Goal: Information Seeking & Learning: Check status

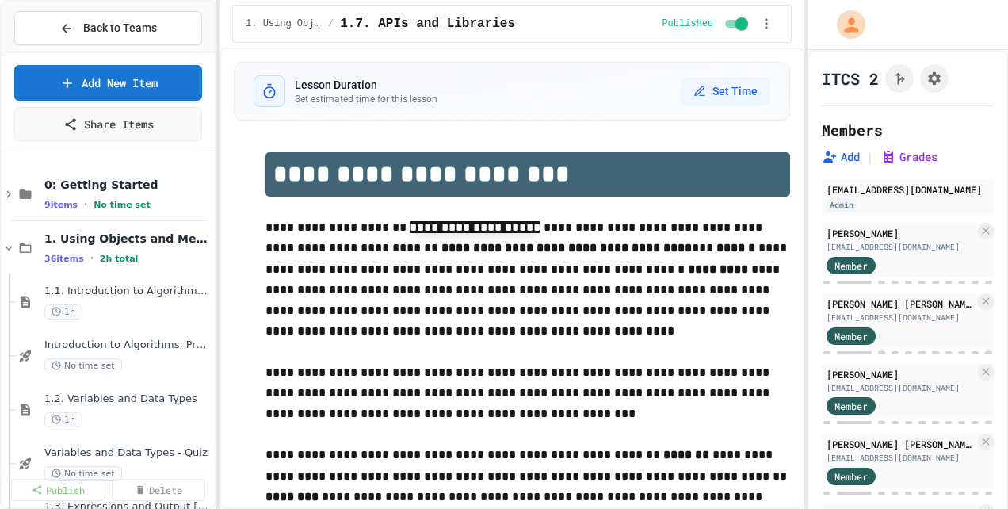
type textarea "*"
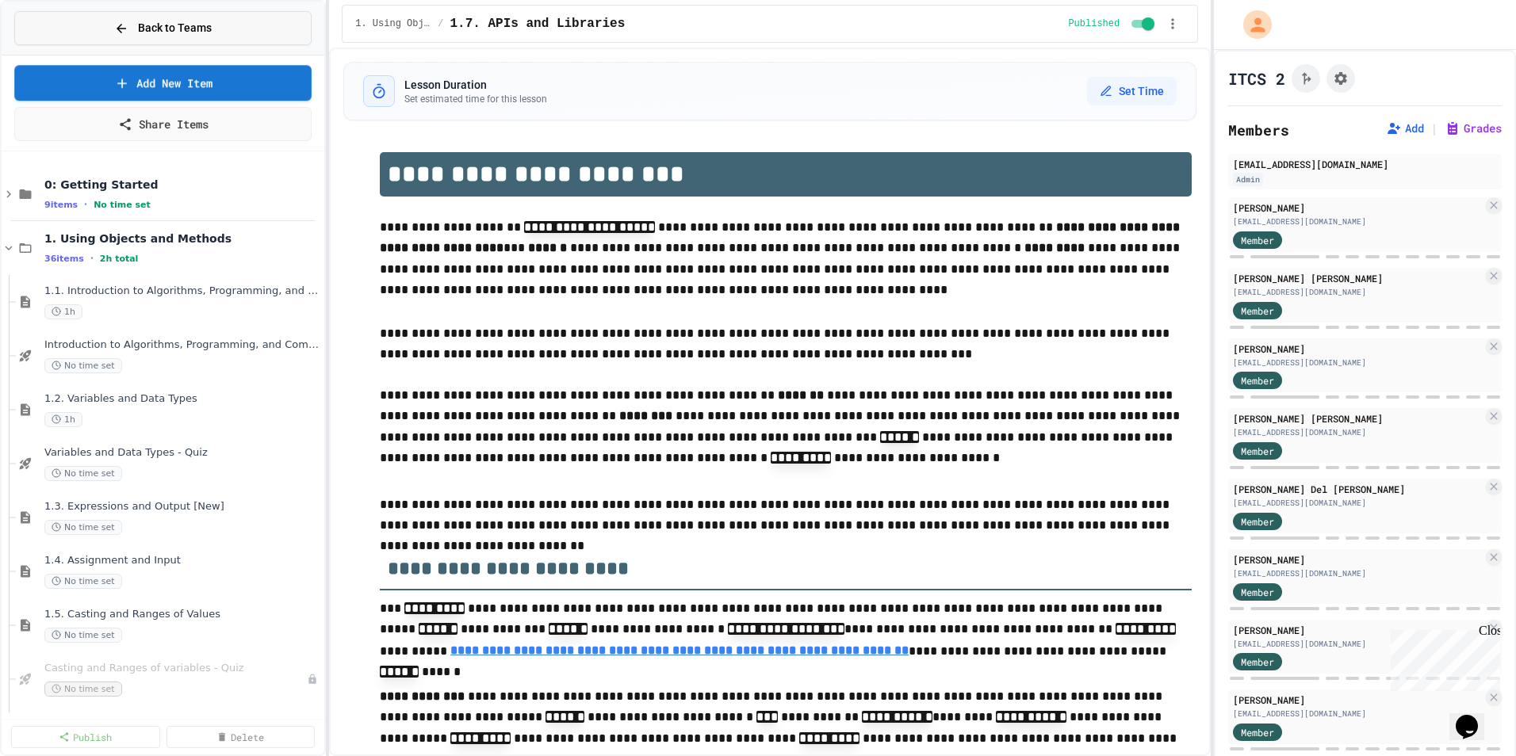
click at [128, 29] on icon at bounding box center [121, 28] width 14 height 14
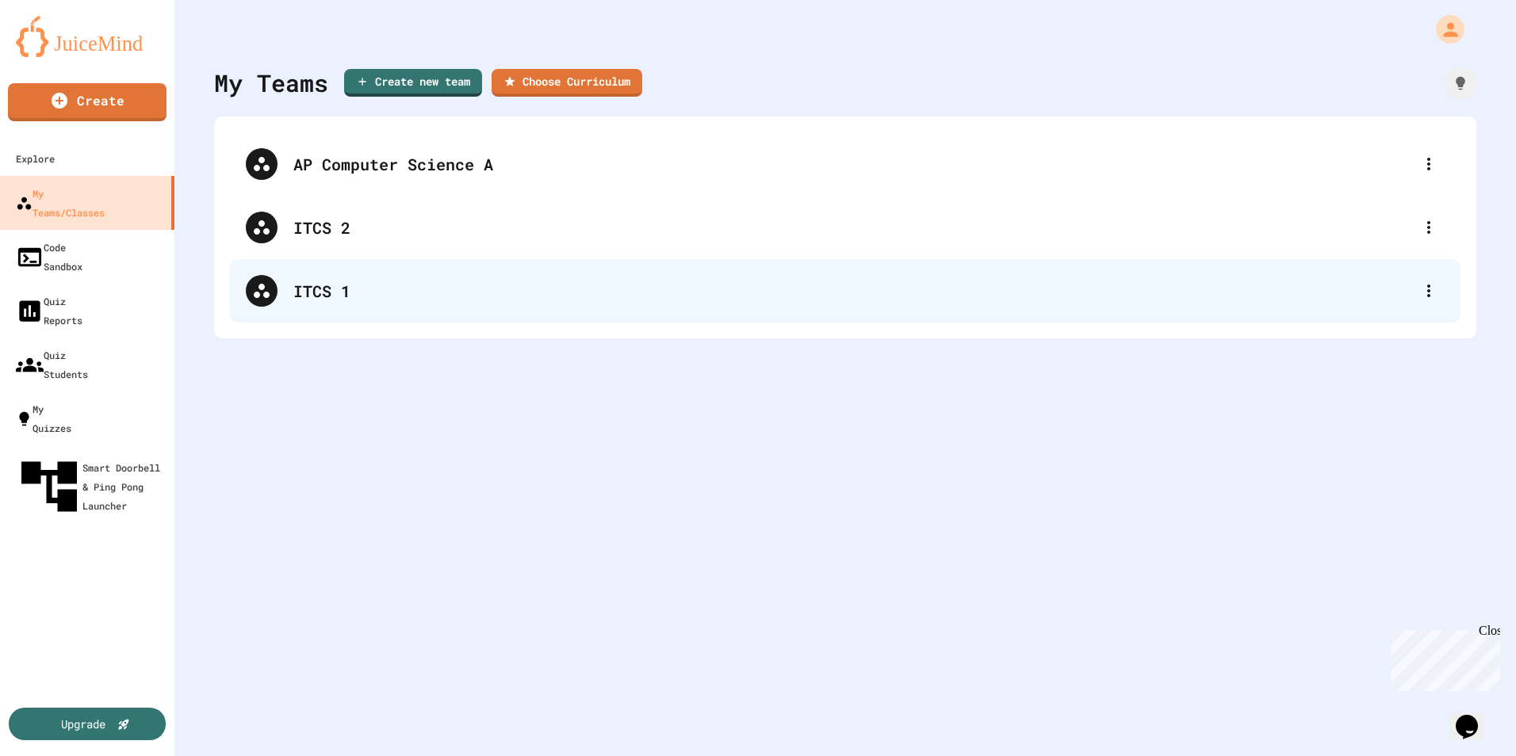
click at [358, 281] on div "ITCS 1" at bounding box center [852, 291] width 1119 height 24
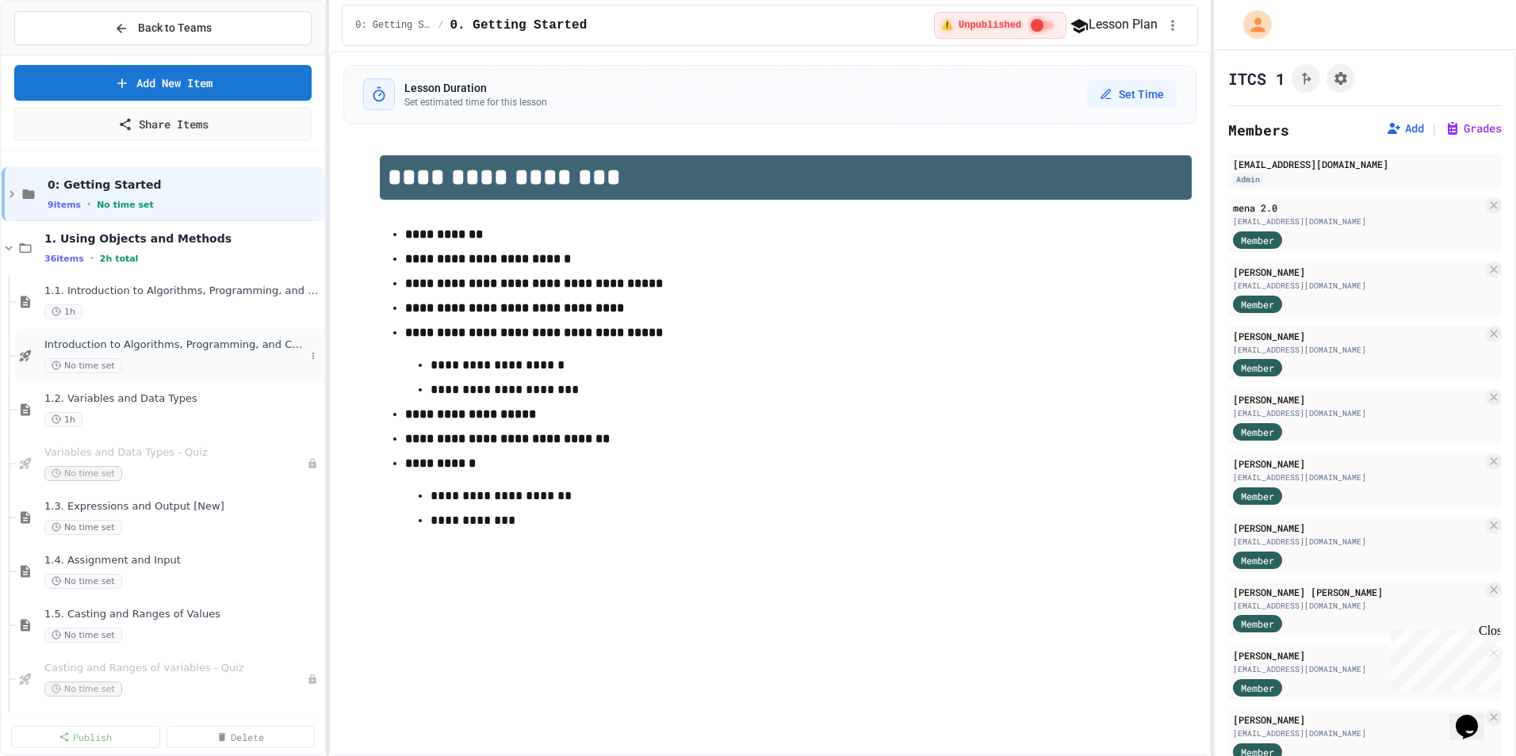
click at [185, 353] on div "Introduction to Algorithms, Programming, and Compilers No time set" at bounding box center [174, 356] width 261 height 35
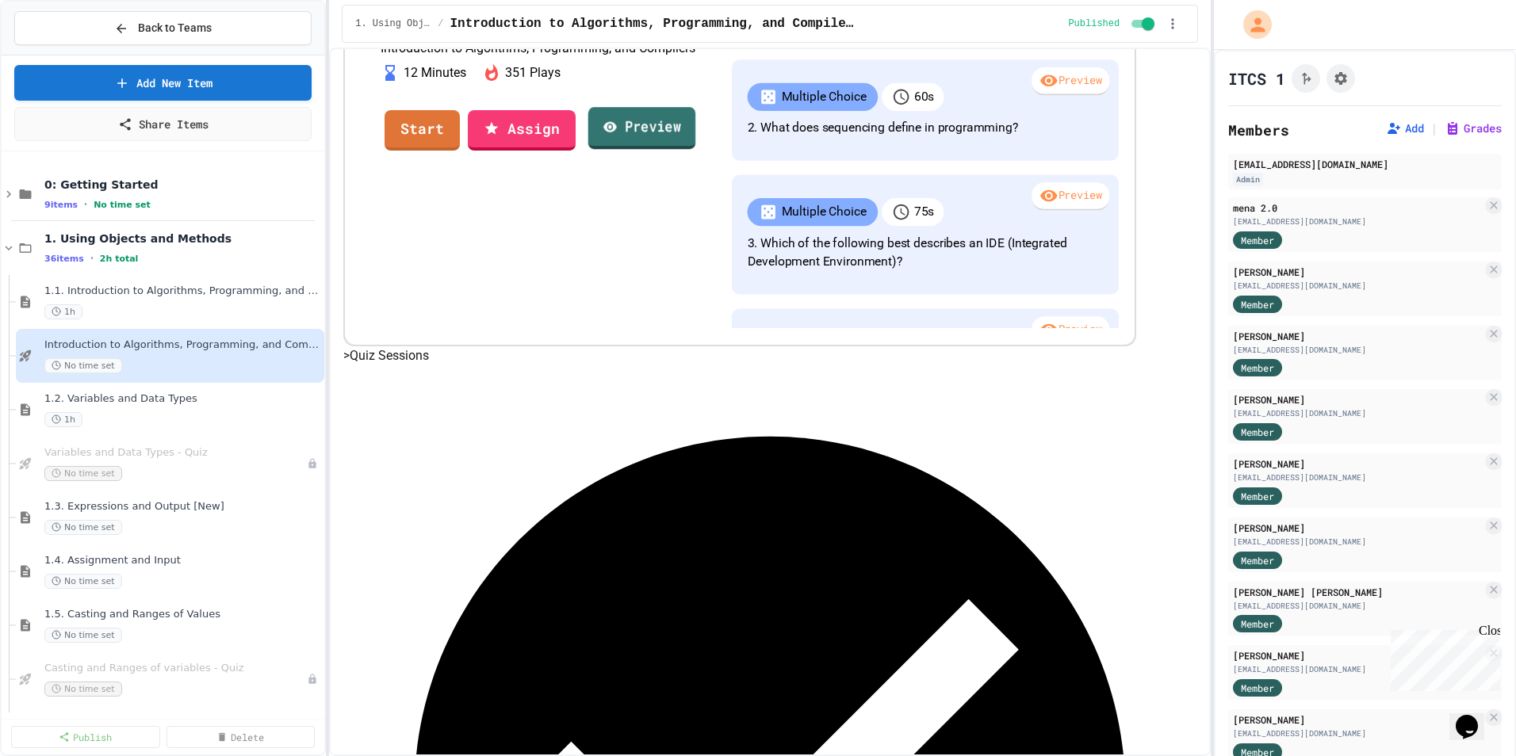
scroll to position [539, 0]
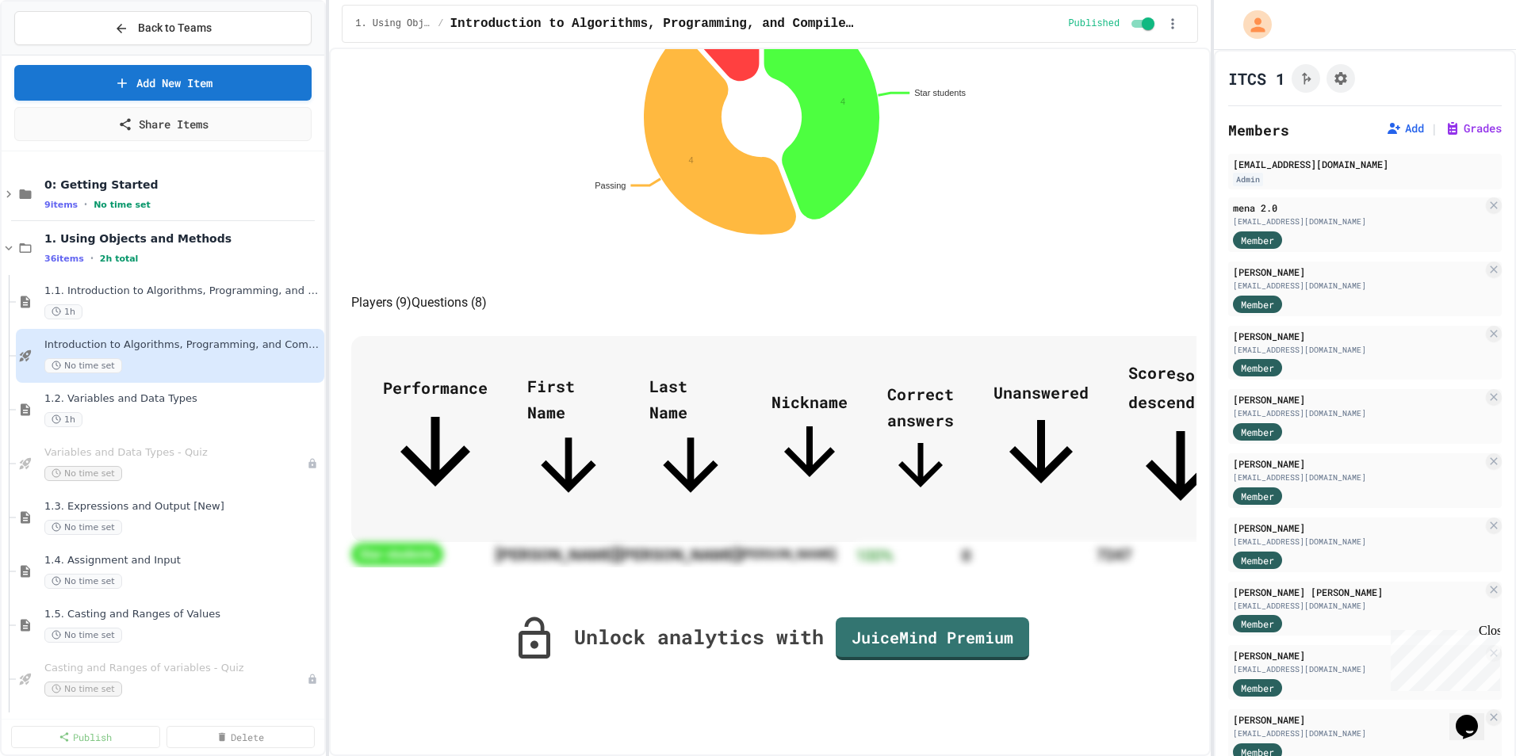
scroll to position [250, 0]
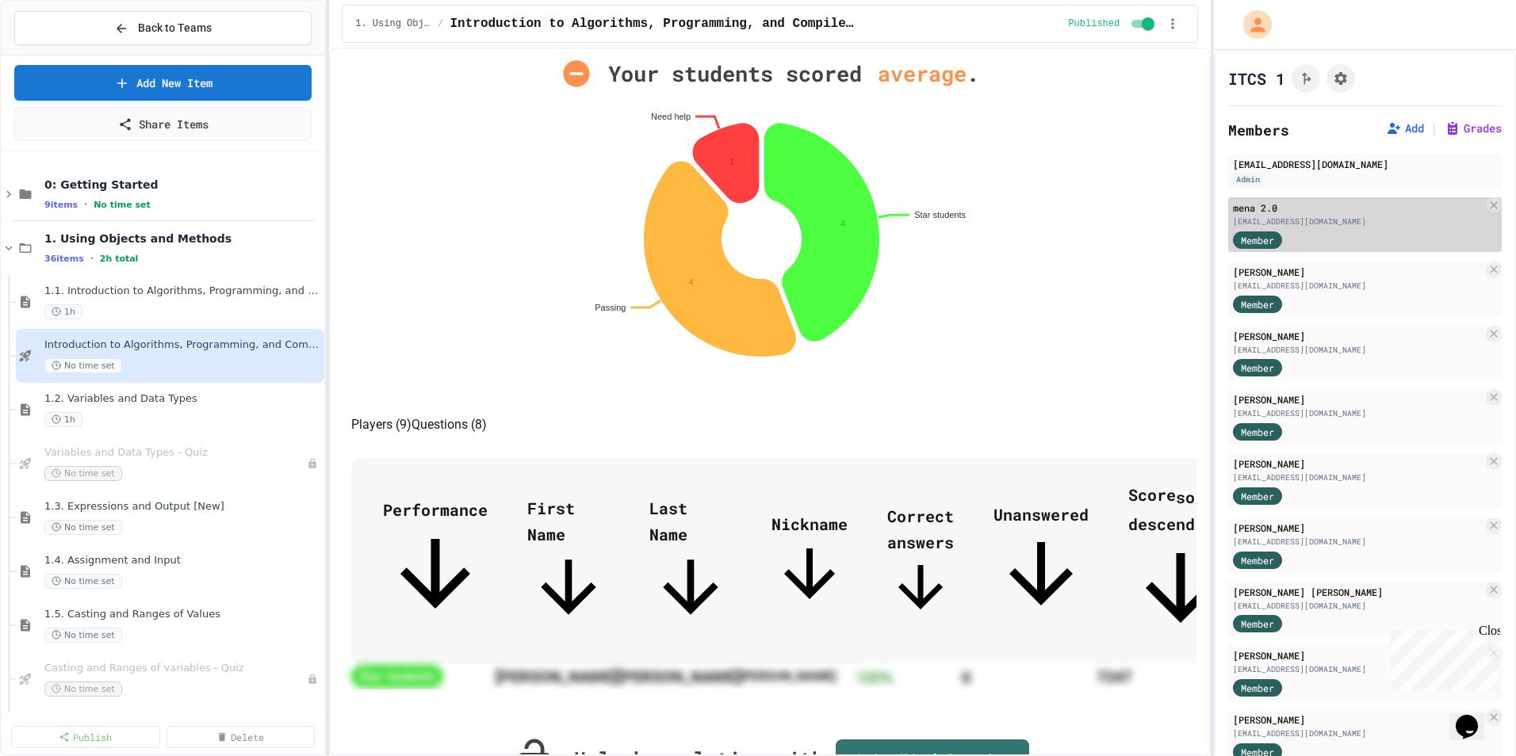
click at [1008, 220] on div "[EMAIL_ADDRESS][DOMAIN_NAME]" at bounding box center [1358, 222] width 250 height 12
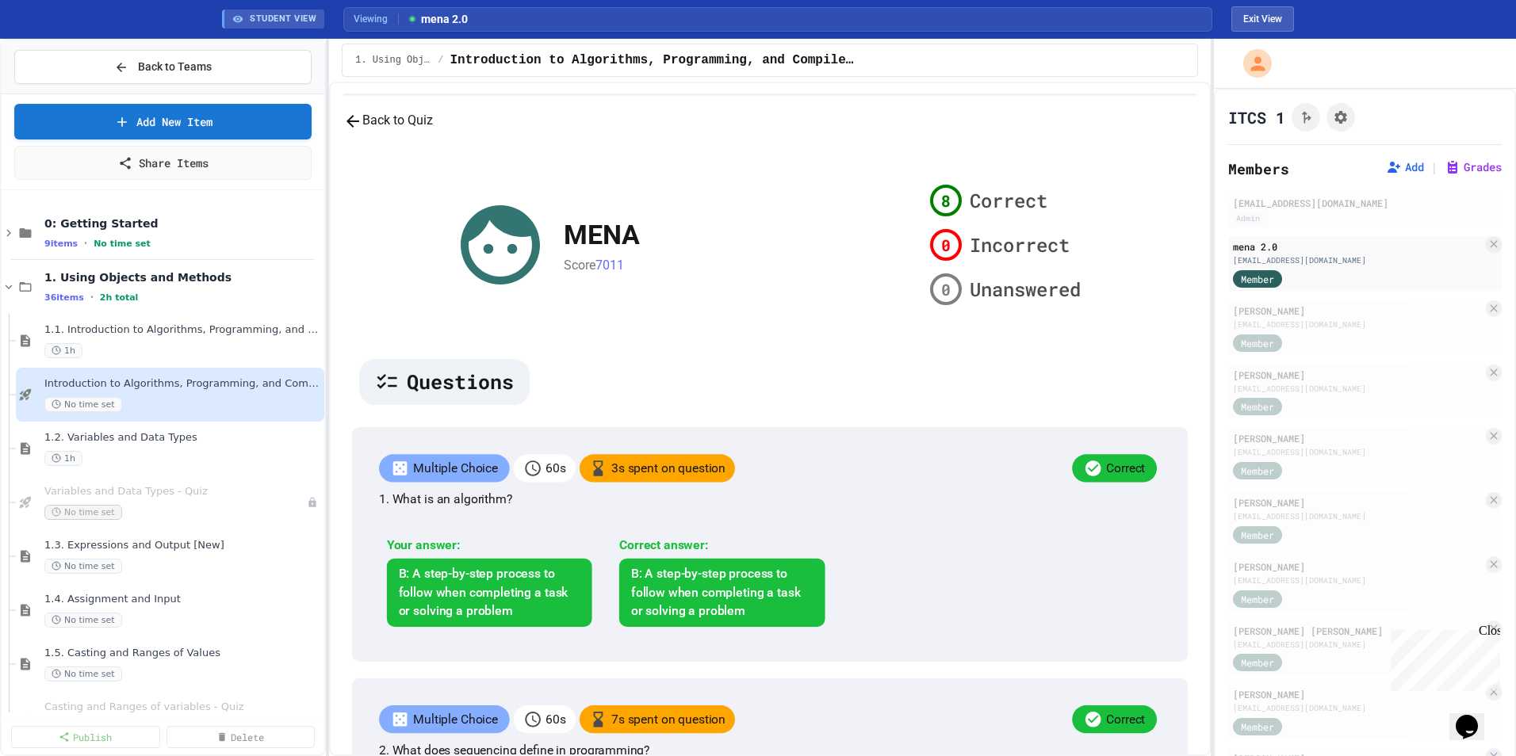
scroll to position [82, 0]
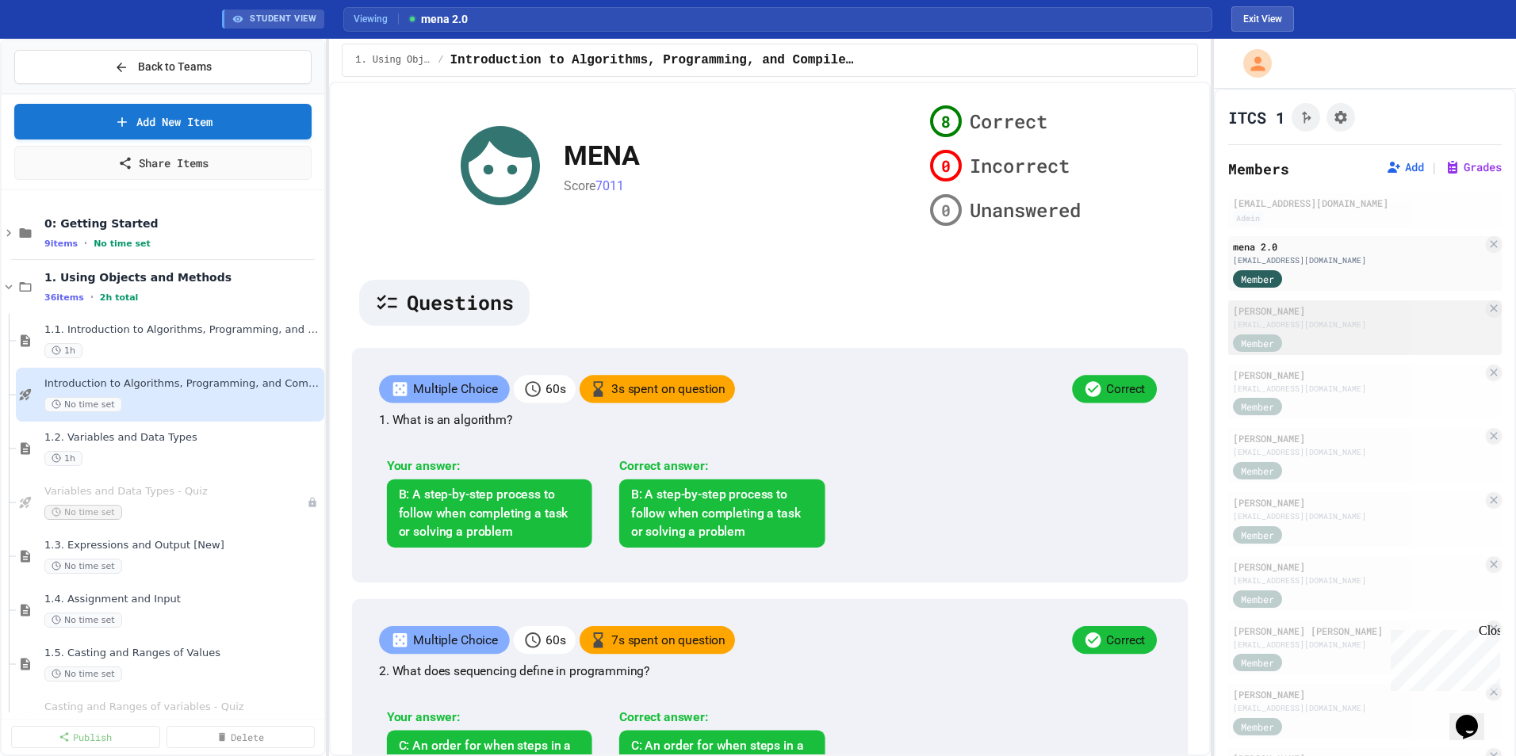
click at [1008, 321] on div "[EMAIL_ADDRESS][DOMAIN_NAME]" at bounding box center [1358, 325] width 250 height 12
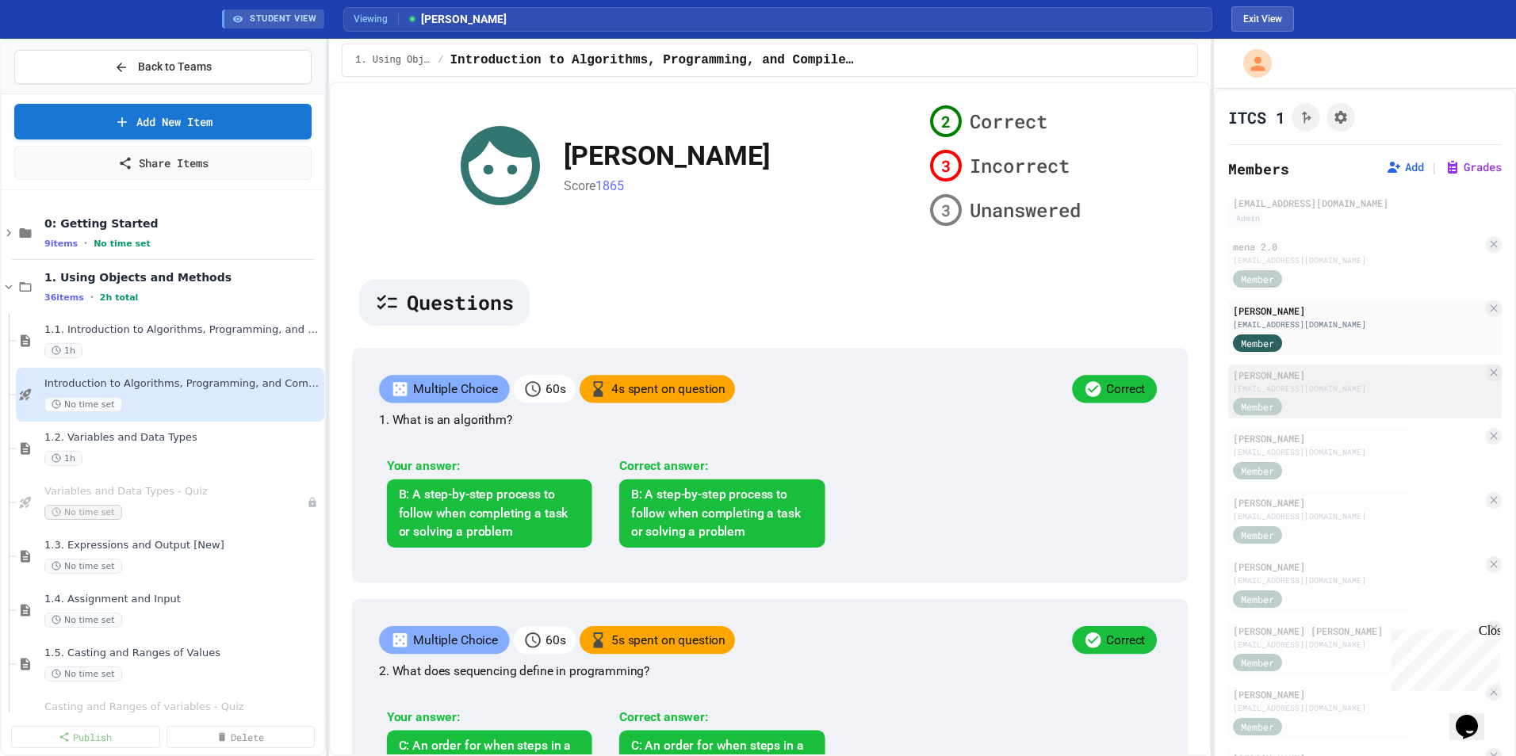
click at [1008, 383] on div "[EMAIL_ADDRESS][DOMAIN_NAME]" at bounding box center [1358, 389] width 250 height 12
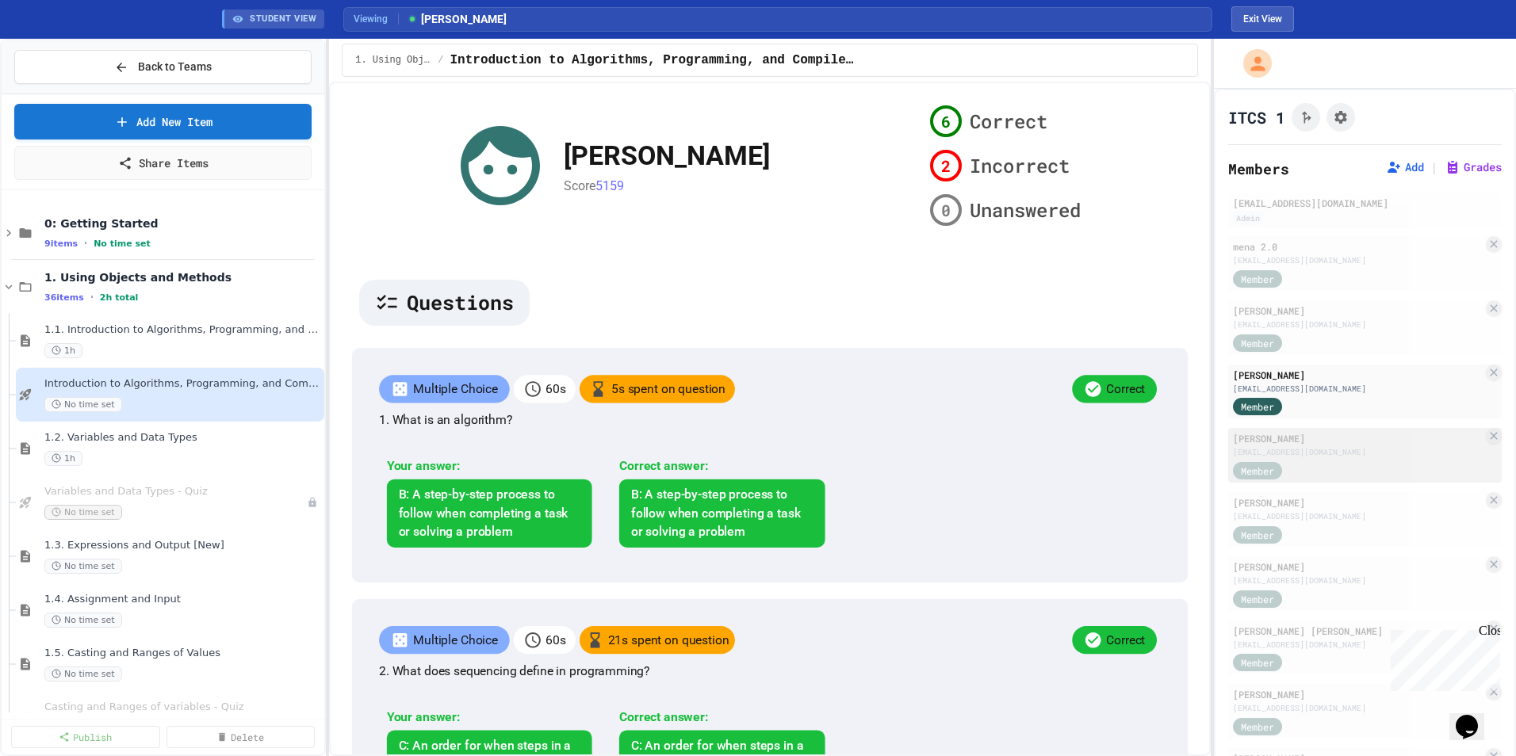
click at [1008, 449] on div "[EMAIL_ADDRESS][DOMAIN_NAME]" at bounding box center [1358, 452] width 250 height 12
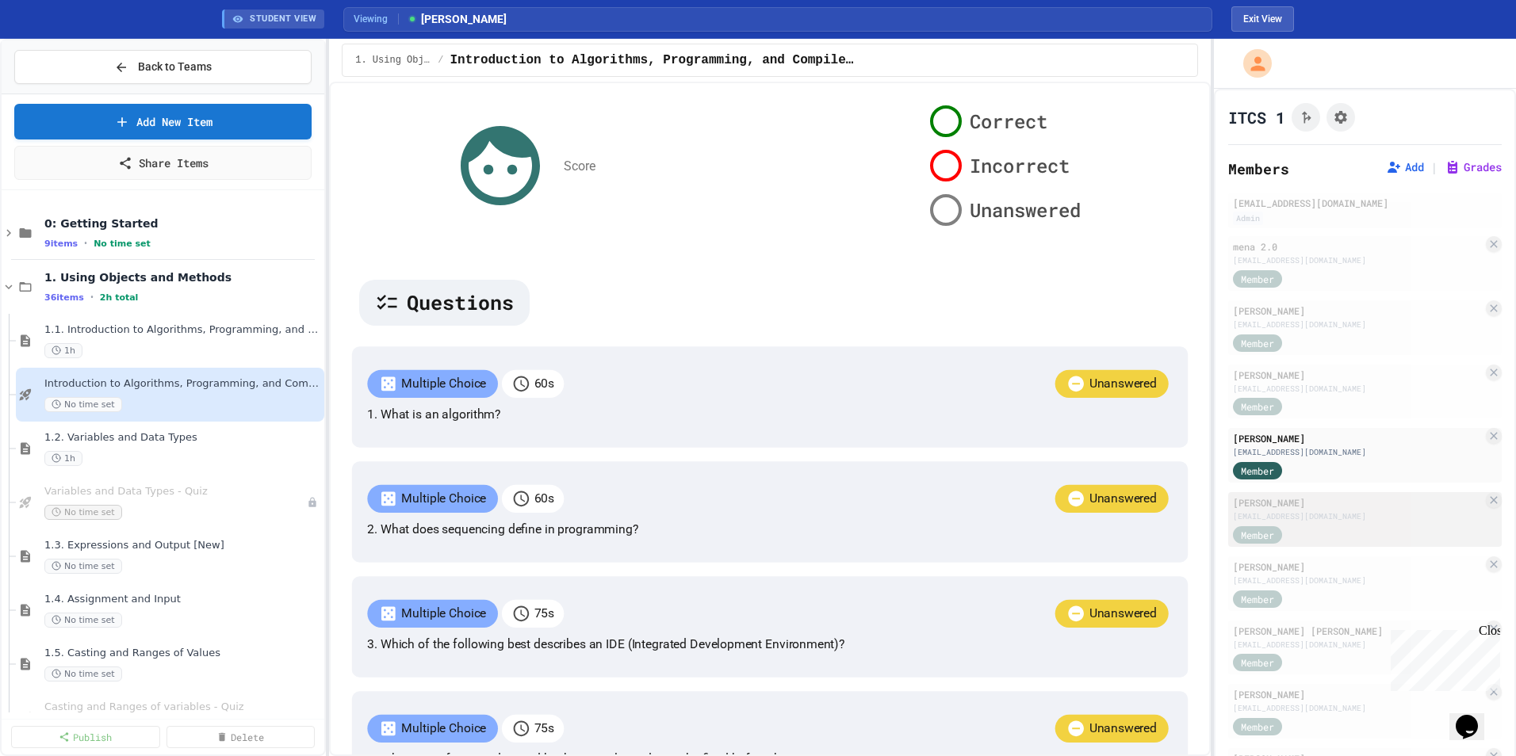
click at [1008, 508] on div "[EMAIL_ADDRESS][DOMAIN_NAME]" at bounding box center [1358, 517] width 250 height 12
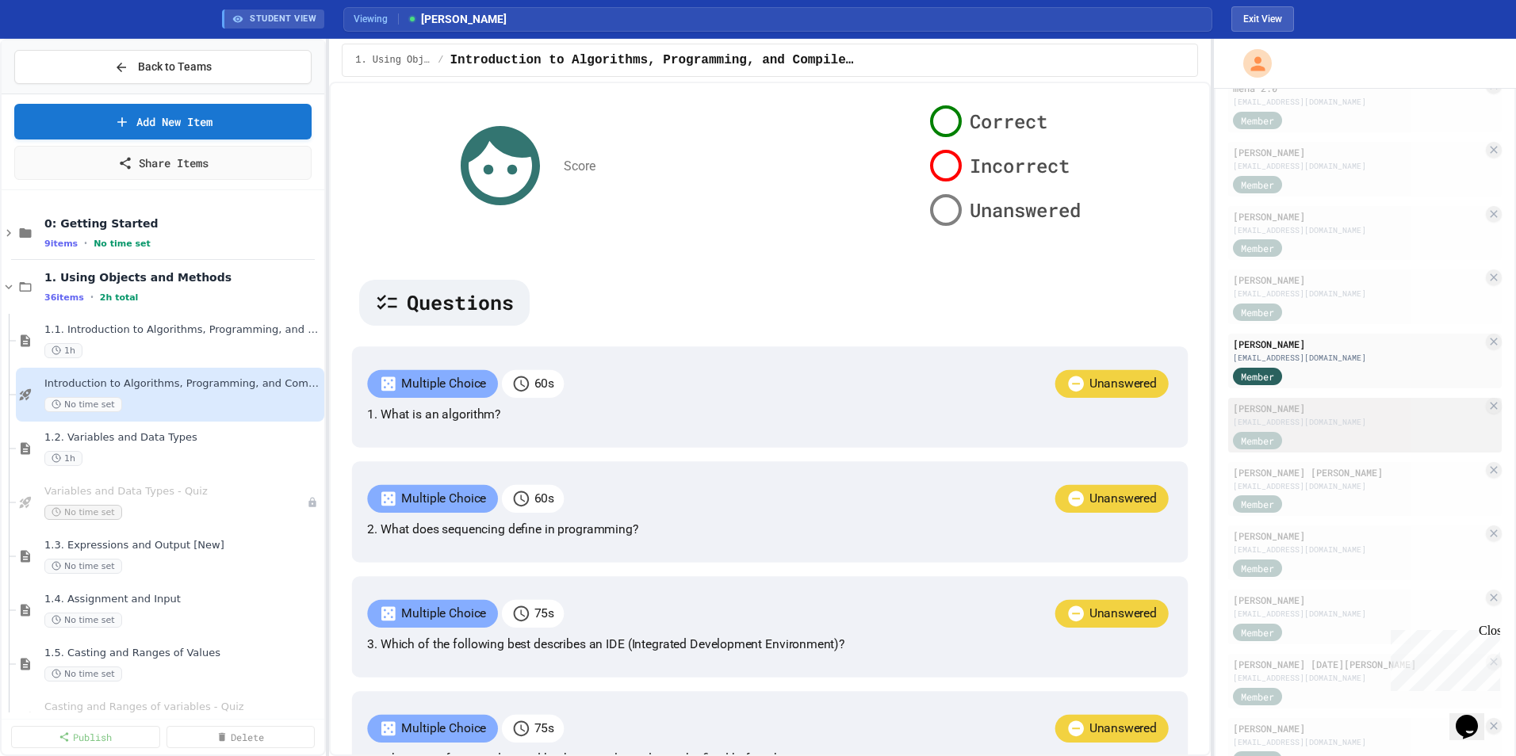
click at [1008, 431] on div "Member" at bounding box center [1358, 440] width 250 height 20
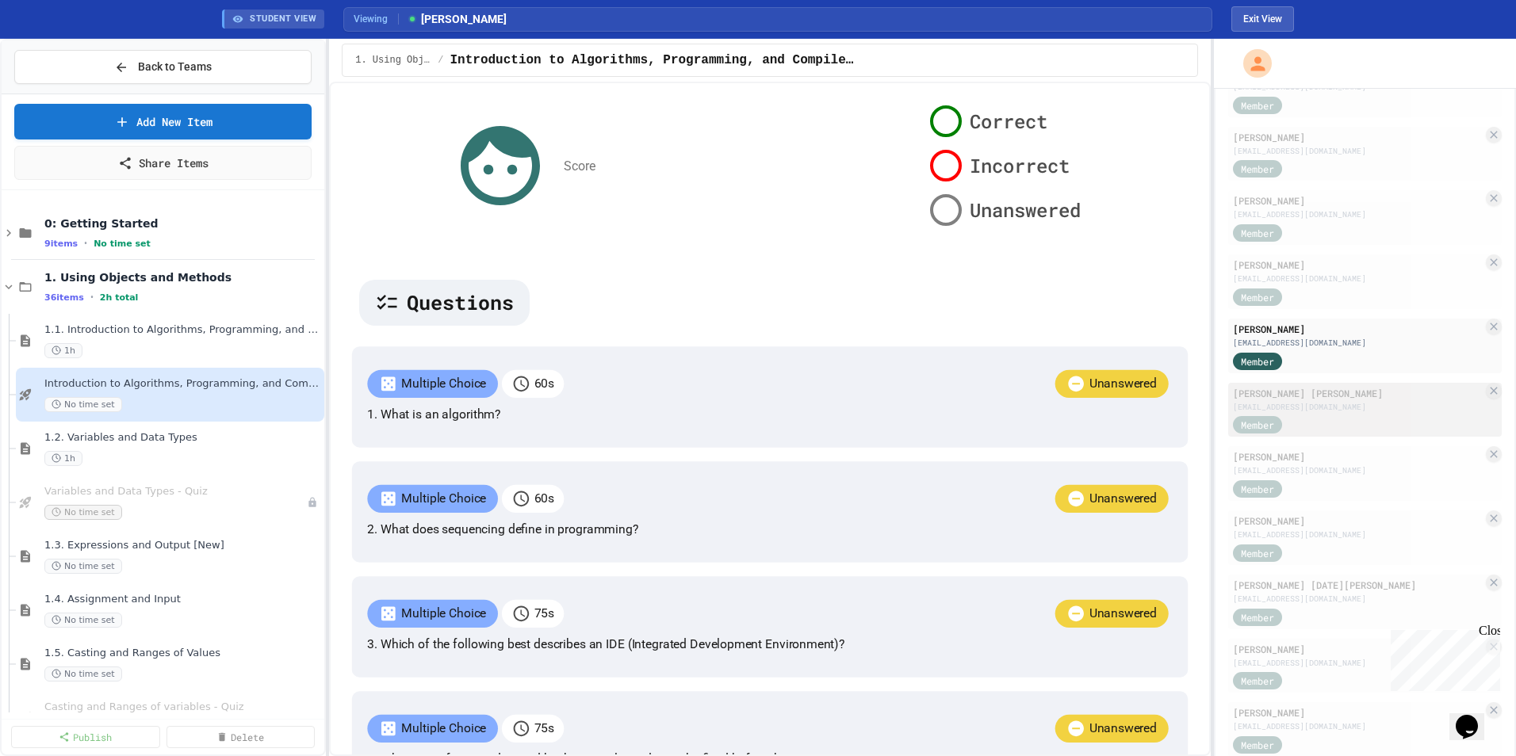
click at [1008, 409] on div "[EMAIL_ADDRESS][DOMAIN_NAME]" at bounding box center [1358, 407] width 250 height 12
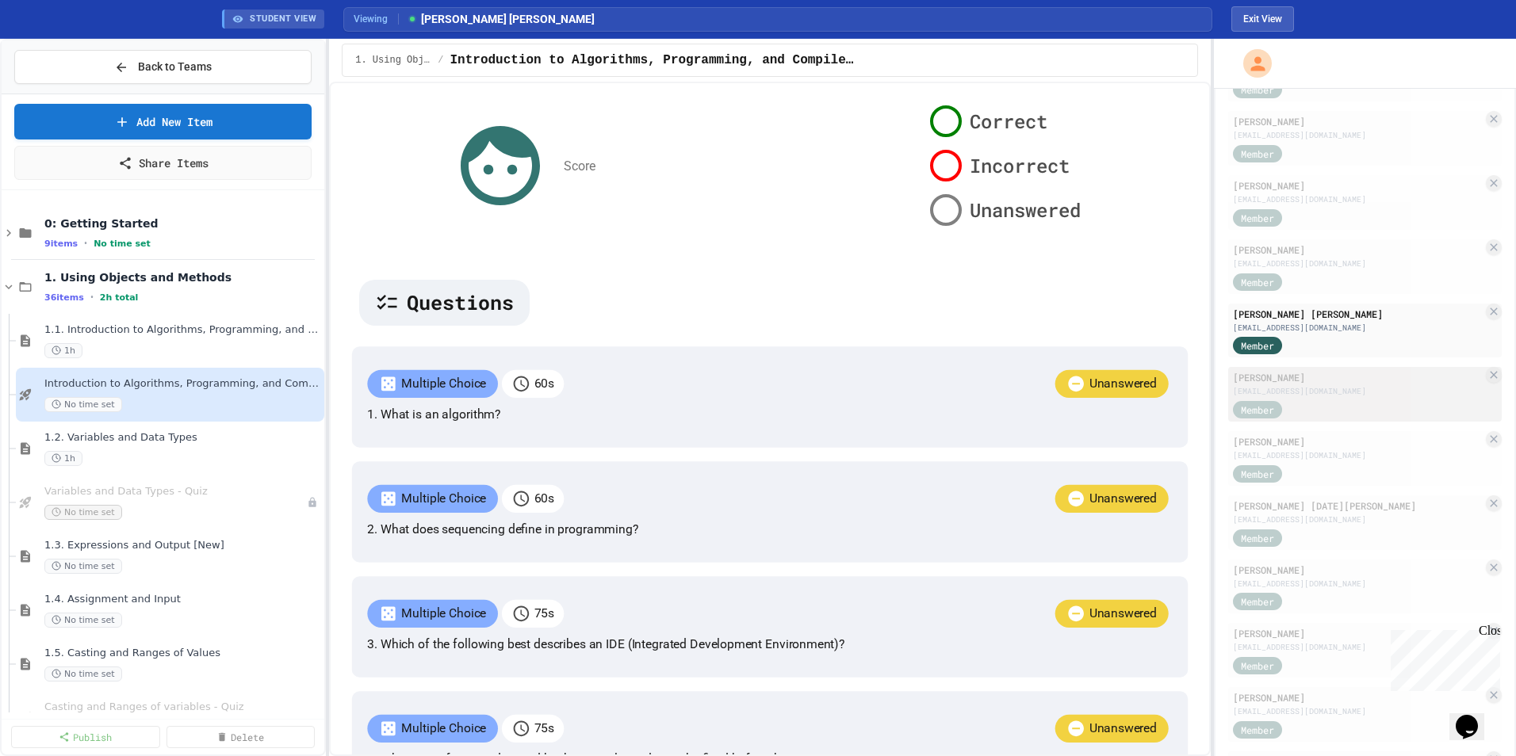
click at [1008, 398] on div "[PERSON_NAME] [EMAIL_ADDRESS][DOMAIN_NAME] Member" at bounding box center [1365, 394] width 274 height 55
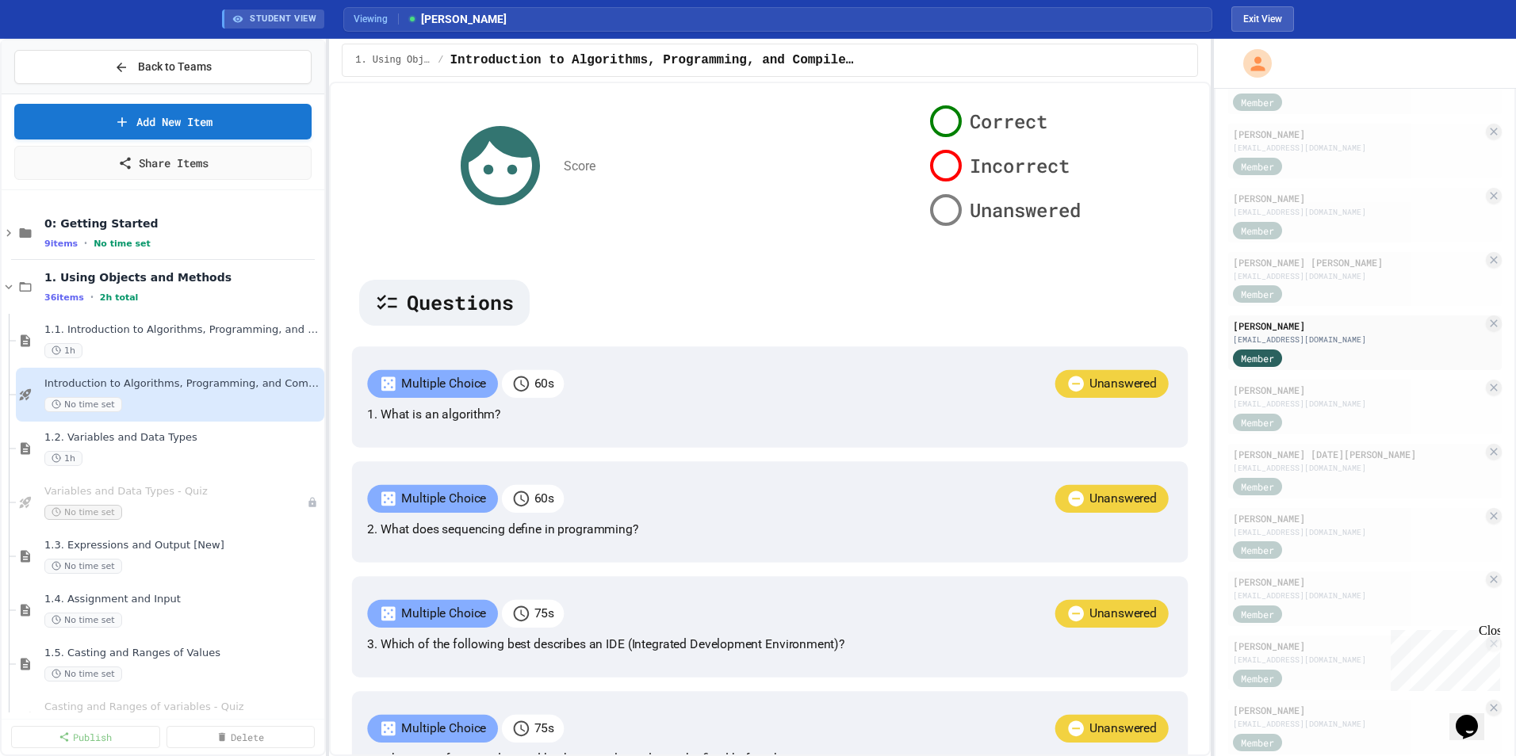
scroll to position [396, 0]
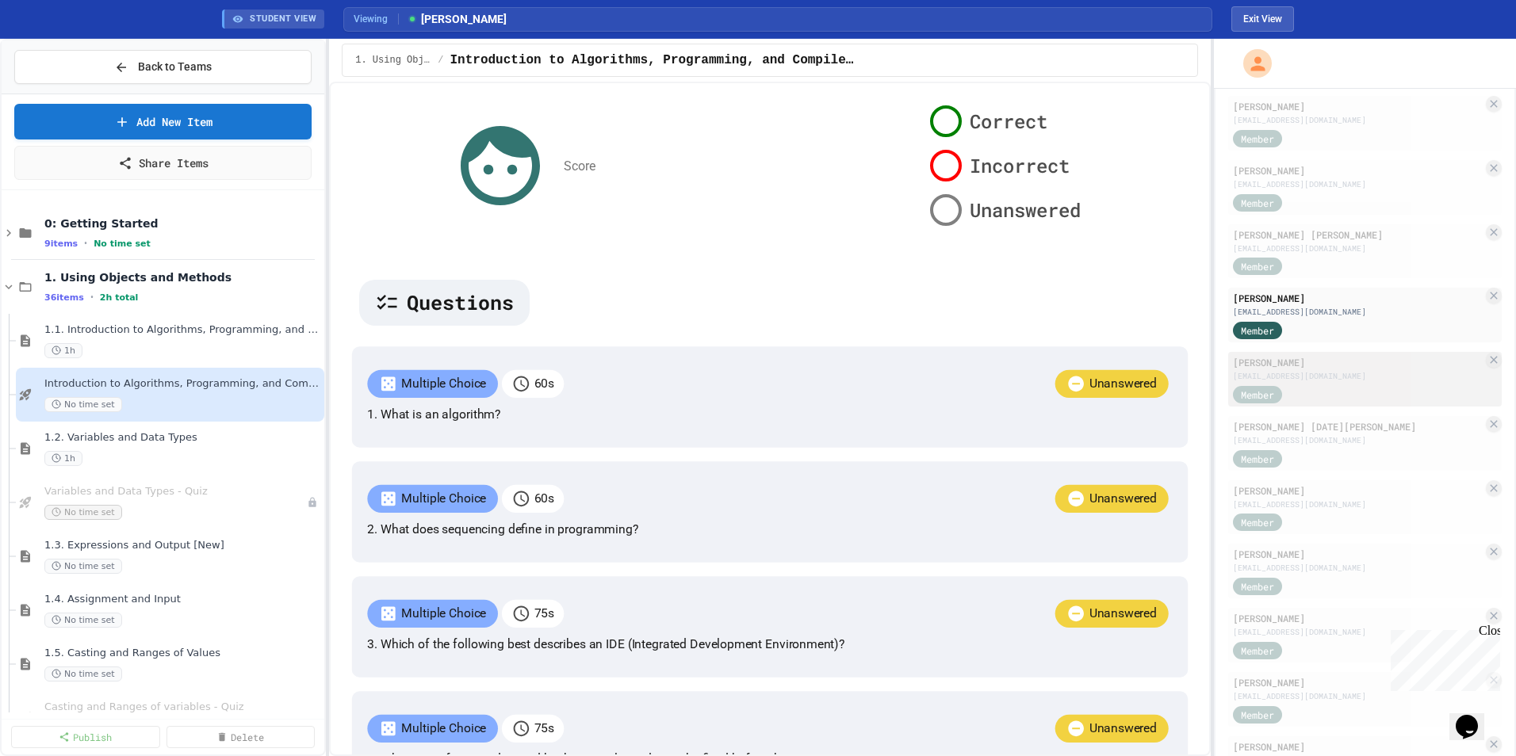
click at [1008, 388] on div "Member" at bounding box center [1272, 394] width 79 height 20
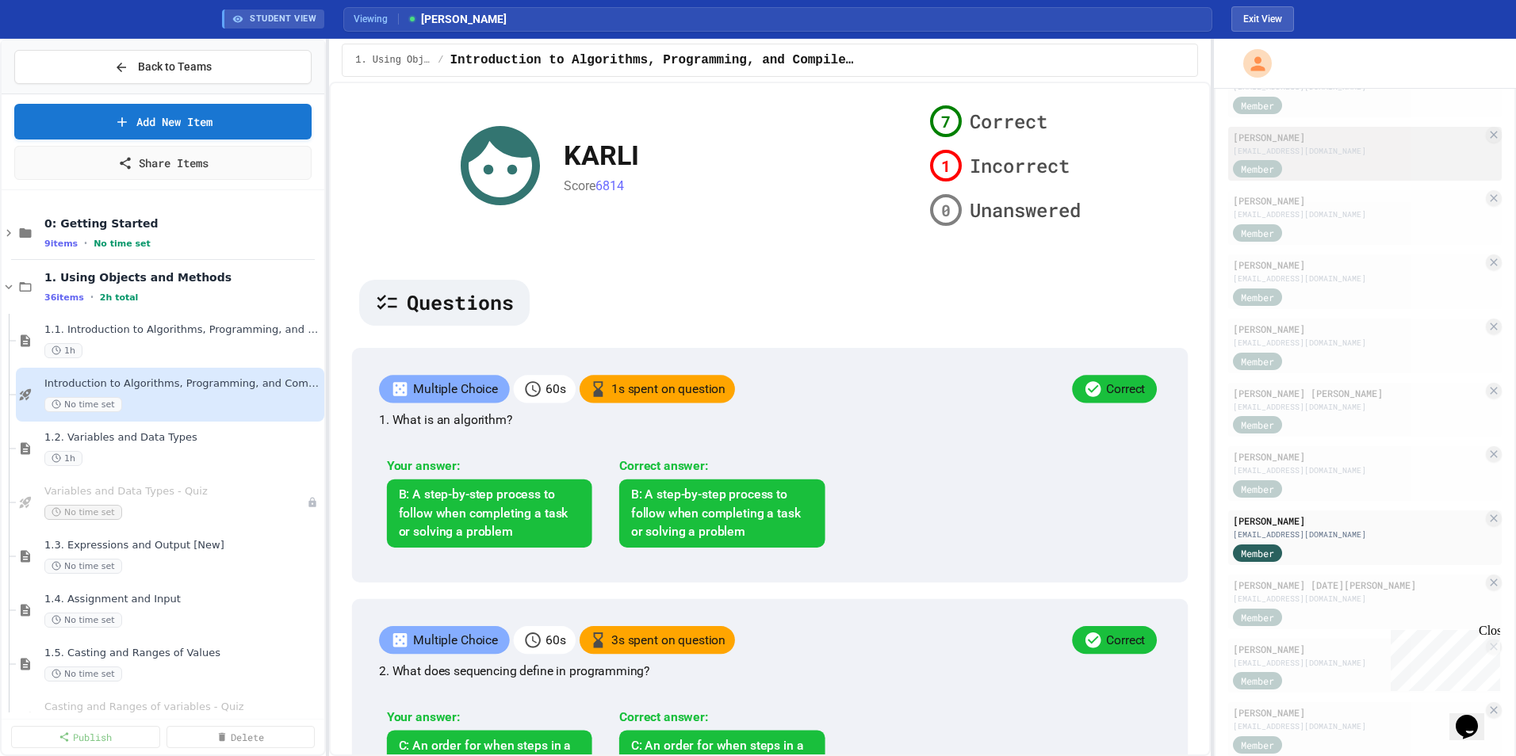
scroll to position [159, 0]
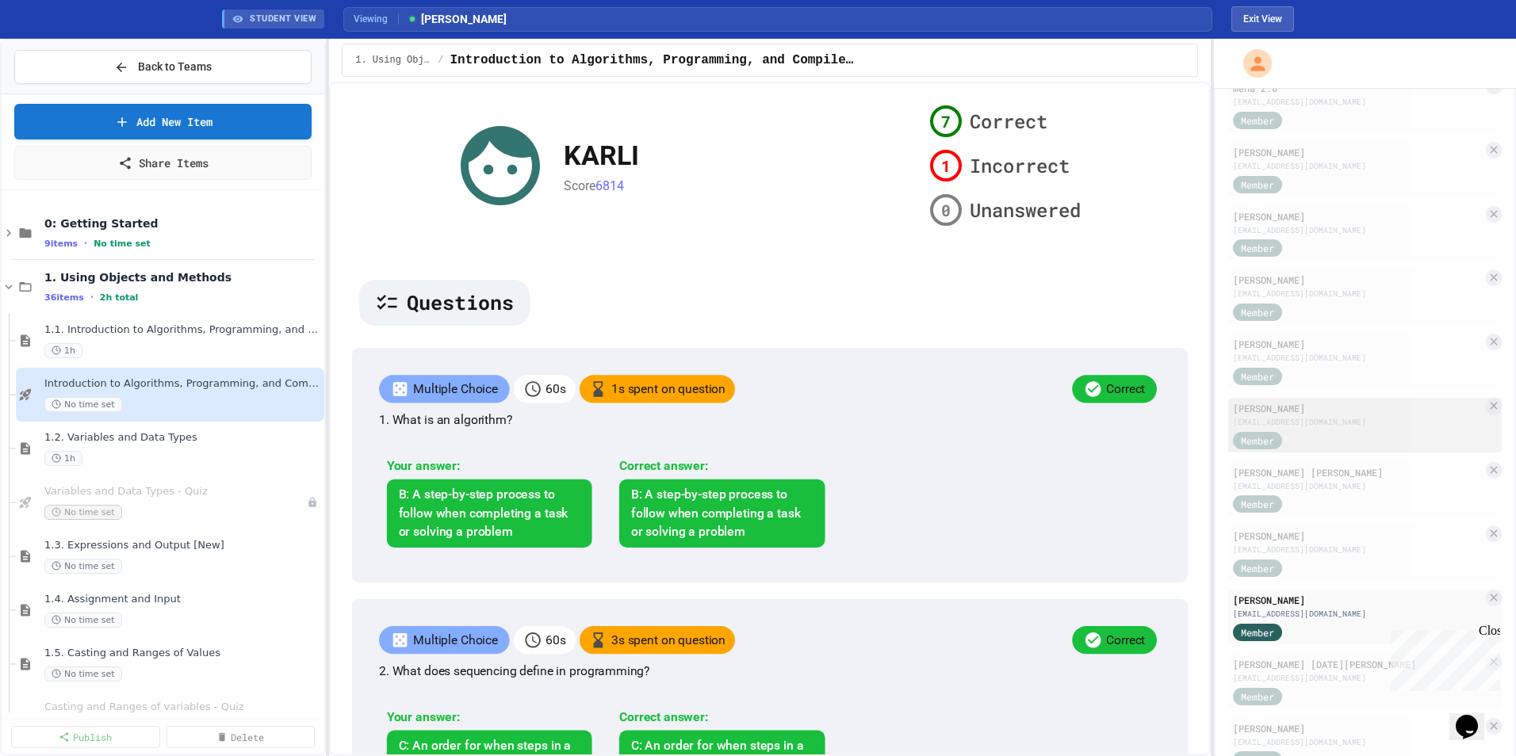
click at [1008, 414] on div "[PERSON_NAME]" at bounding box center [1358, 408] width 250 height 14
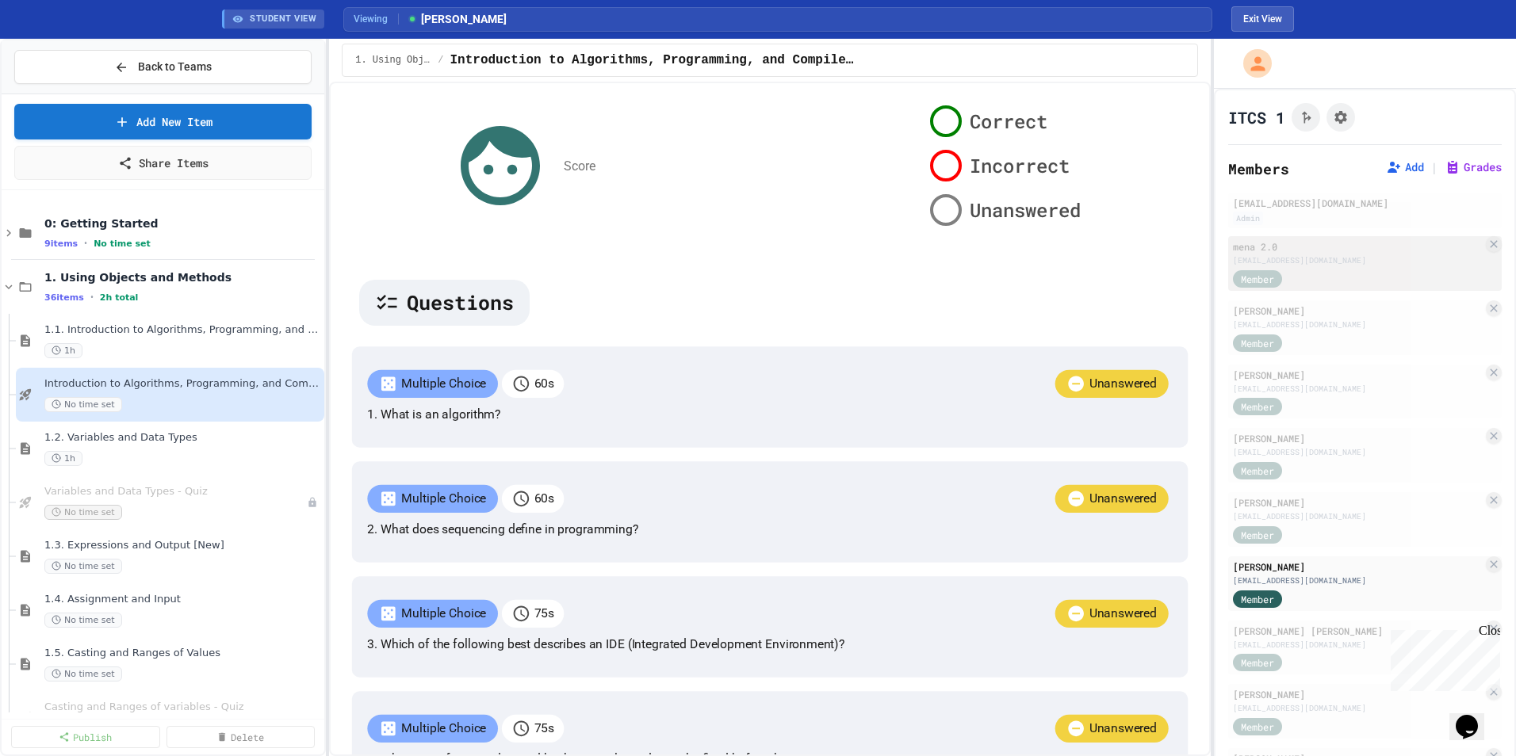
click at [1008, 256] on div "[EMAIL_ADDRESS][DOMAIN_NAME]" at bounding box center [1358, 260] width 250 height 12
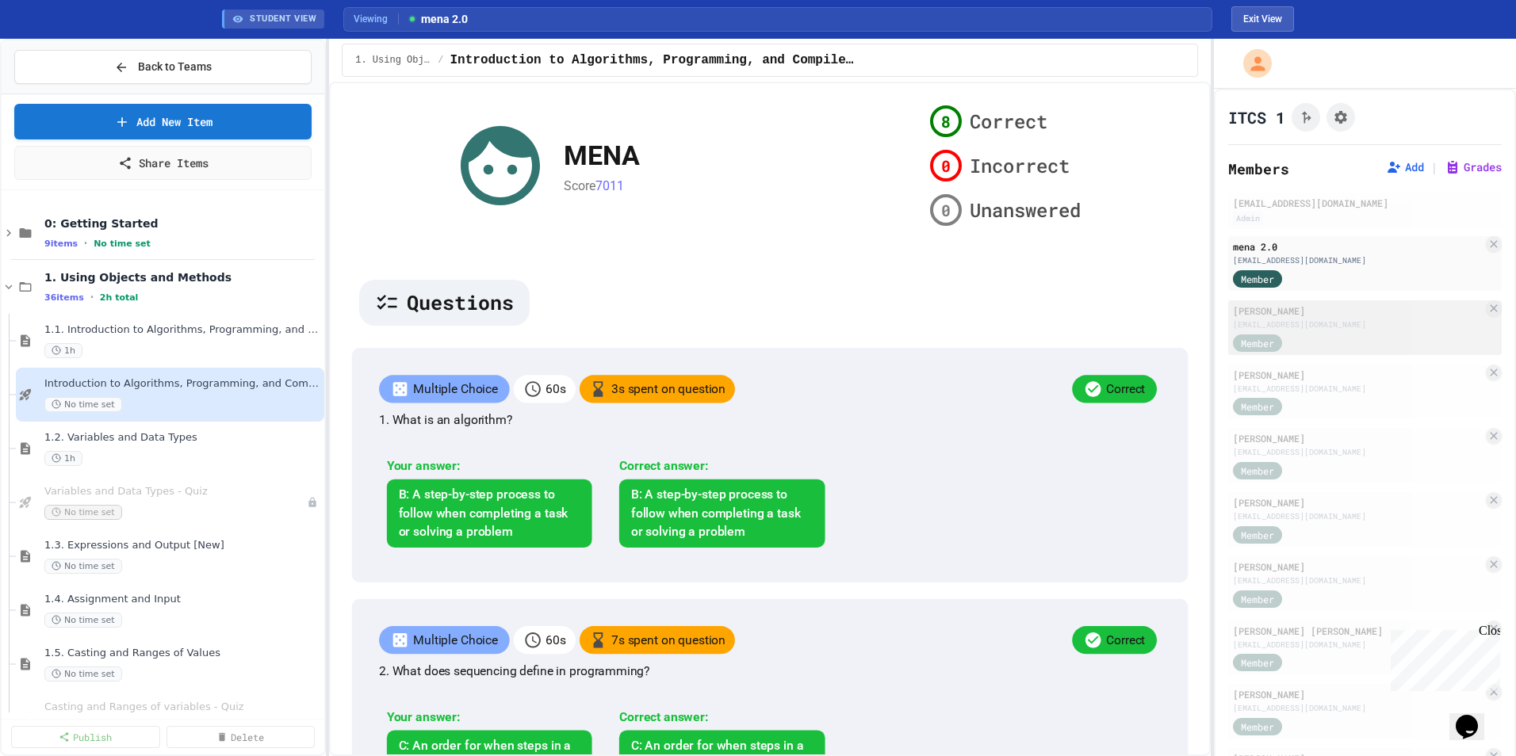
click at [1008, 320] on div "[EMAIL_ADDRESS][DOMAIN_NAME]" at bounding box center [1358, 325] width 250 height 12
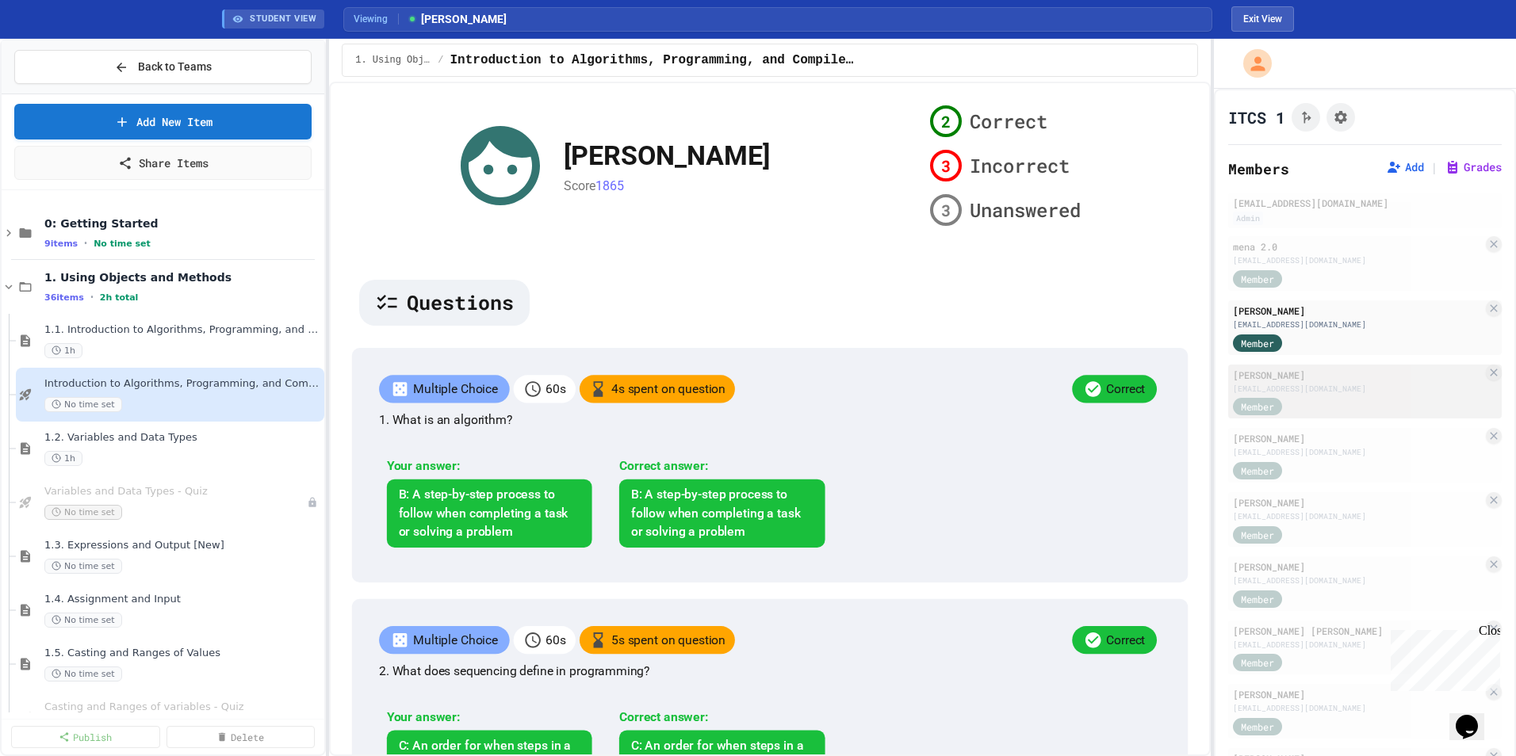
click at [1008, 414] on div "Member" at bounding box center [1358, 406] width 250 height 20
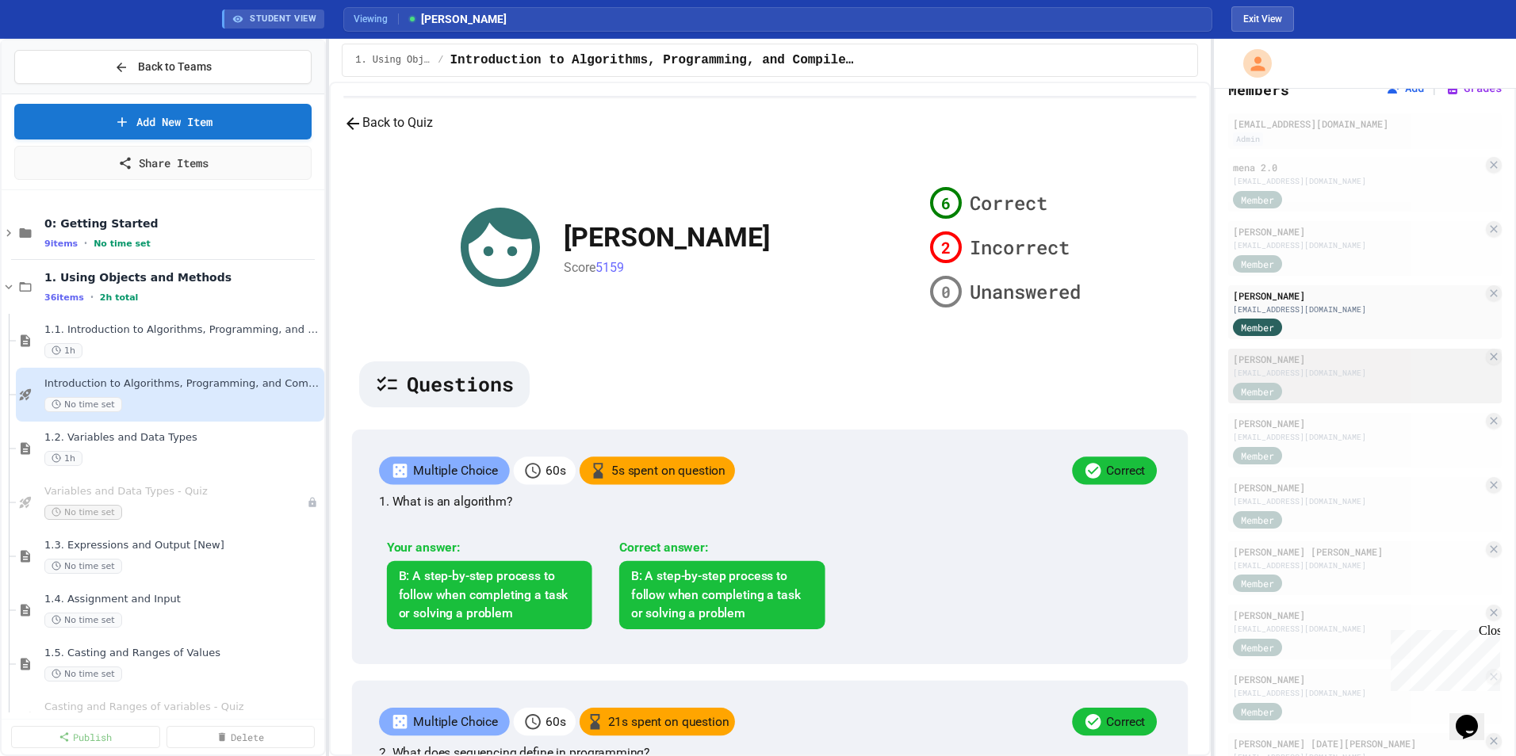
click at [1008, 366] on div "[PERSON_NAME]" at bounding box center [1358, 359] width 250 height 14
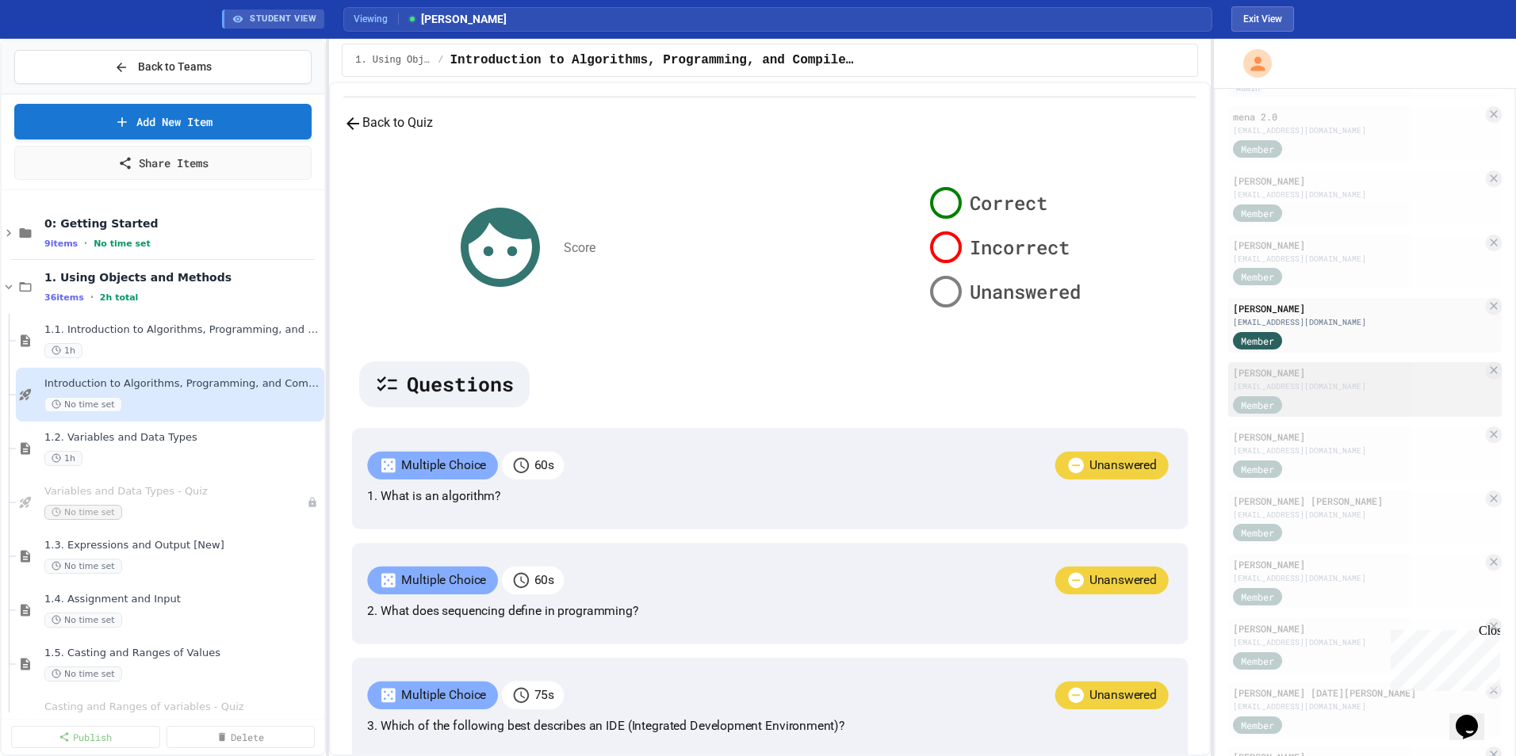
scroll to position [159, 0]
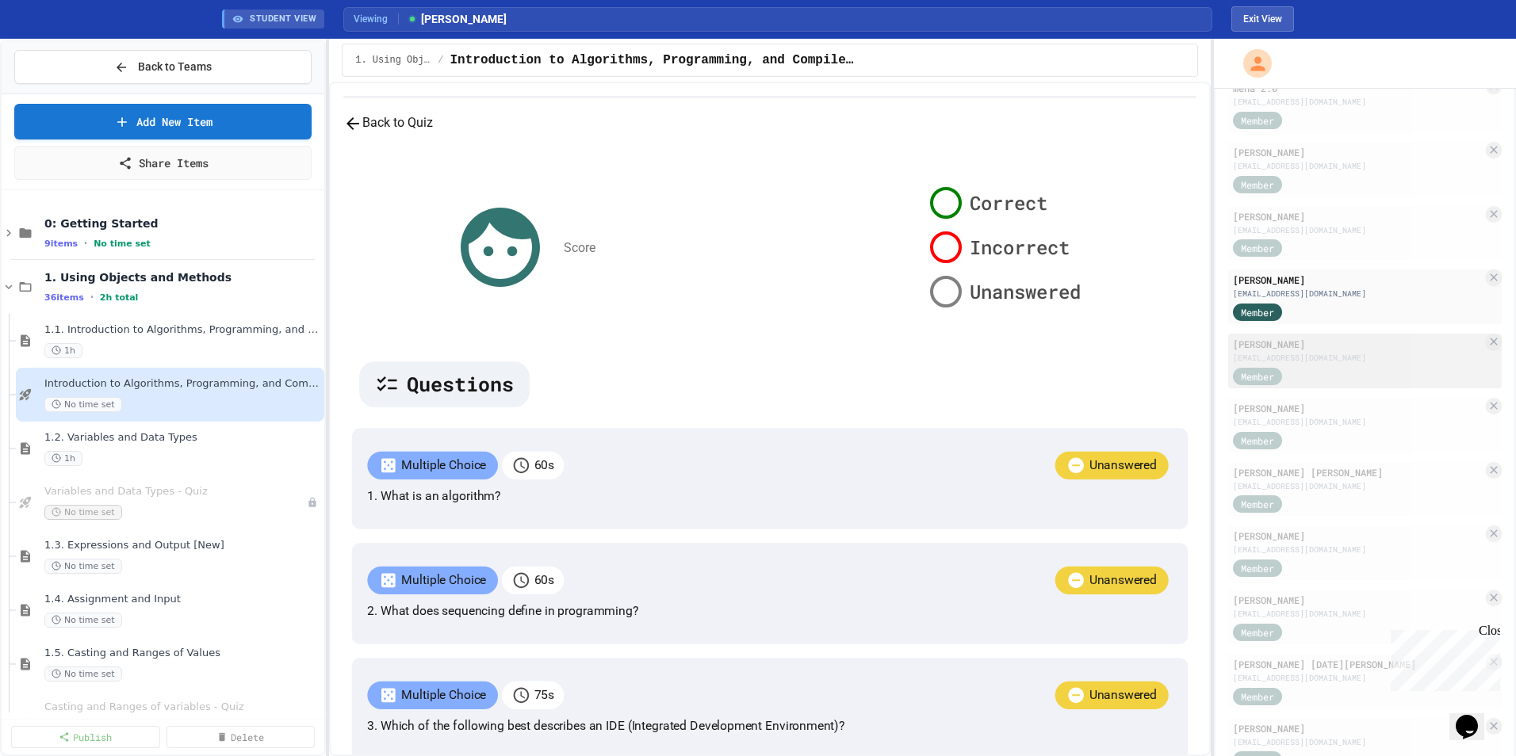
click at [1008, 349] on div "[PERSON_NAME]" at bounding box center [1358, 344] width 250 height 14
click at [1008, 399] on div "[PERSON_NAME] [EMAIL_ADDRESS][DOMAIN_NAME] Member" at bounding box center [1365, 425] width 274 height 55
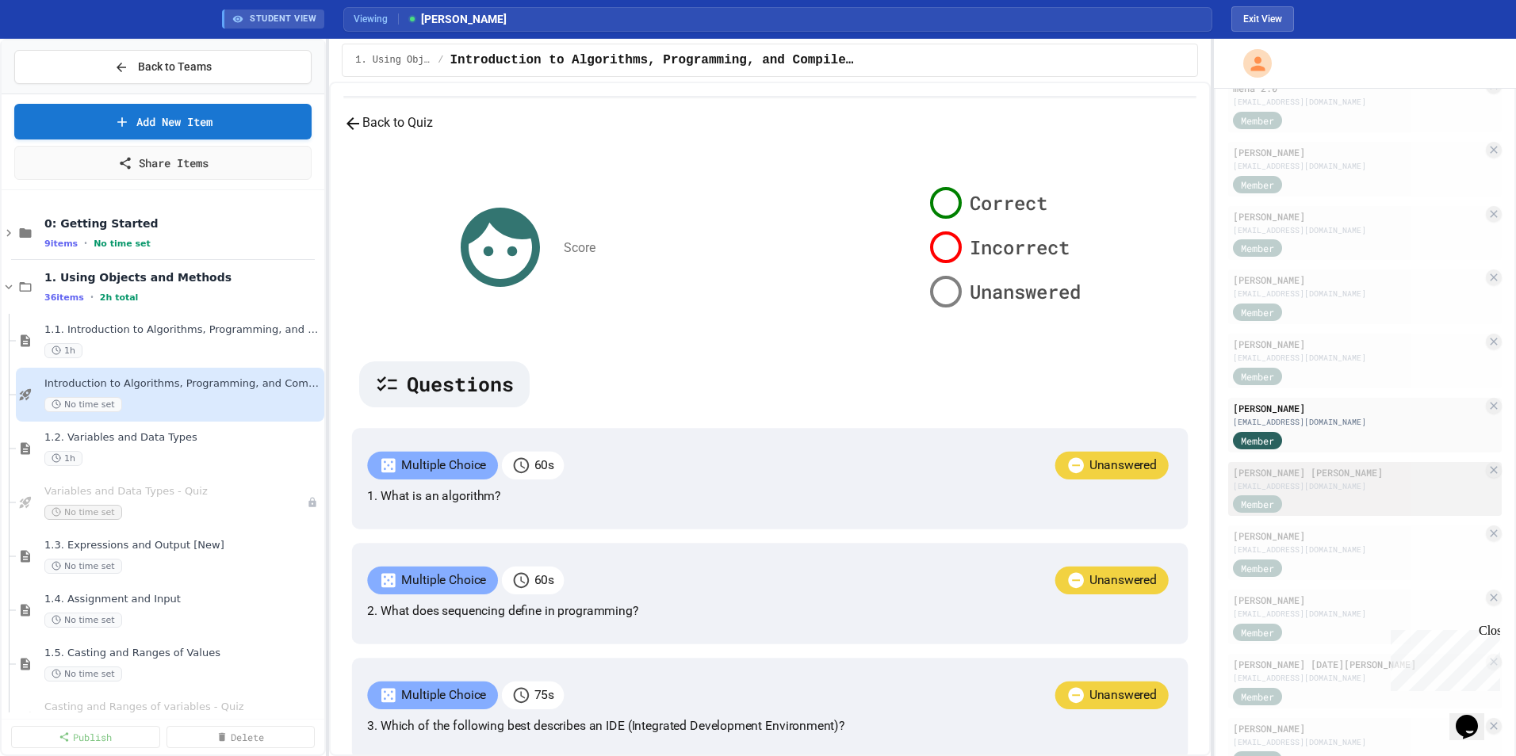
click at [1008, 473] on div "[PERSON_NAME] [PERSON_NAME]" at bounding box center [1358, 472] width 250 height 14
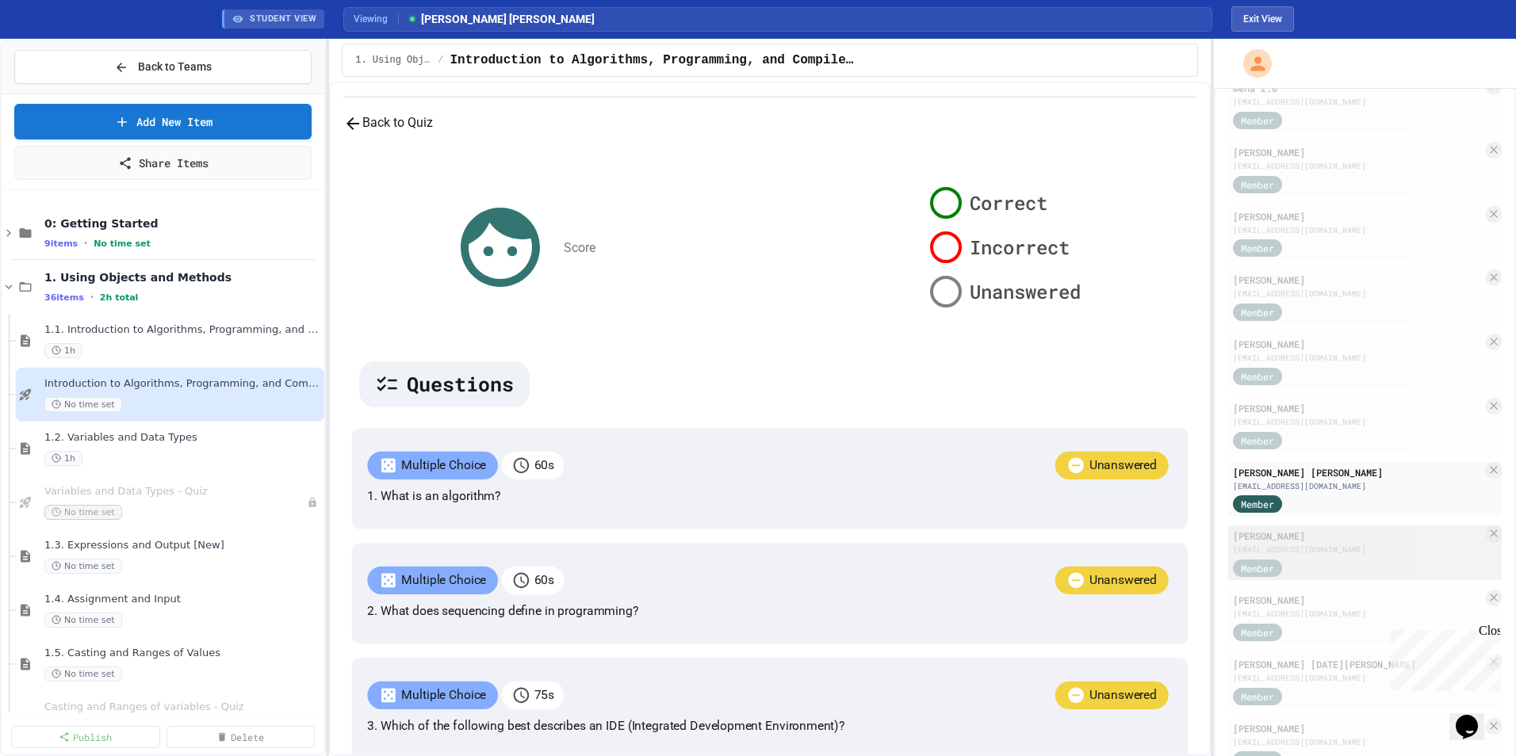
click at [1008, 508] on div "[PERSON_NAME]" at bounding box center [1358, 536] width 250 height 14
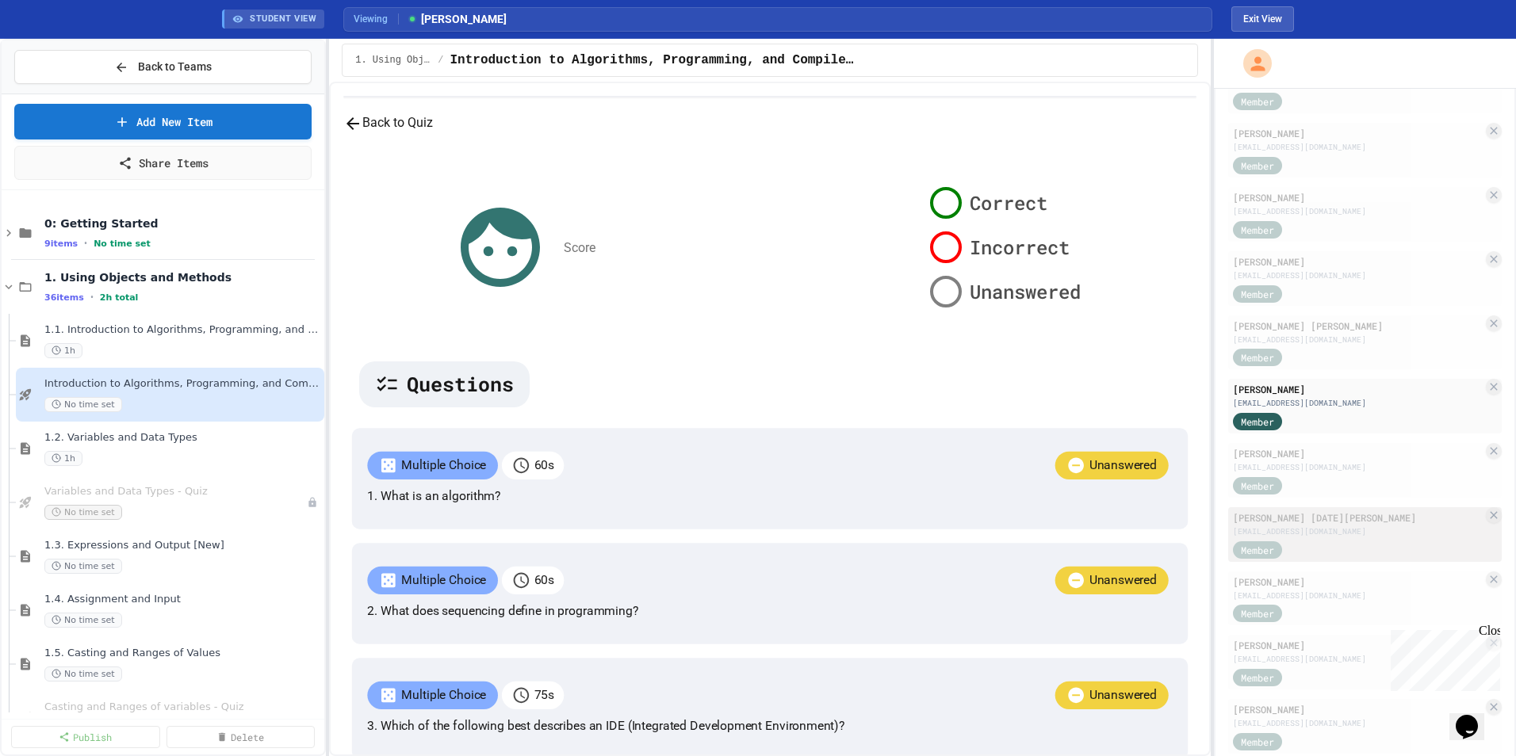
scroll to position [317, 0]
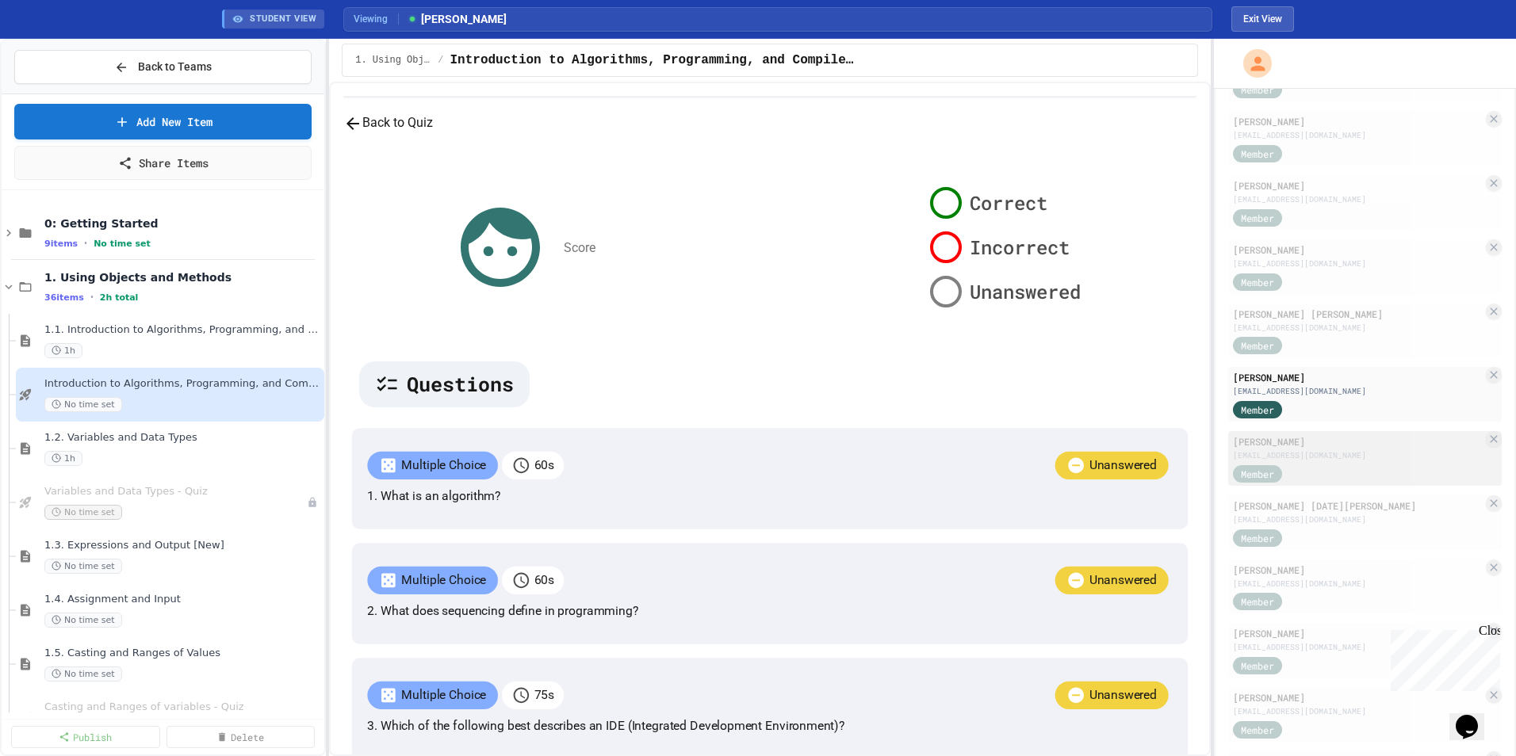
click at [1008, 462] on div "[PERSON_NAME] [EMAIL_ADDRESS][DOMAIN_NAME] Member" at bounding box center [1365, 458] width 274 height 55
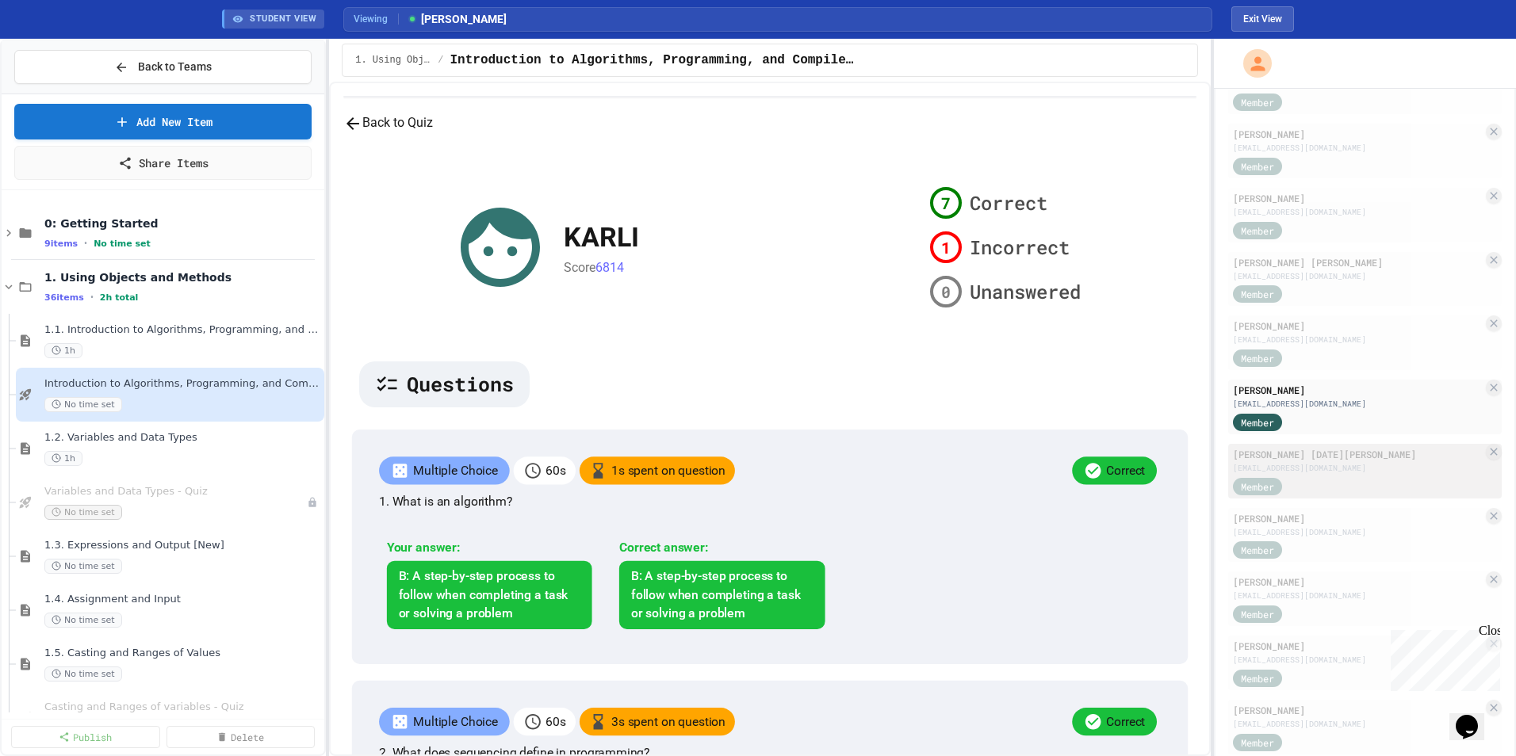
scroll to position [396, 0]
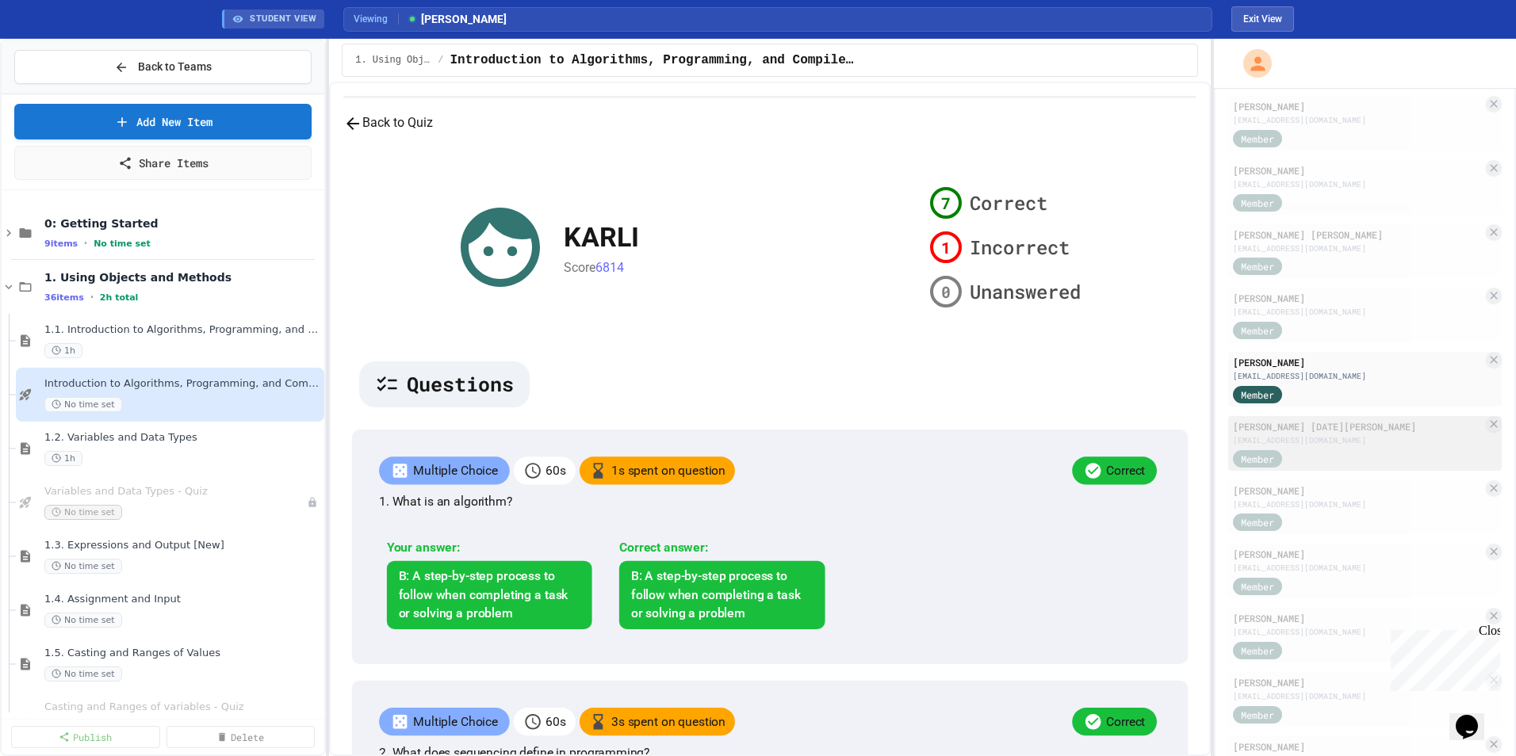
click at [1008, 450] on div "Member" at bounding box center [1358, 458] width 250 height 20
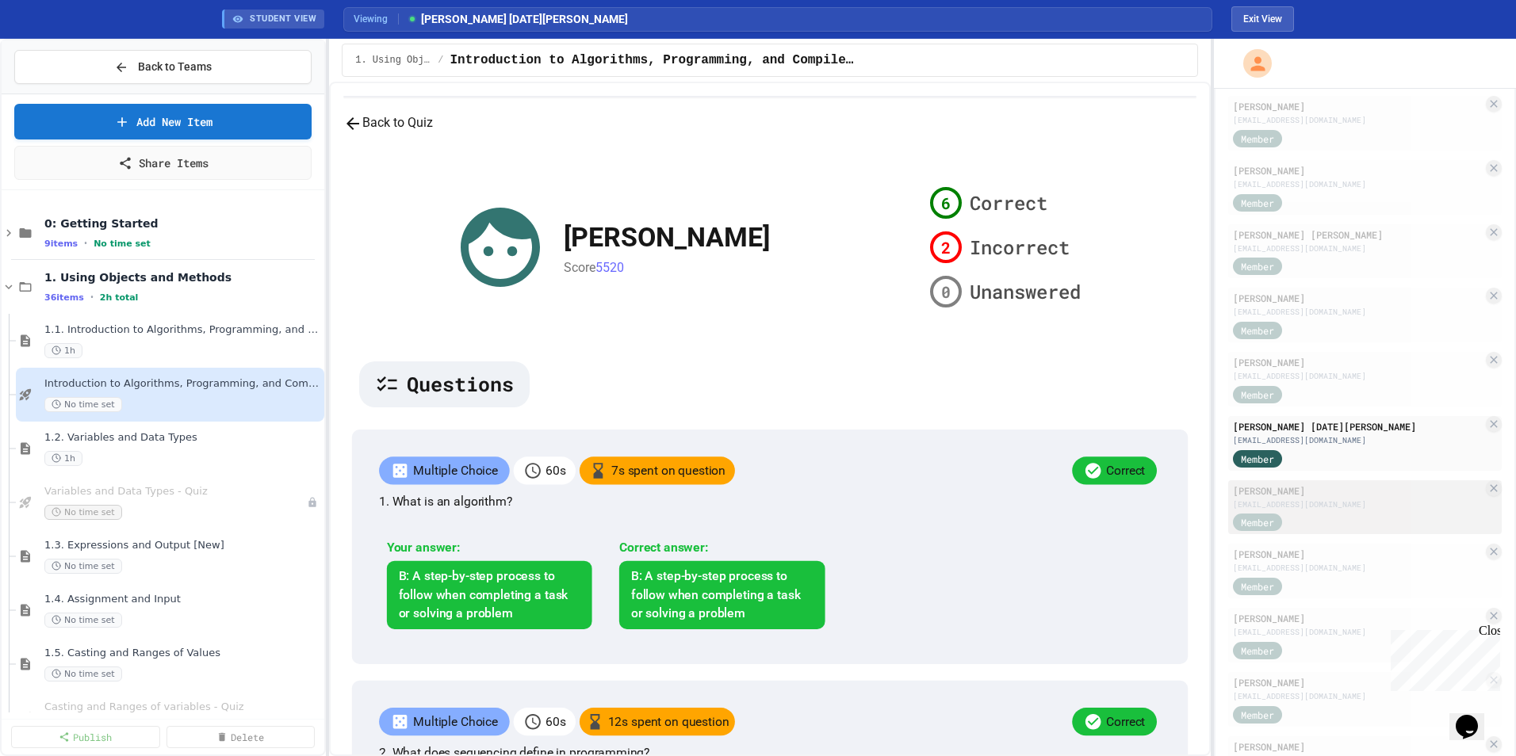
click at [1008, 500] on div "[EMAIL_ADDRESS][DOMAIN_NAME]" at bounding box center [1358, 505] width 250 height 12
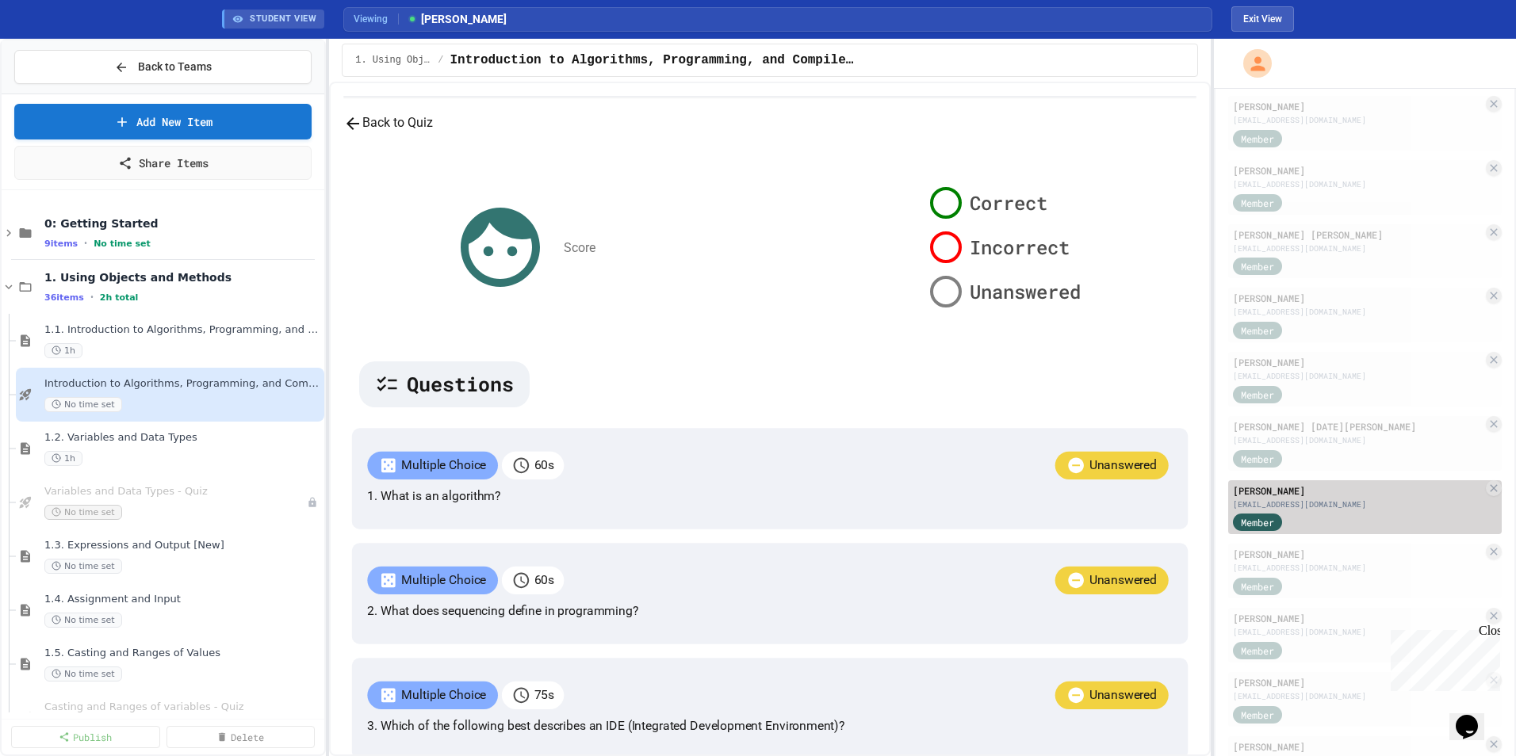
scroll to position [555, 0]
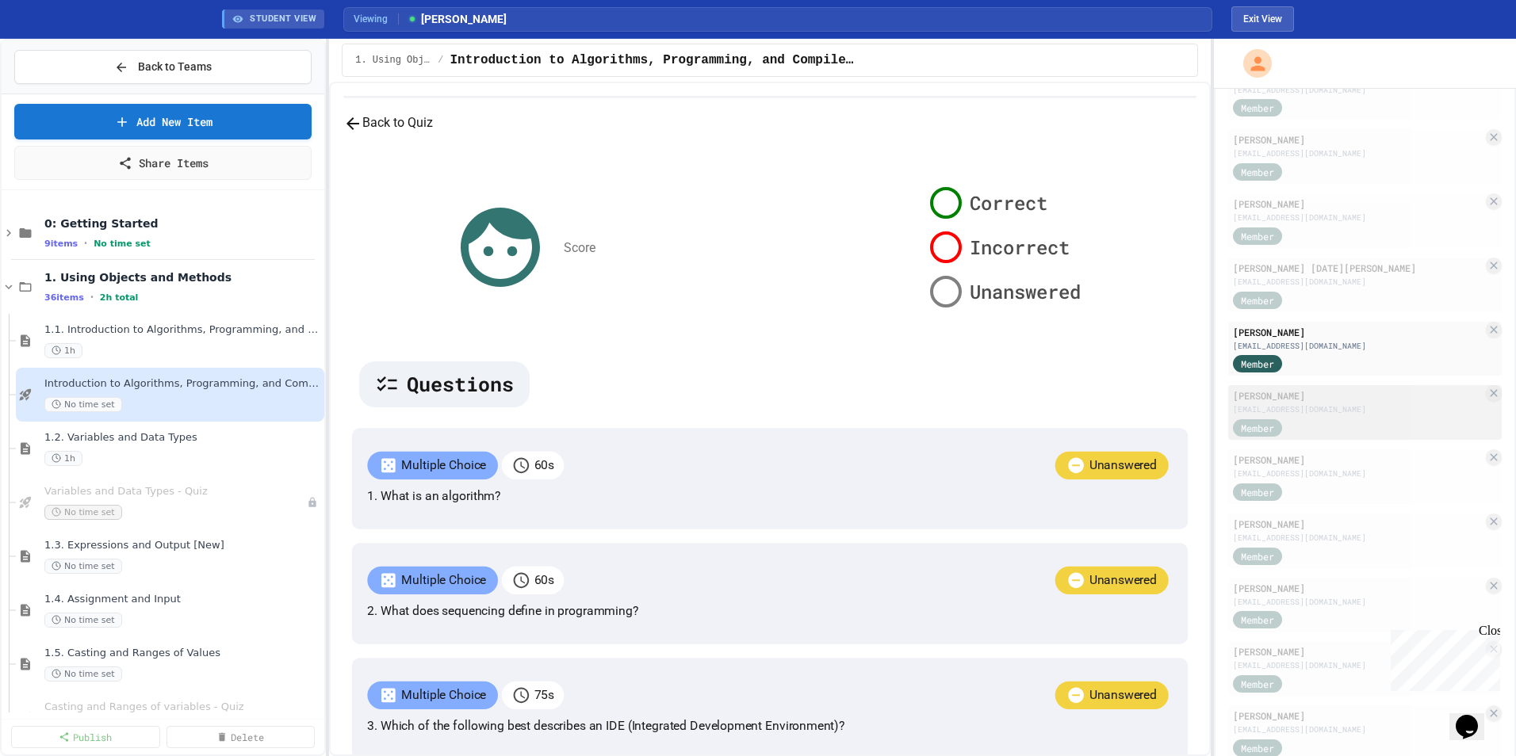
click at [1008, 419] on div "Member" at bounding box center [1358, 427] width 250 height 20
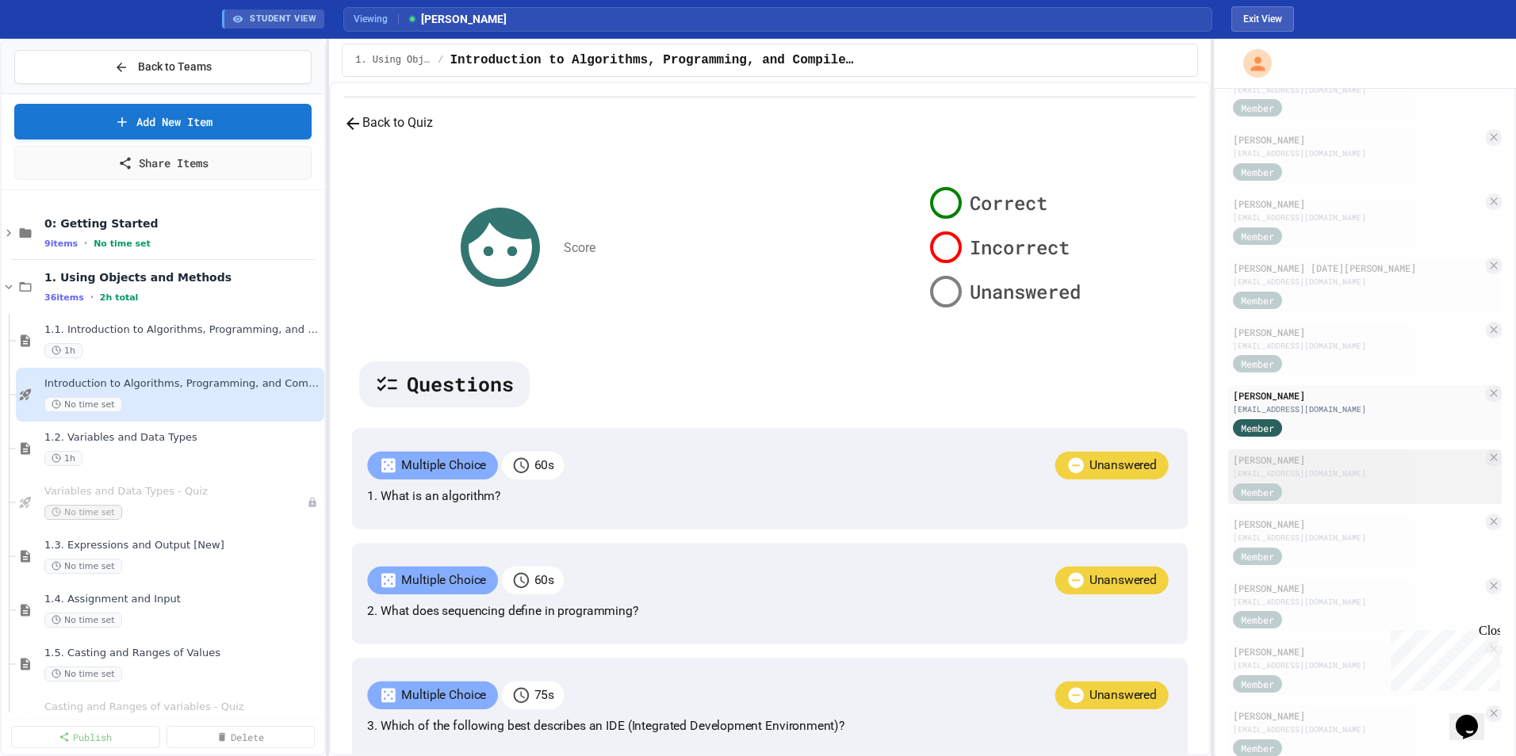
click at [1008, 477] on div "[EMAIL_ADDRESS][DOMAIN_NAME]" at bounding box center [1358, 474] width 250 height 12
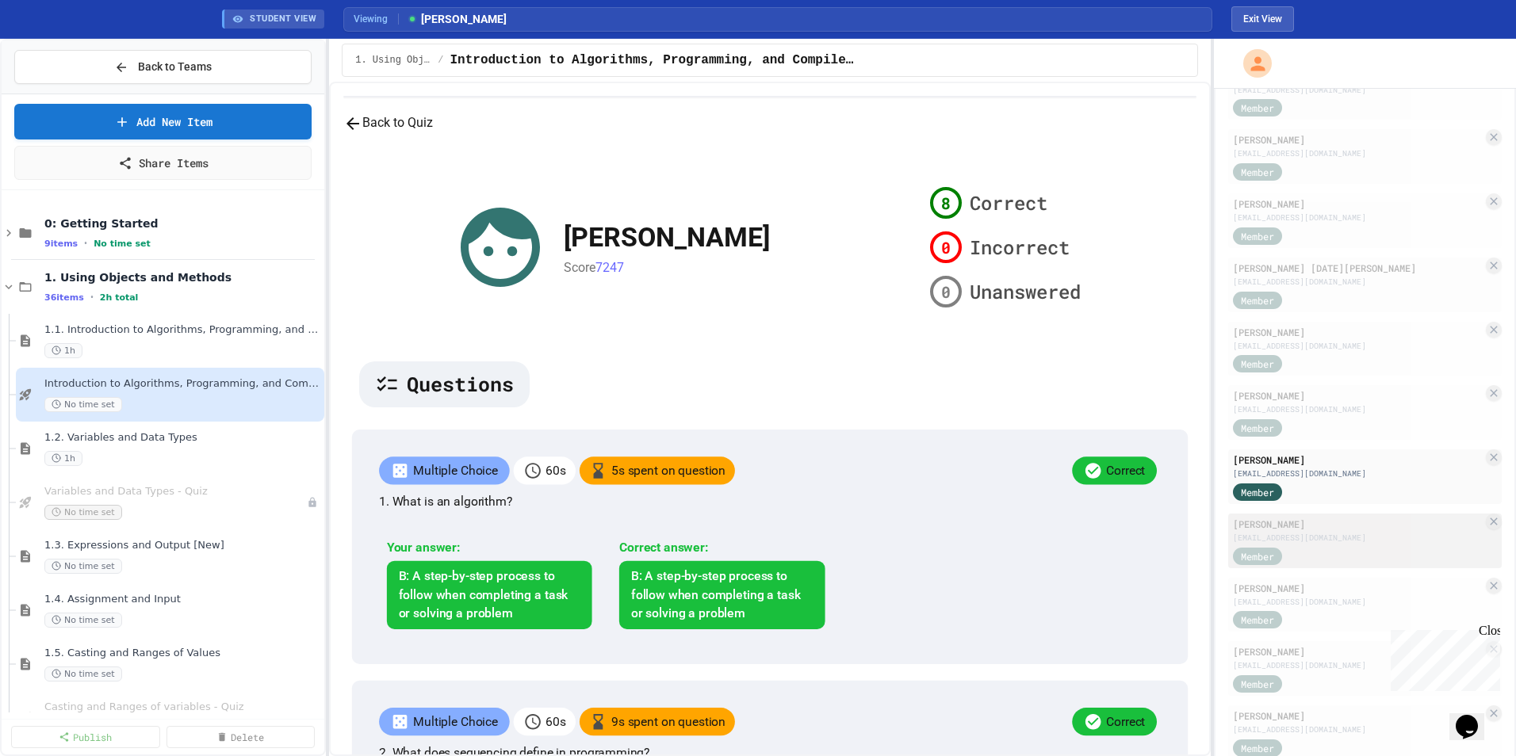
click at [1008, 508] on div "[EMAIL_ADDRESS][DOMAIN_NAME]" at bounding box center [1358, 538] width 250 height 12
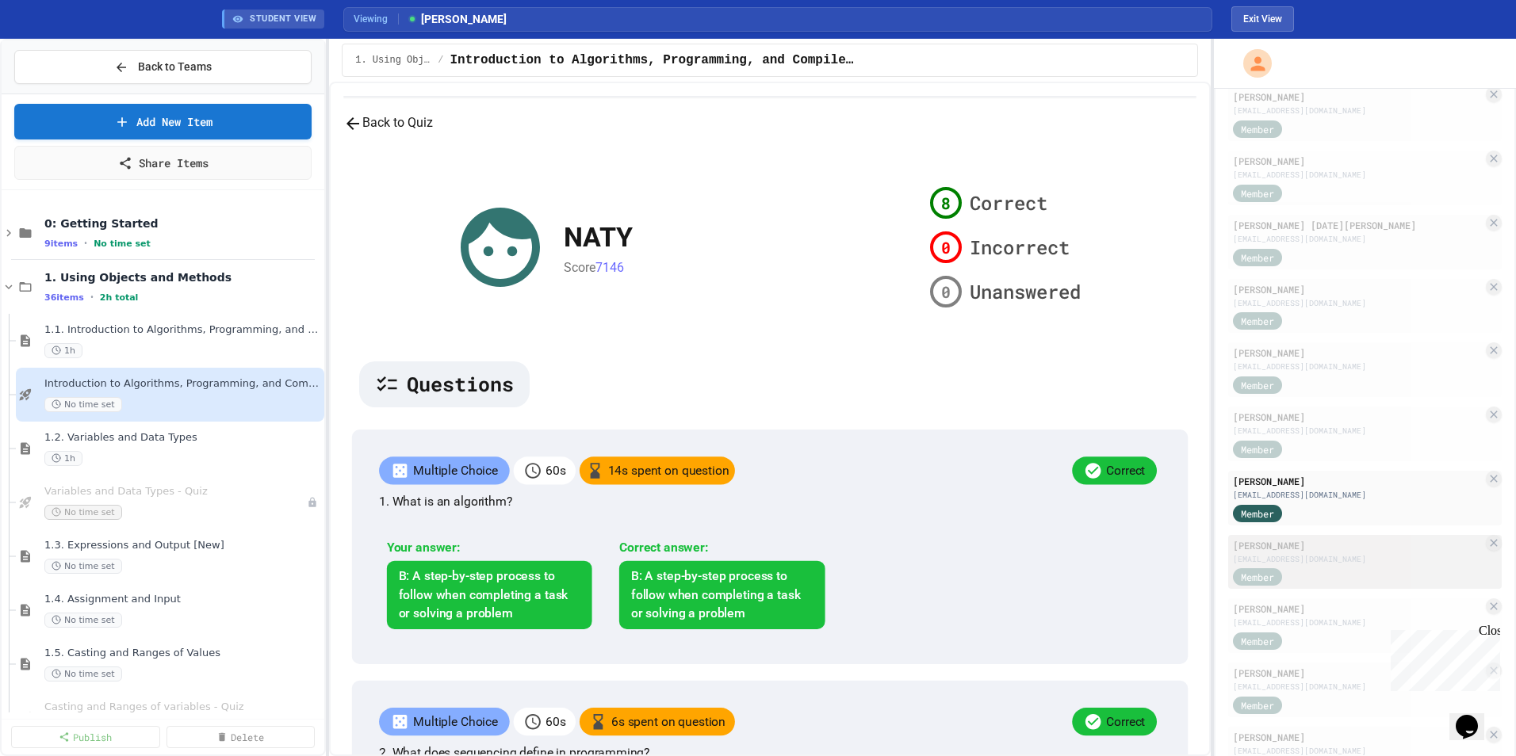
scroll to position [634, 0]
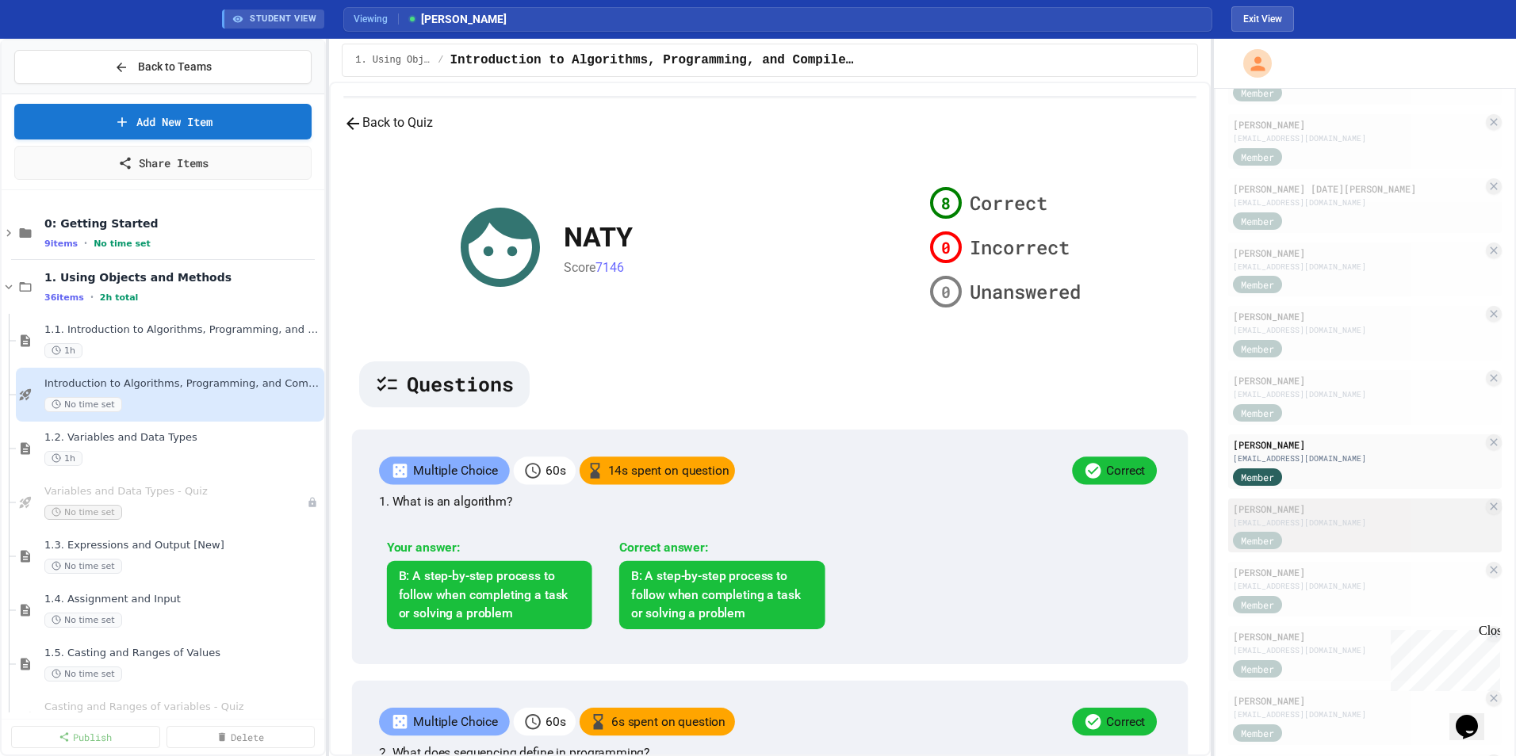
click at [1008, 508] on div "[EMAIL_ADDRESS][DOMAIN_NAME]" at bounding box center [1358, 523] width 250 height 12
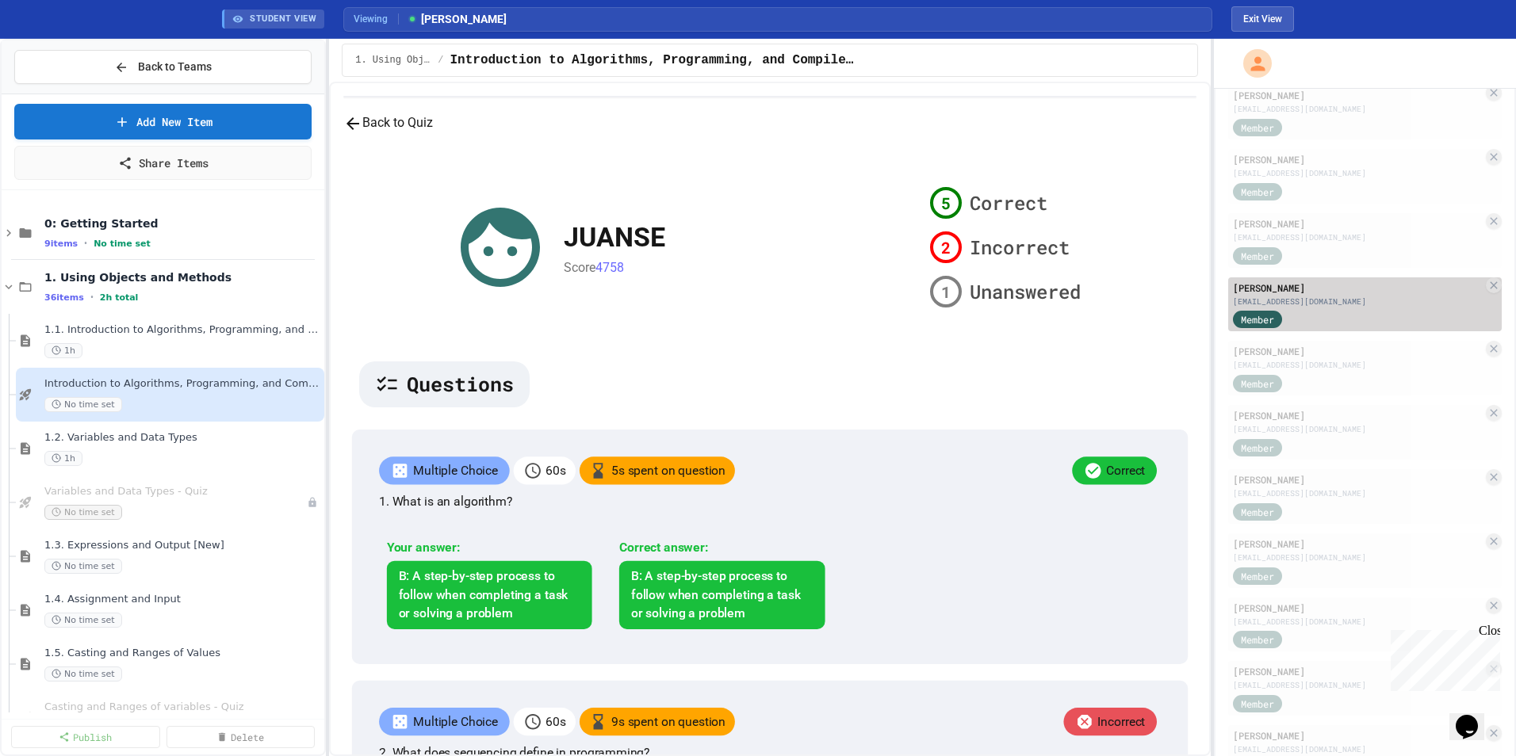
scroll to position [872, 0]
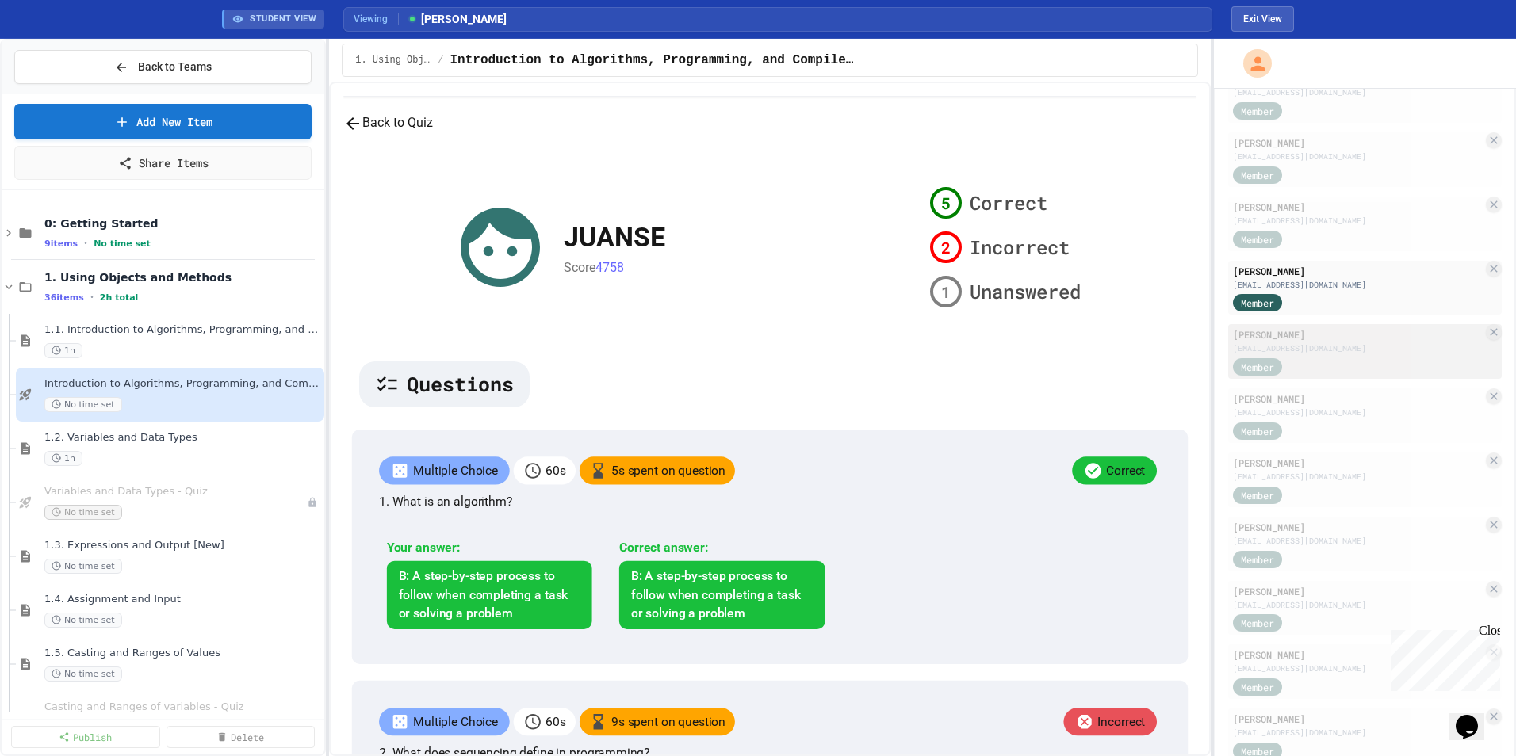
click at [1008, 356] on div "Member" at bounding box center [1358, 366] width 250 height 20
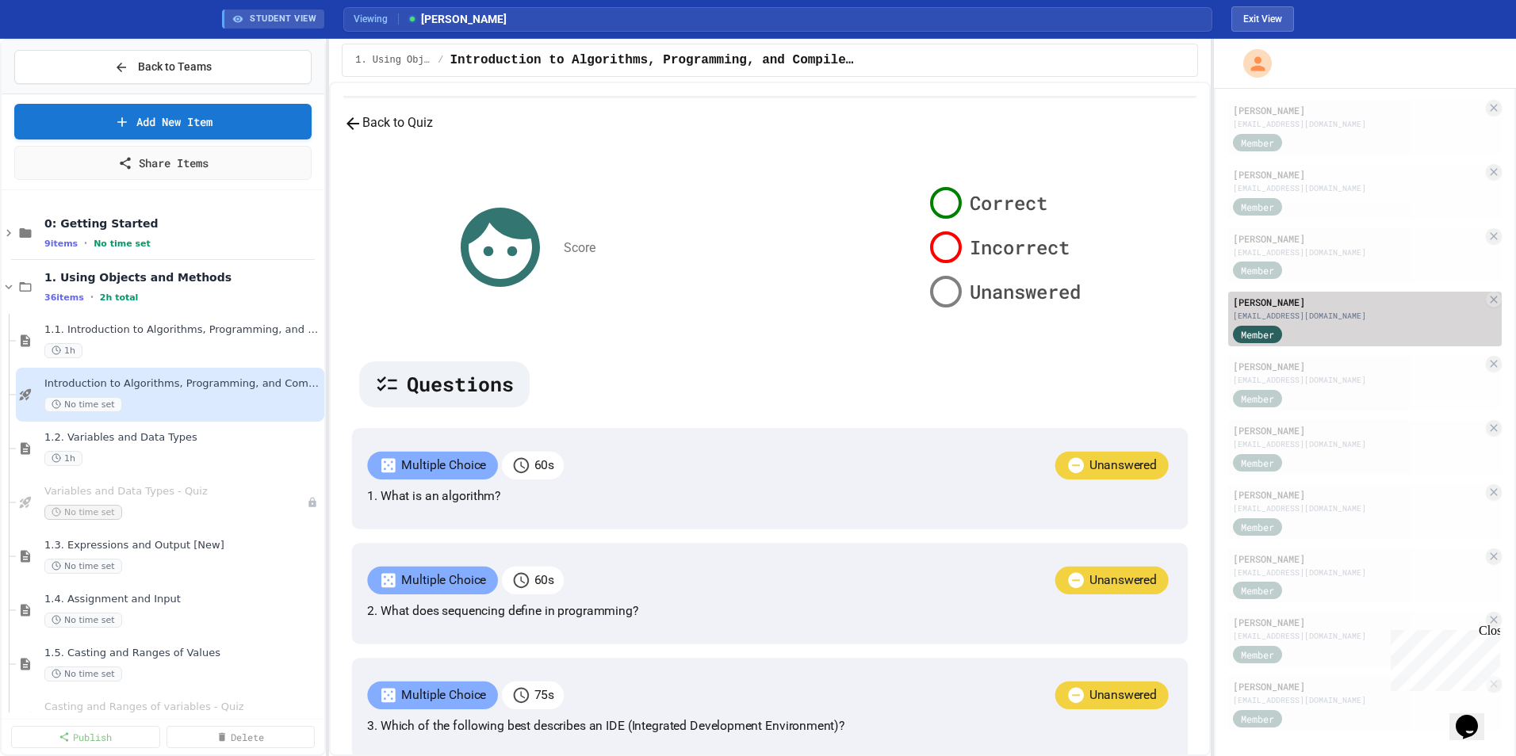
scroll to position [914, 0]
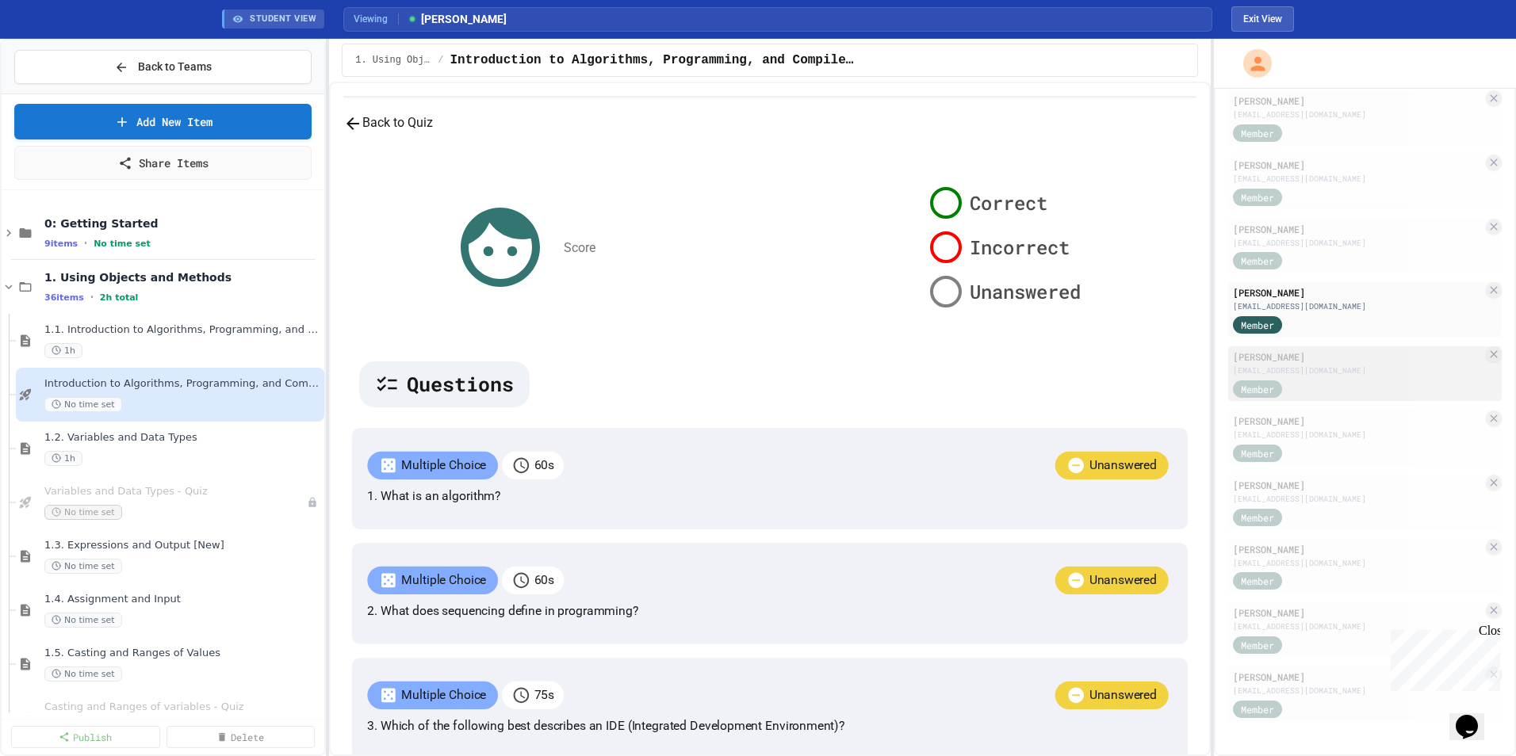
click at [1008, 365] on div "[EMAIL_ADDRESS][DOMAIN_NAME]" at bounding box center [1358, 371] width 250 height 12
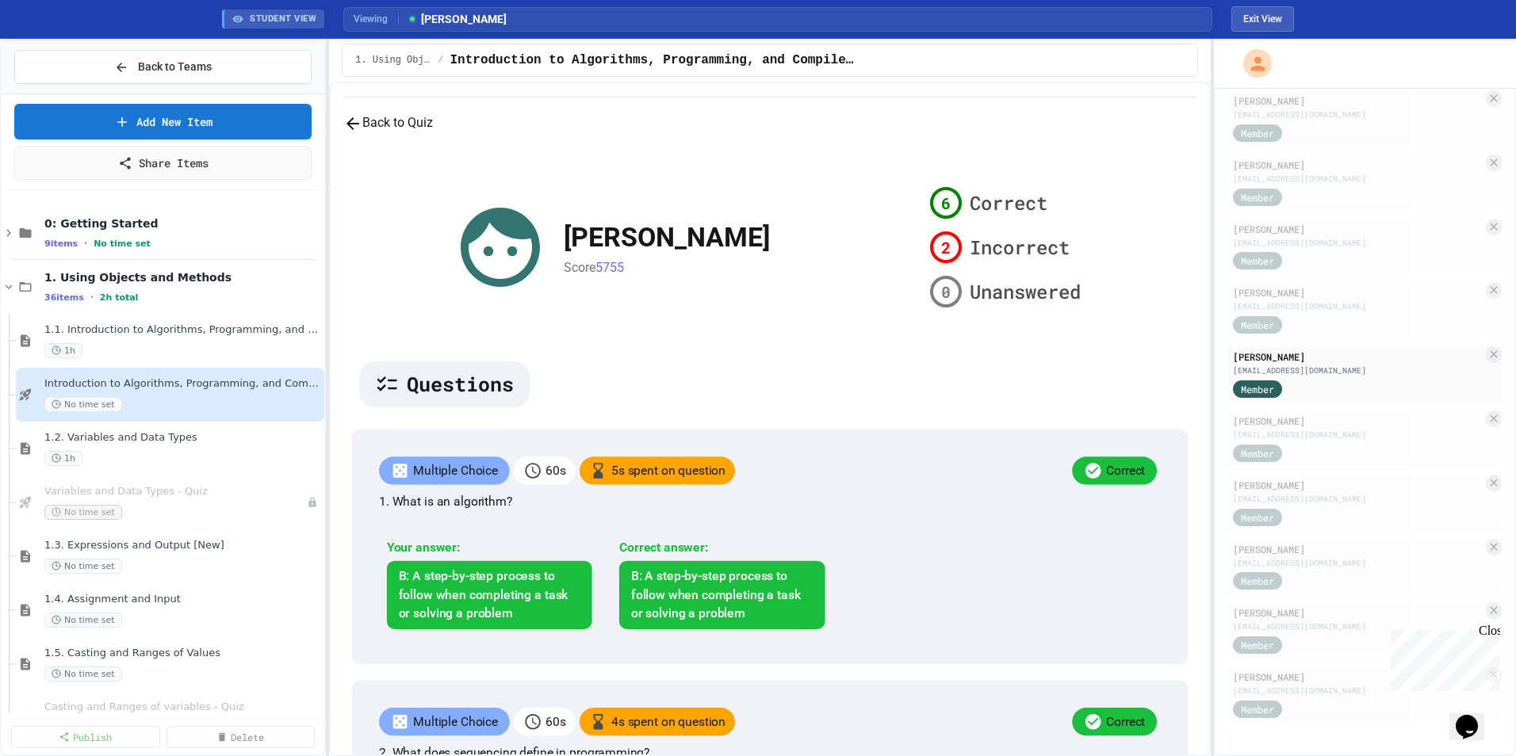
click at [1008, 410] on div "[EMAIL_ADDRESS][DOMAIN_NAME] Admin mena 2.0 [EMAIL_ADDRESS][DOMAIN_NAME] Member…" at bounding box center [1365, 1] width 274 height 1444
click at [1008, 431] on div "[EMAIL_ADDRESS][DOMAIN_NAME]" at bounding box center [1358, 435] width 250 height 12
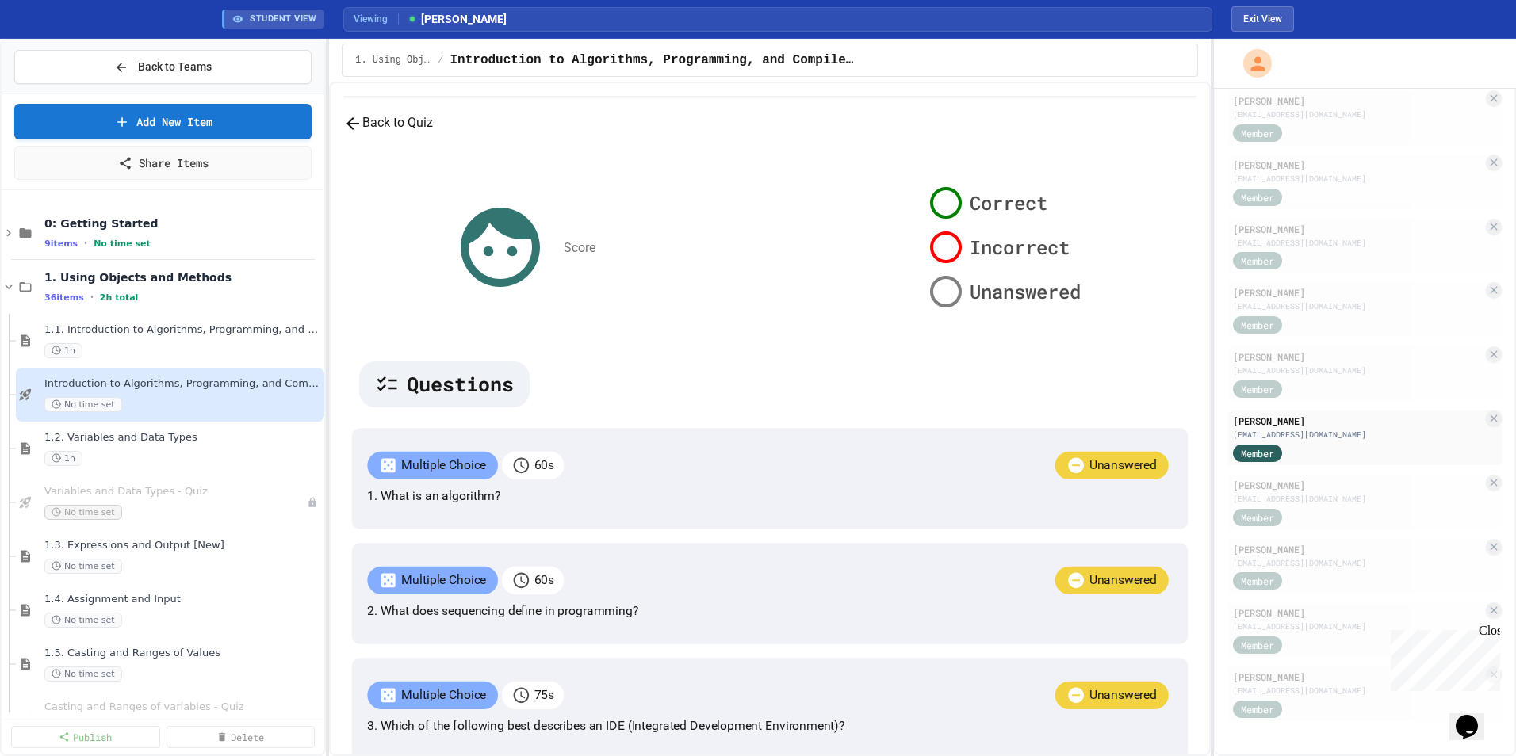
click at [1008, 508] on div "[PERSON_NAME] [EMAIL_ADDRESS][DOMAIN_NAME] Member" at bounding box center [1365, 503] width 274 height 56
click at [1008, 499] on div "[EMAIL_ADDRESS][DOMAIN_NAME]" at bounding box center [1358, 499] width 250 height 12
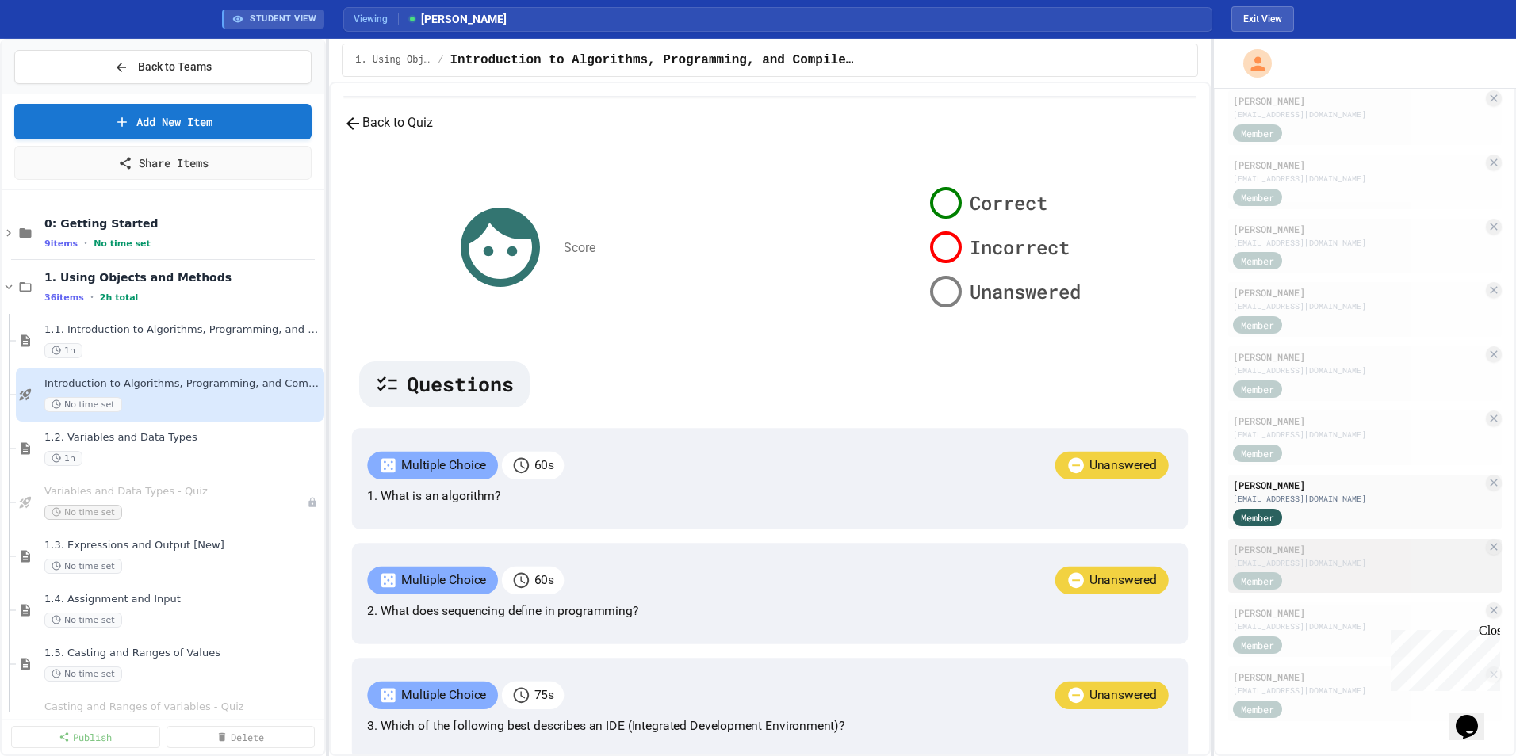
click at [1008, 508] on div "[EMAIL_ADDRESS][DOMAIN_NAME]" at bounding box center [1358, 563] width 250 height 12
click at [1008, 508] on div "[PERSON_NAME]" at bounding box center [1358, 613] width 250 height 14
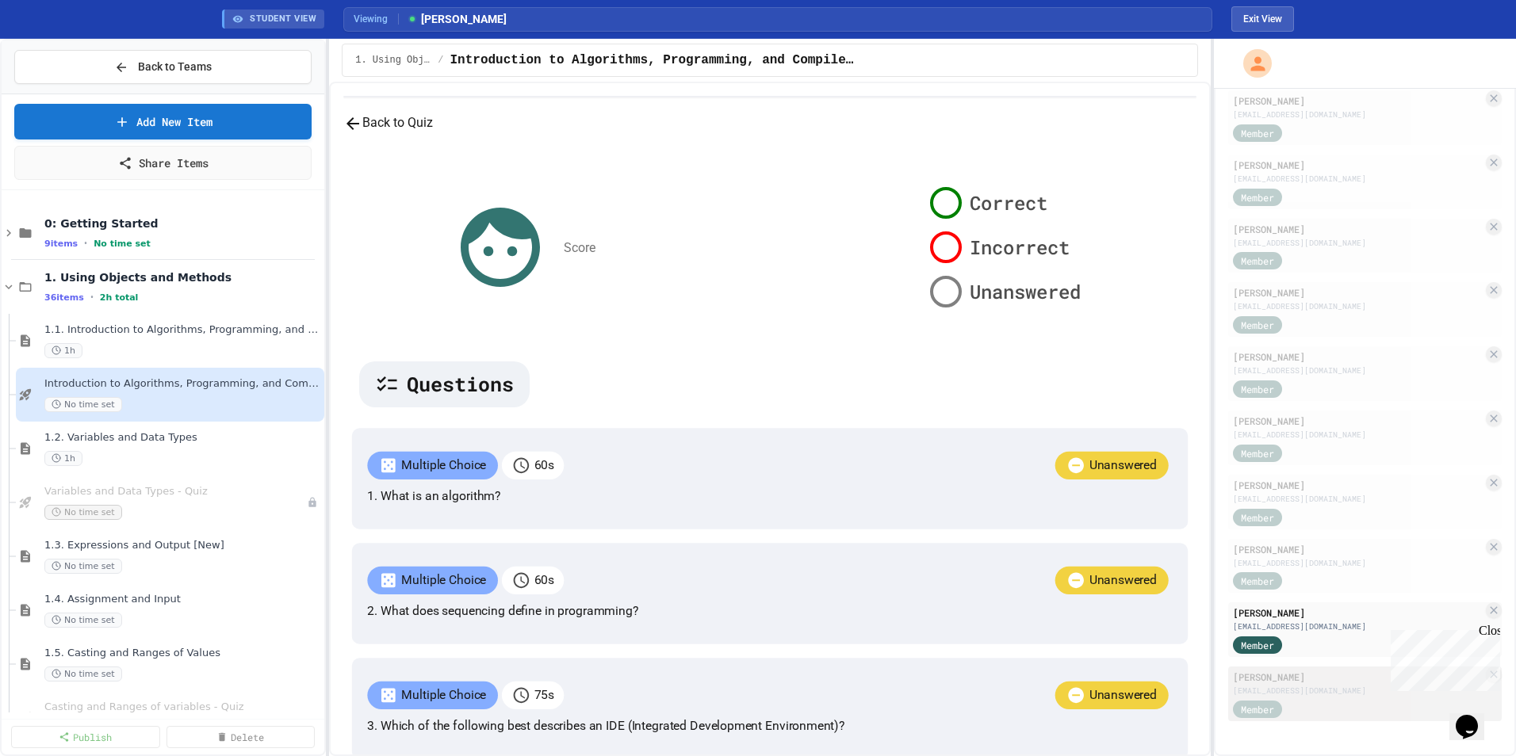
click at [1008, 508] on div "[EMAIL_ADDRESS][DOMAIN_NAME]" at bounding box center [1358, 691] width 250 height 12
click at [433, 133] on button "Back to Quiz" at bounding box center [388, 123] width 90 height 20
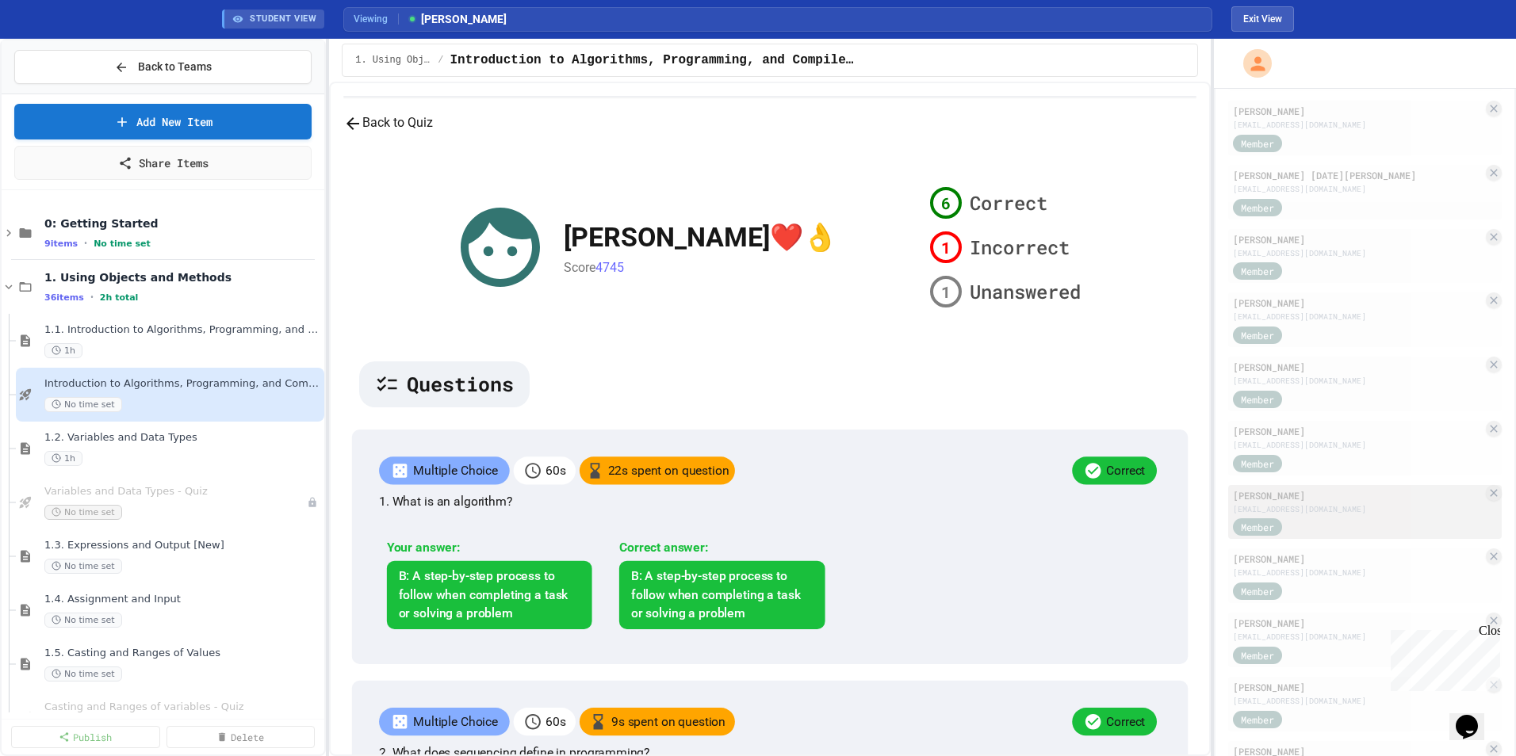
scroll to position [676, 0]
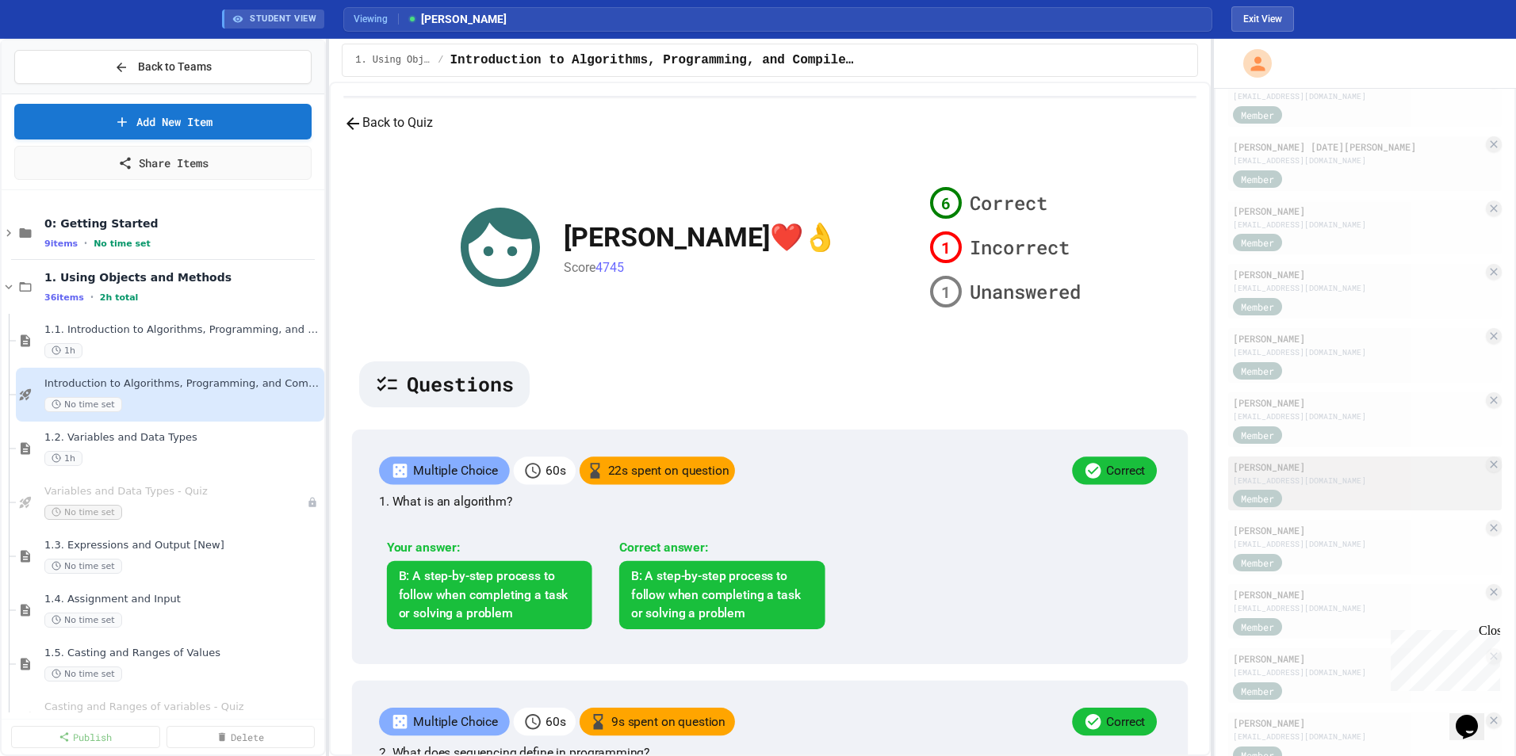
click at [1008, 495] on div "Member" at bounding box center [1358, 498] width 250 height 20
click at [433, 133] on button "Back to Quiz" at bounding box center [388, 123] width 90 height 20
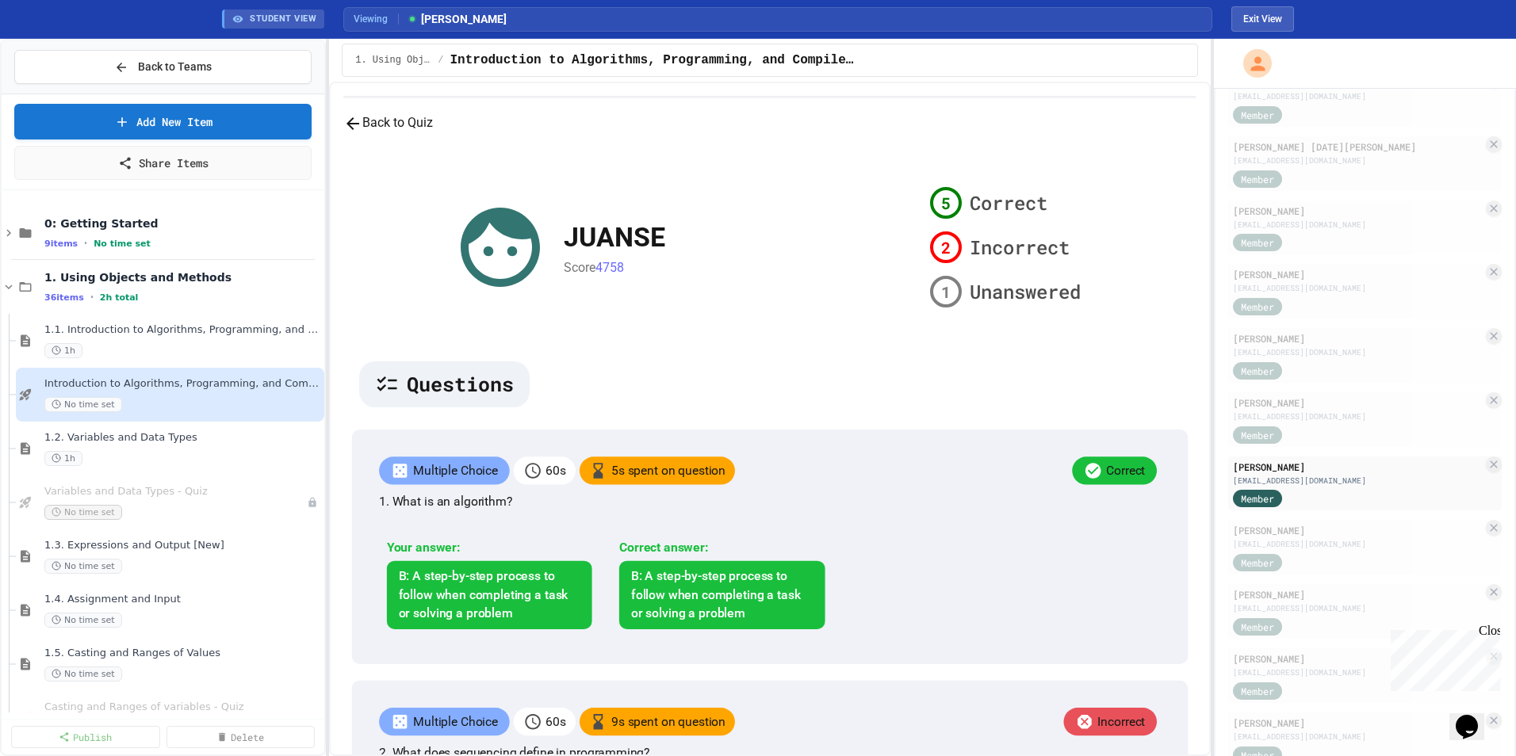
click at [433, 133] on button "Back to Quiz" at bounding box center [388, 123] width 90 height 20
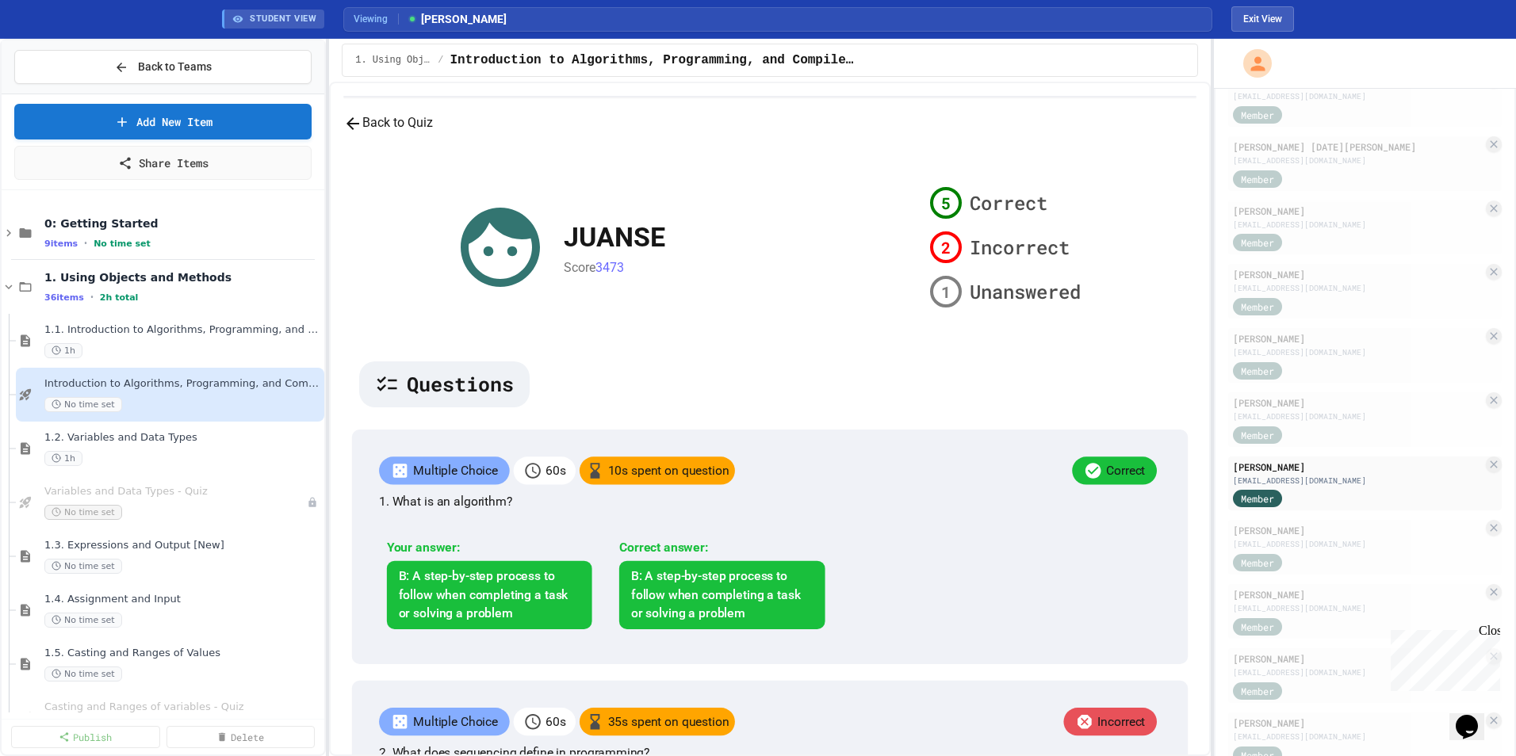
click at [433, 133] on button "Back to Quiz" at bounding box center [388, 123] width 90 height 20
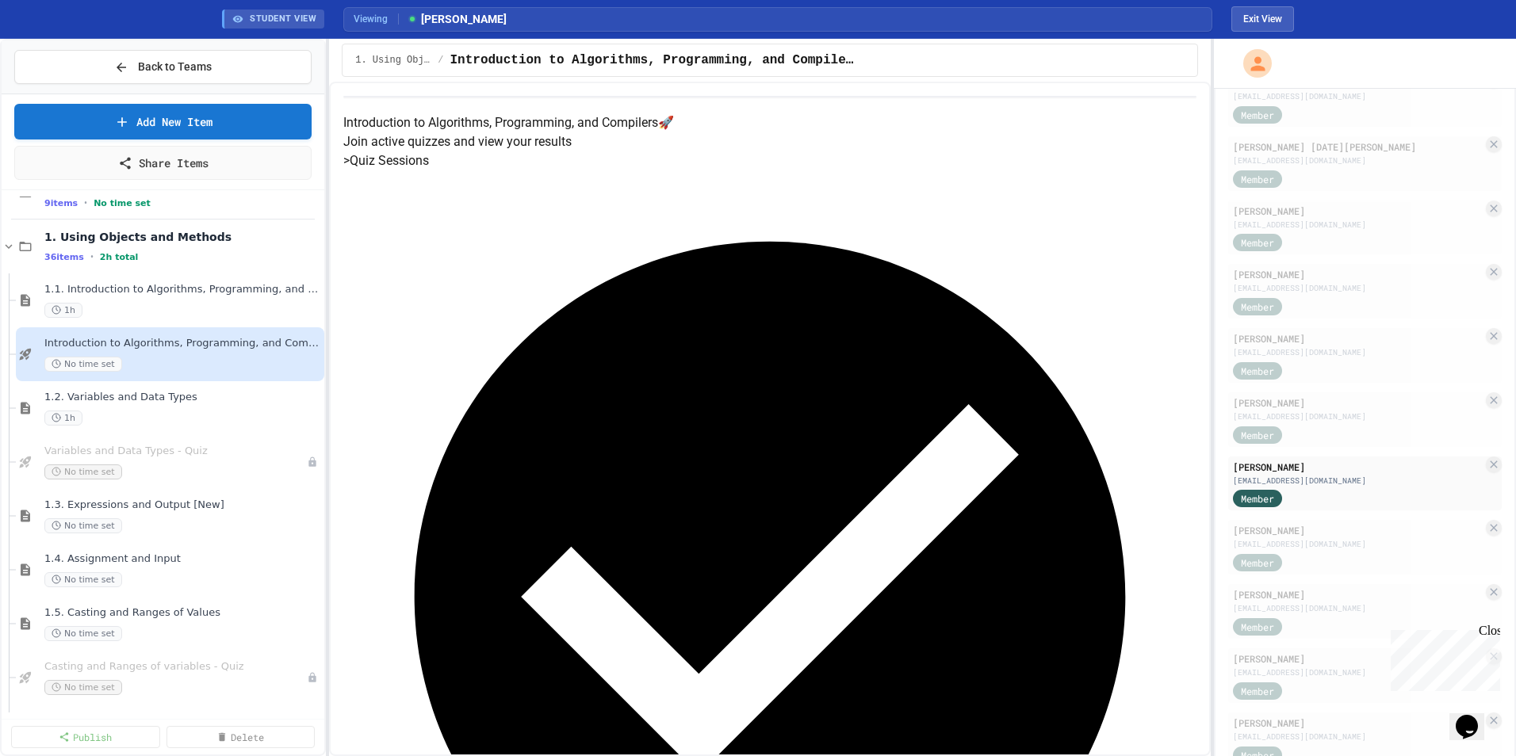
scroll to position [79, 0]
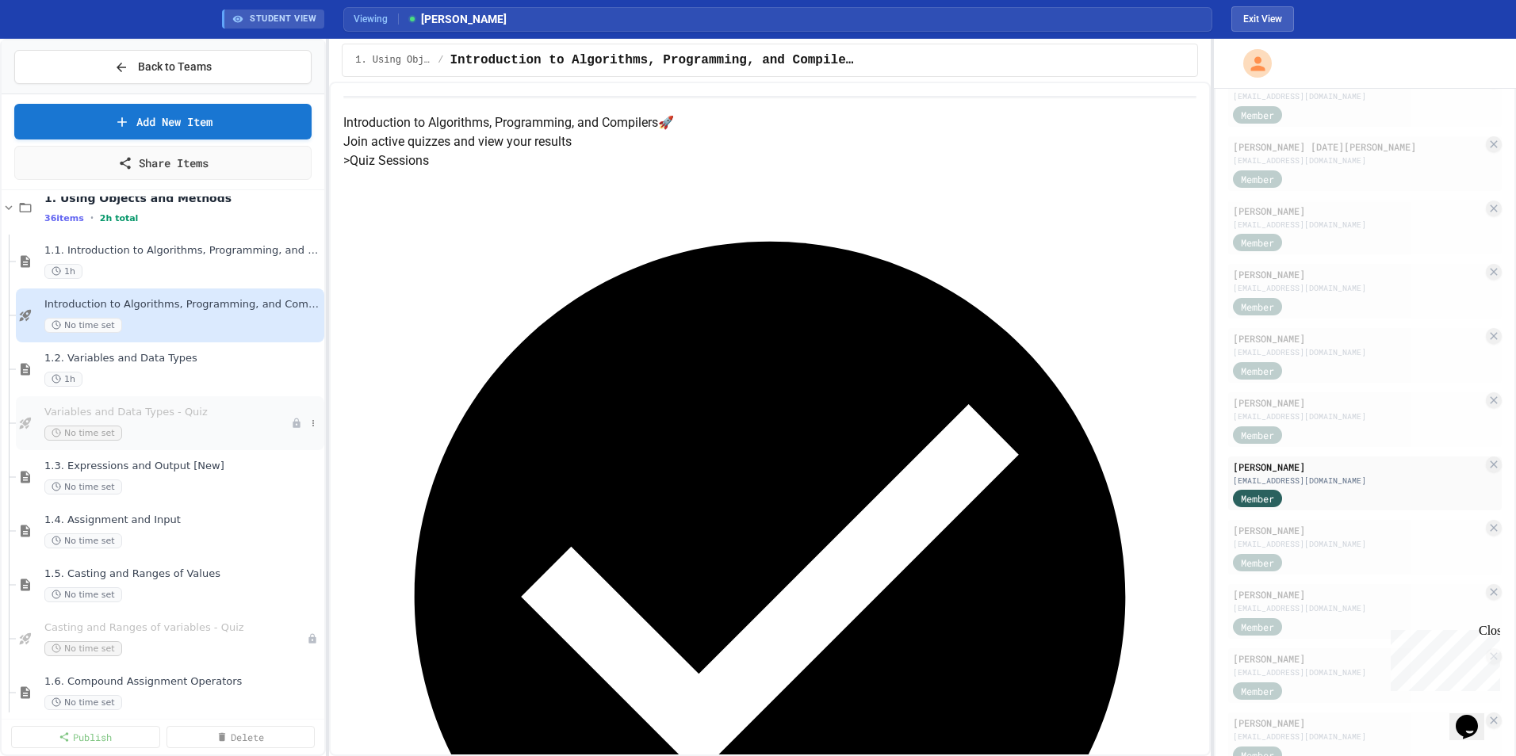
click at [197, 419] on div "Variables and Data Types - Quiz No time set" at bounding box center [167, 423] width 247 height 35
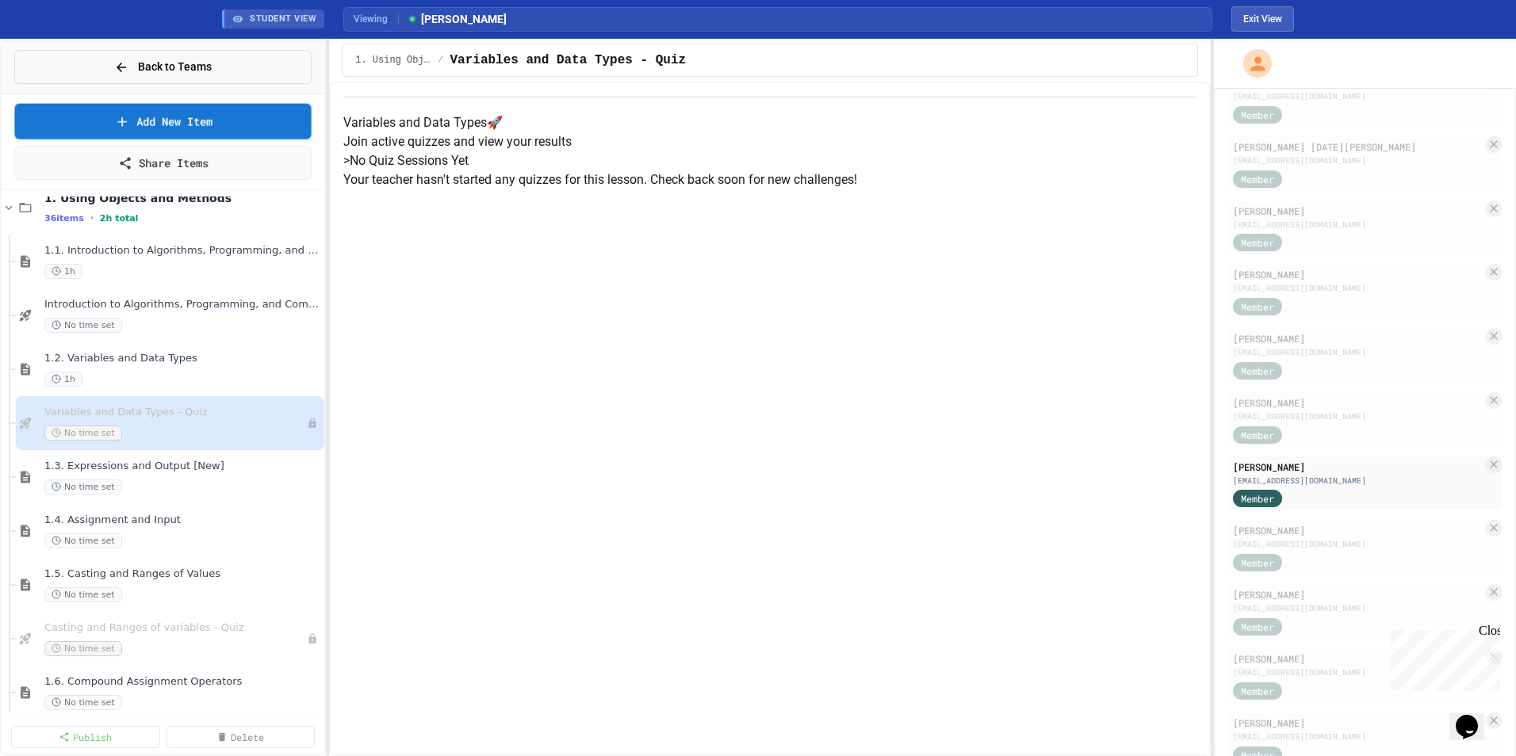
click at [246, 65] on button "Back to Teams" at bounding box center [162, 67] width 297 height 34
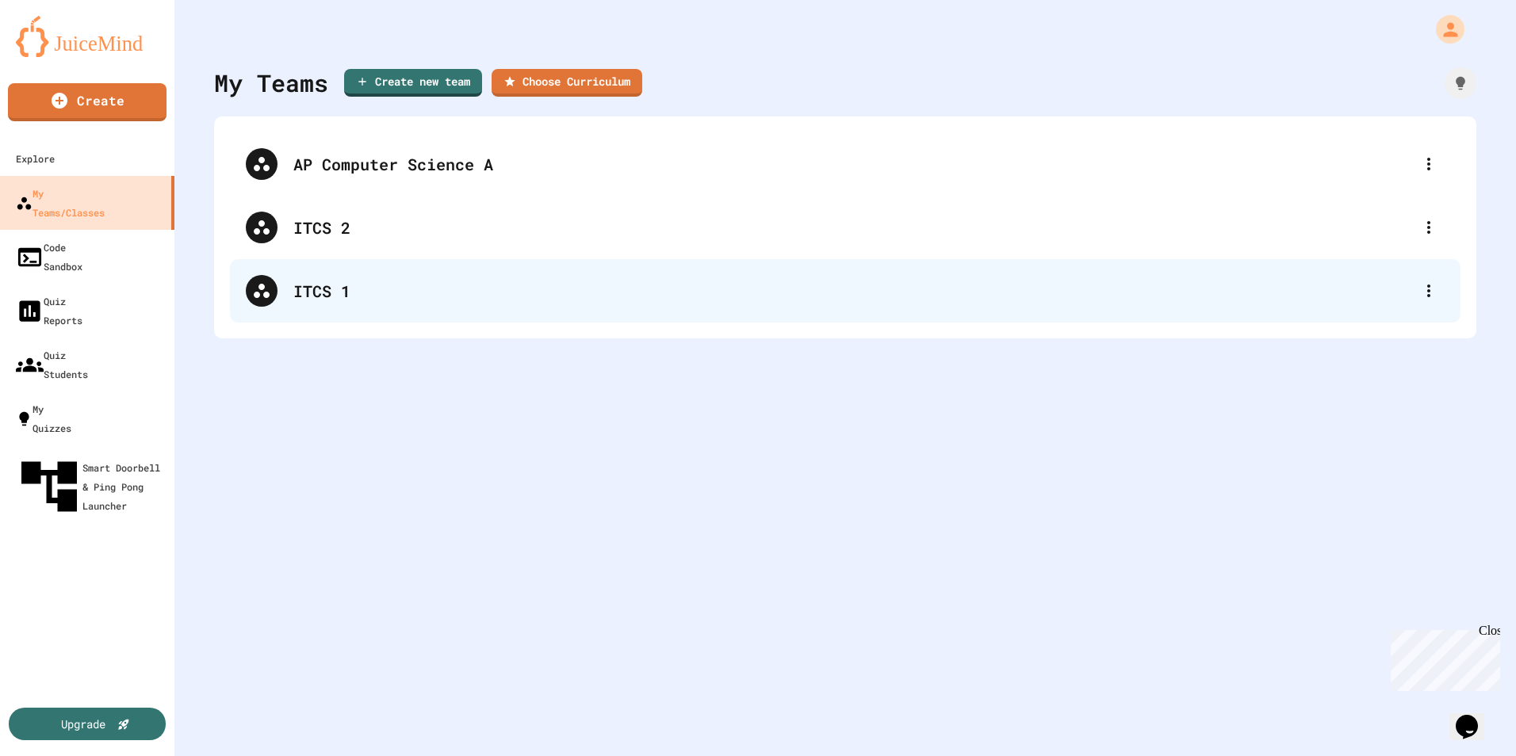
click at [332, 297] on div "ITCS 1" at bounding box center [852, 291] width 1119 height 24
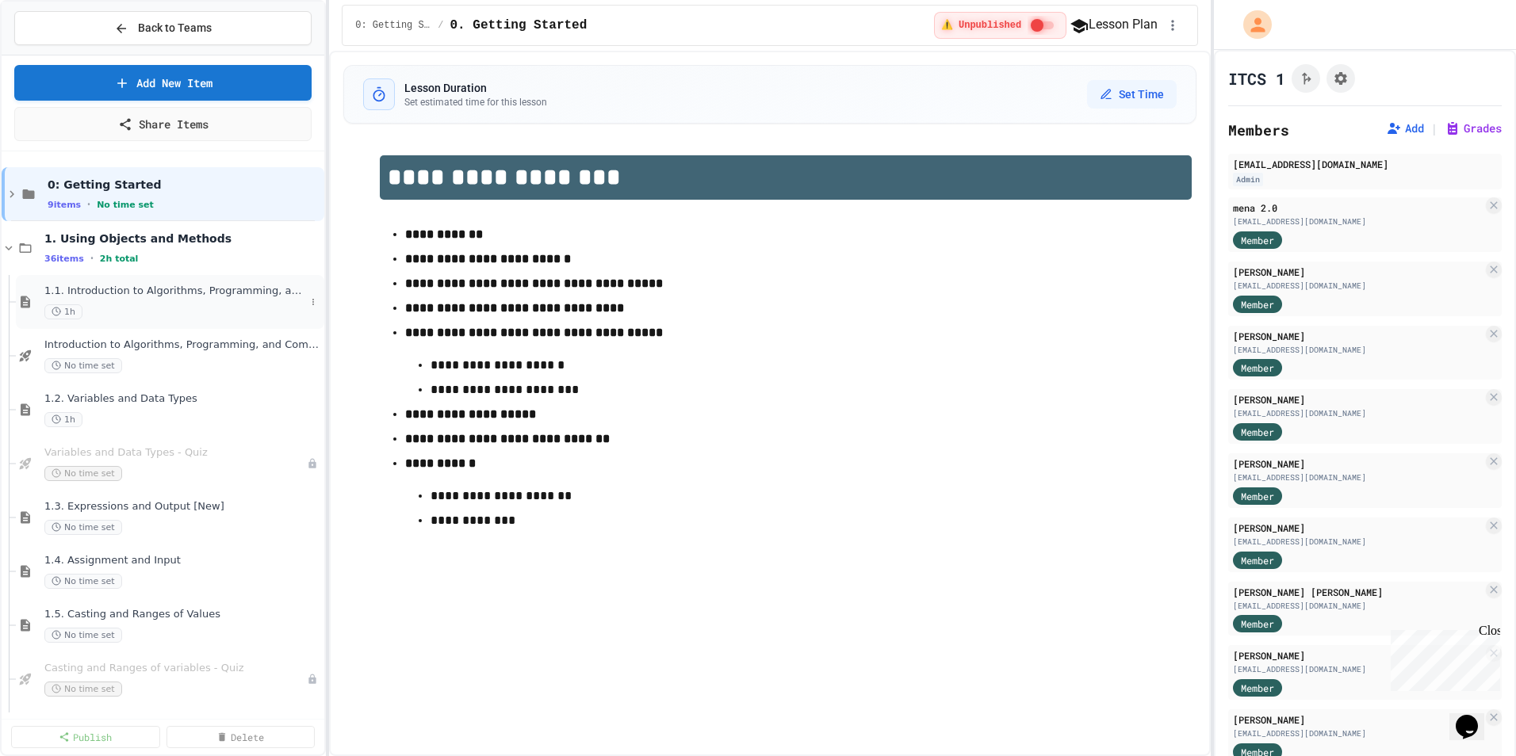
click at [193, 304] on div "1h" at bounding box center [174, 311] width 261 height 15
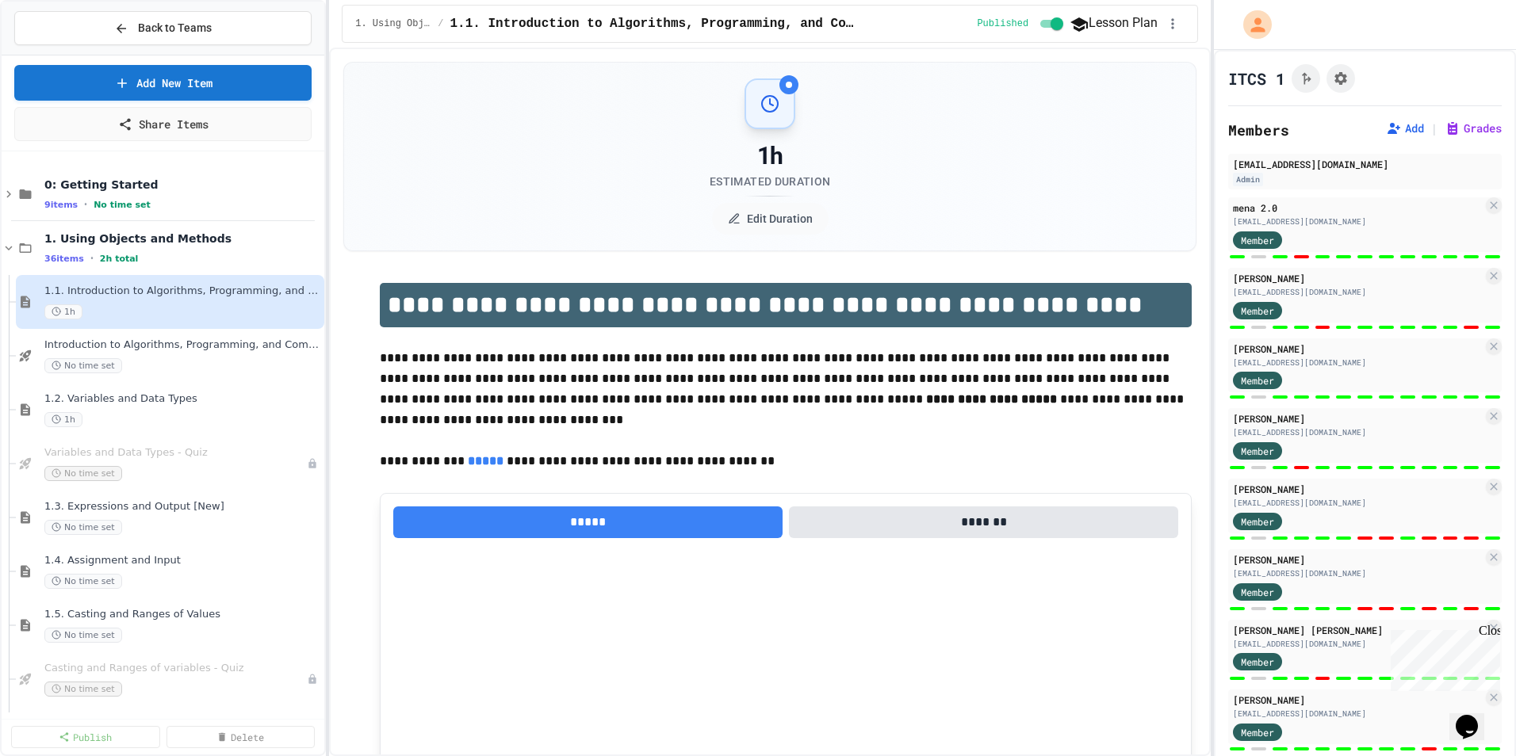
click at [213, 358] on div "No time set" at bounding box center [182, 365] width 277 height 15
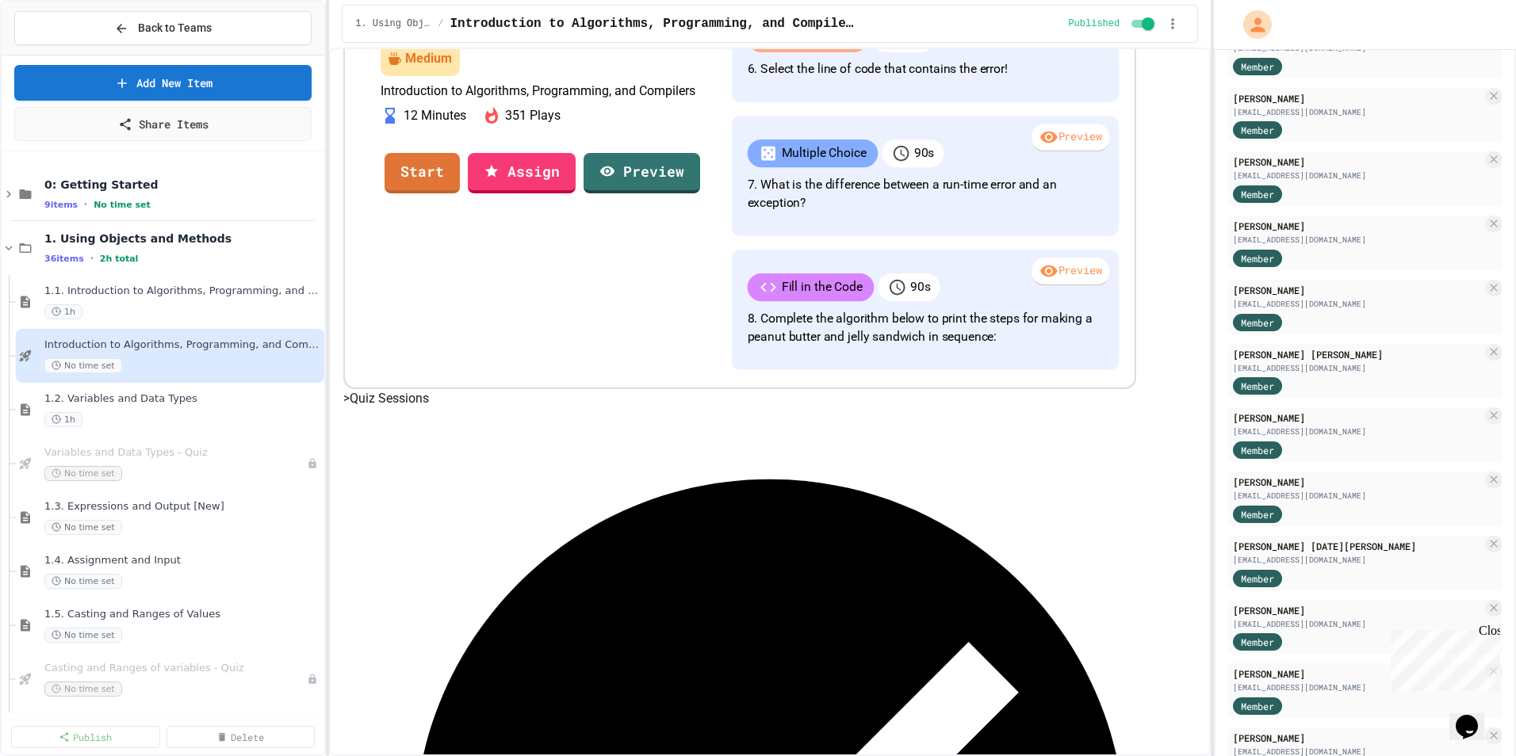
scroll to position [539, 0]
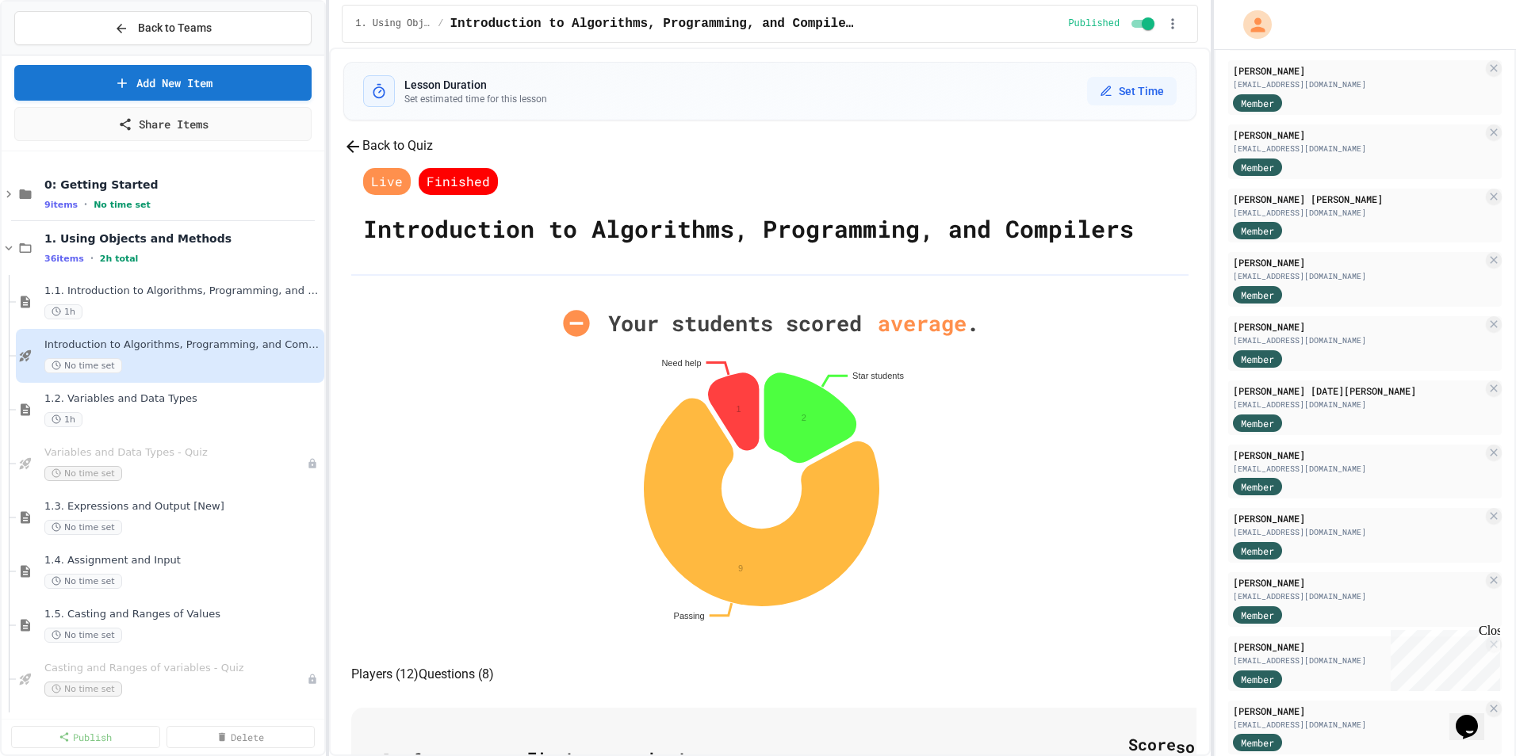
scroll to position [555, 0]
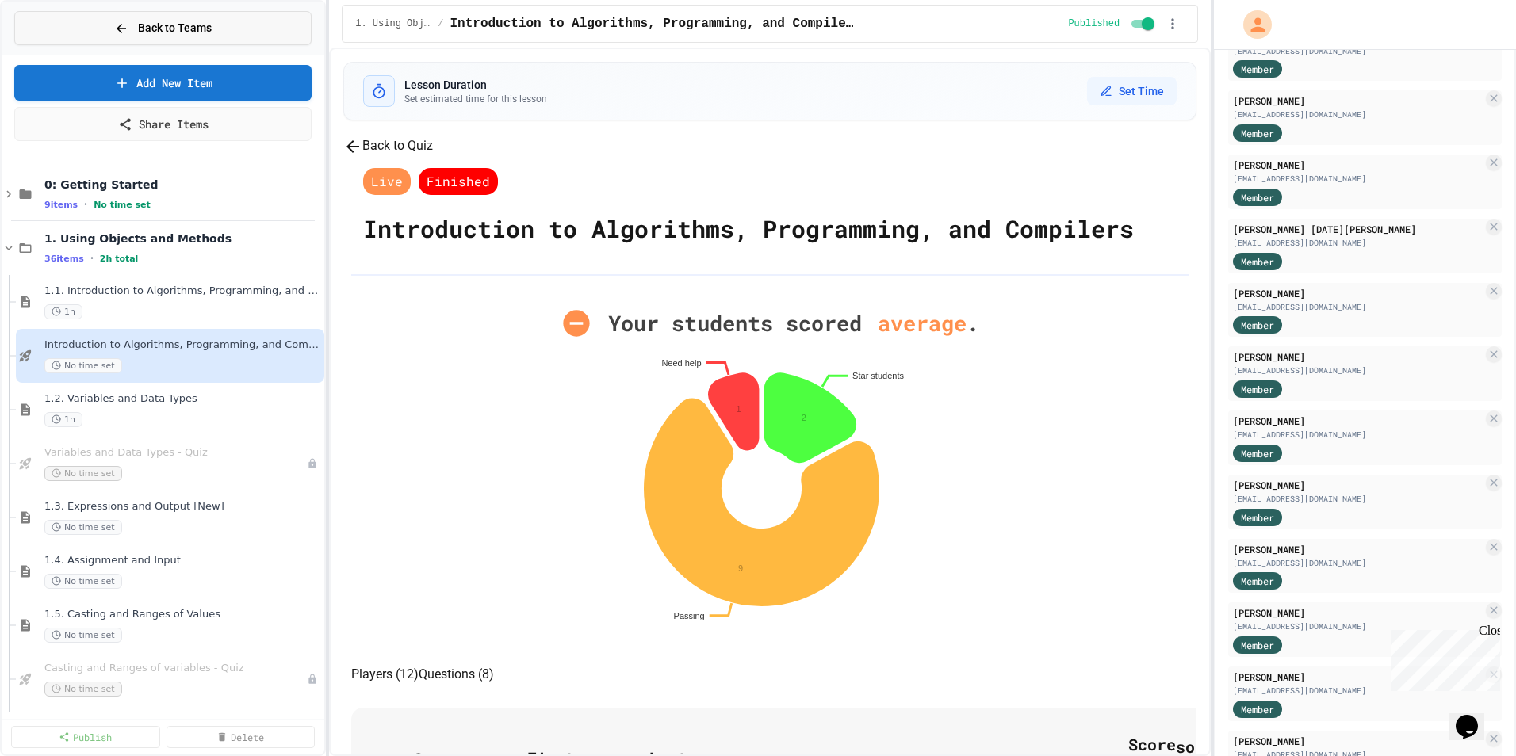
click at [205, 32] on span "Back to Teams" at bounding box center [175, 28] width 74 height 17
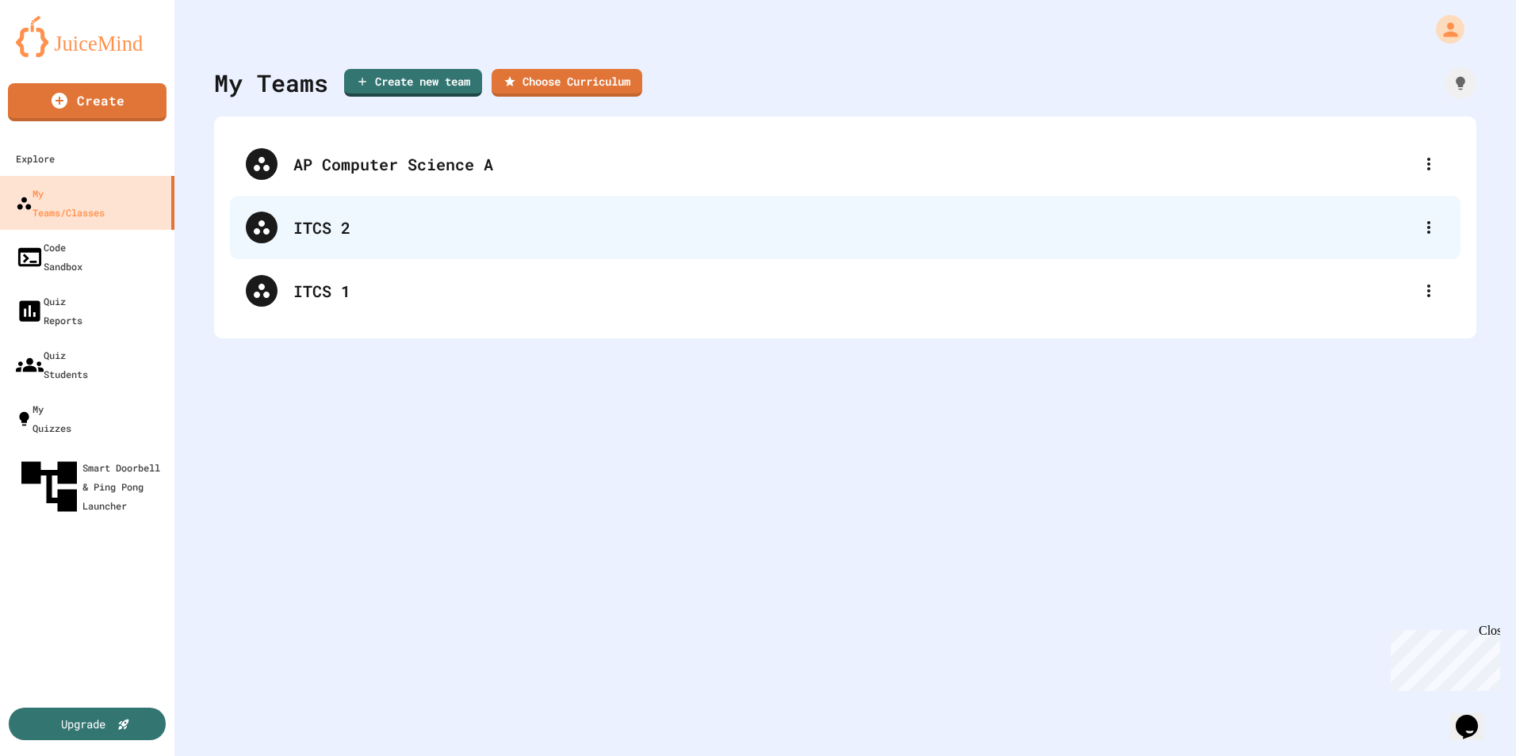
click at [346, 232] on div "ITCS 2" at bounding box center [852, 228] width 1119 height 24
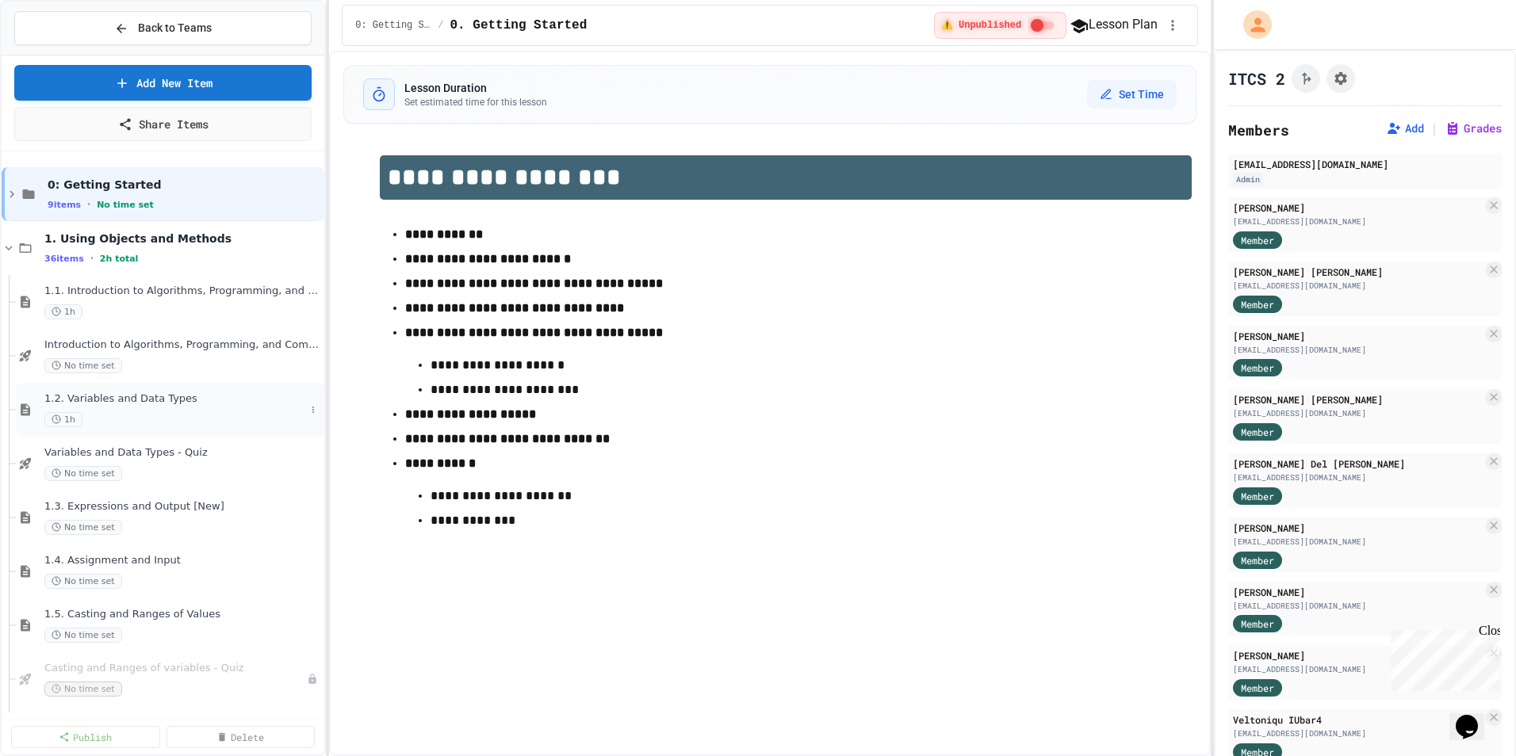
click at [191, 409] on div "1.2. Variables and Data Types 1h" at bounding box center [174, 409] width 261 height 35
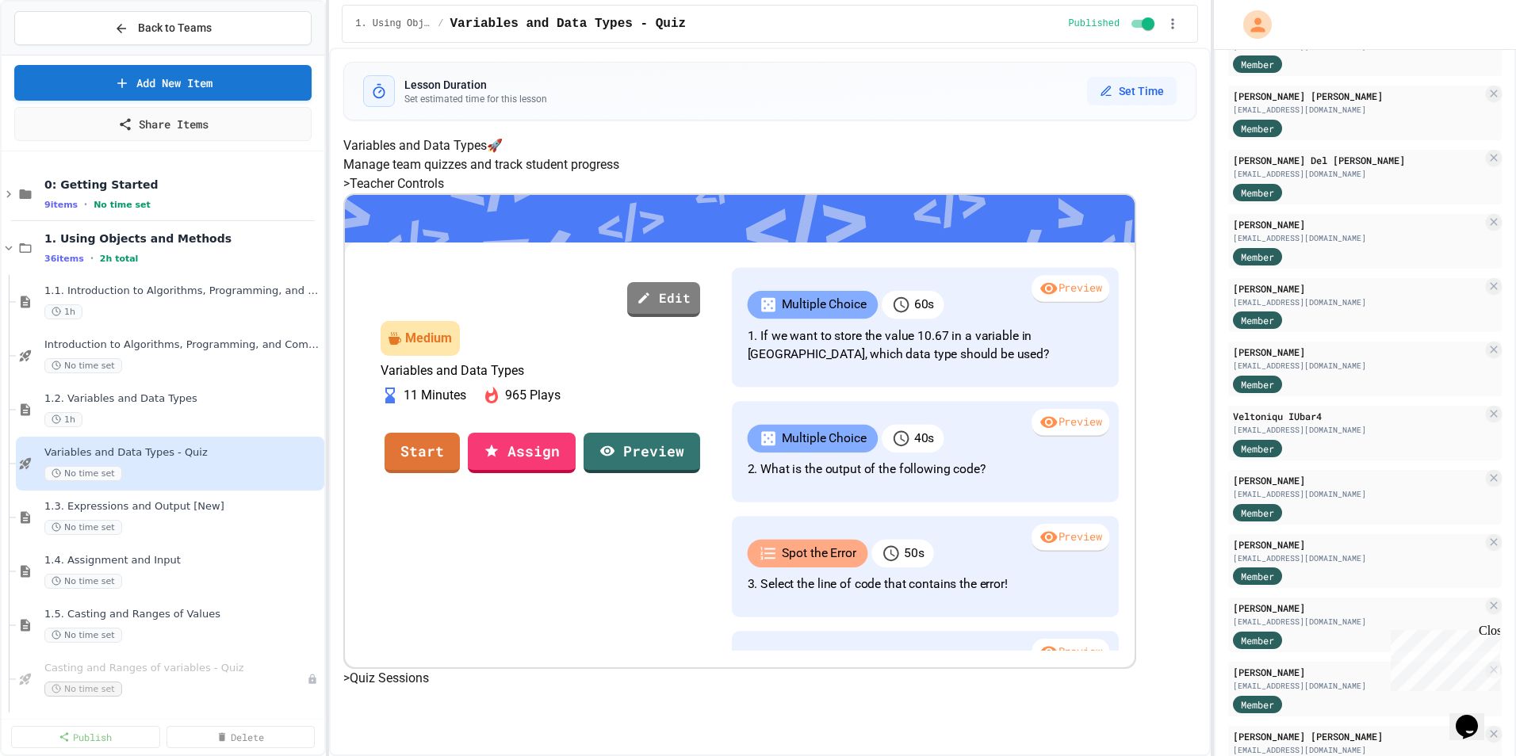
scroll to position [238, 0]
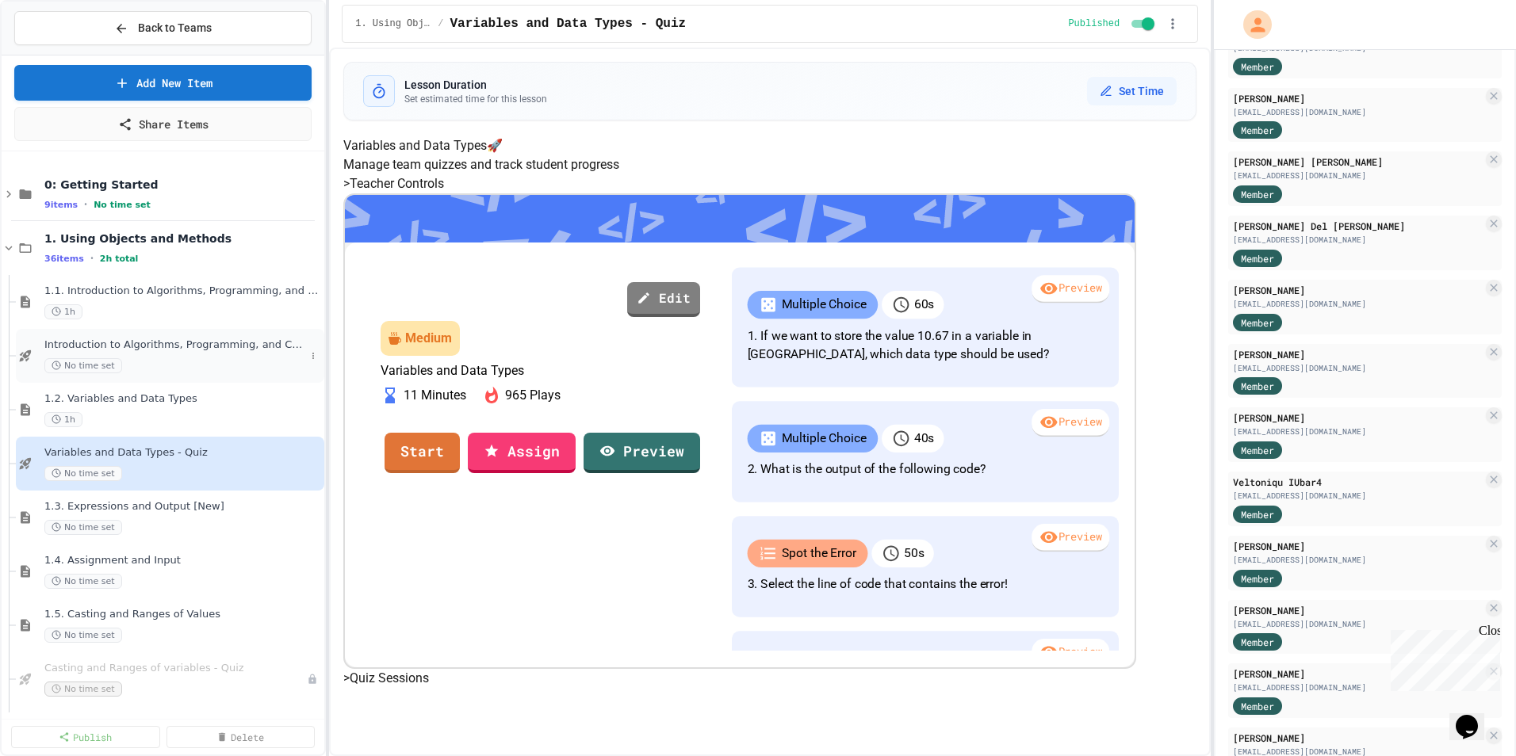
click at [221, 357] on div "Introduction to Algorithms, Programming, and Compilers No time set" at bounding box center [174, 356] width 261 height 35
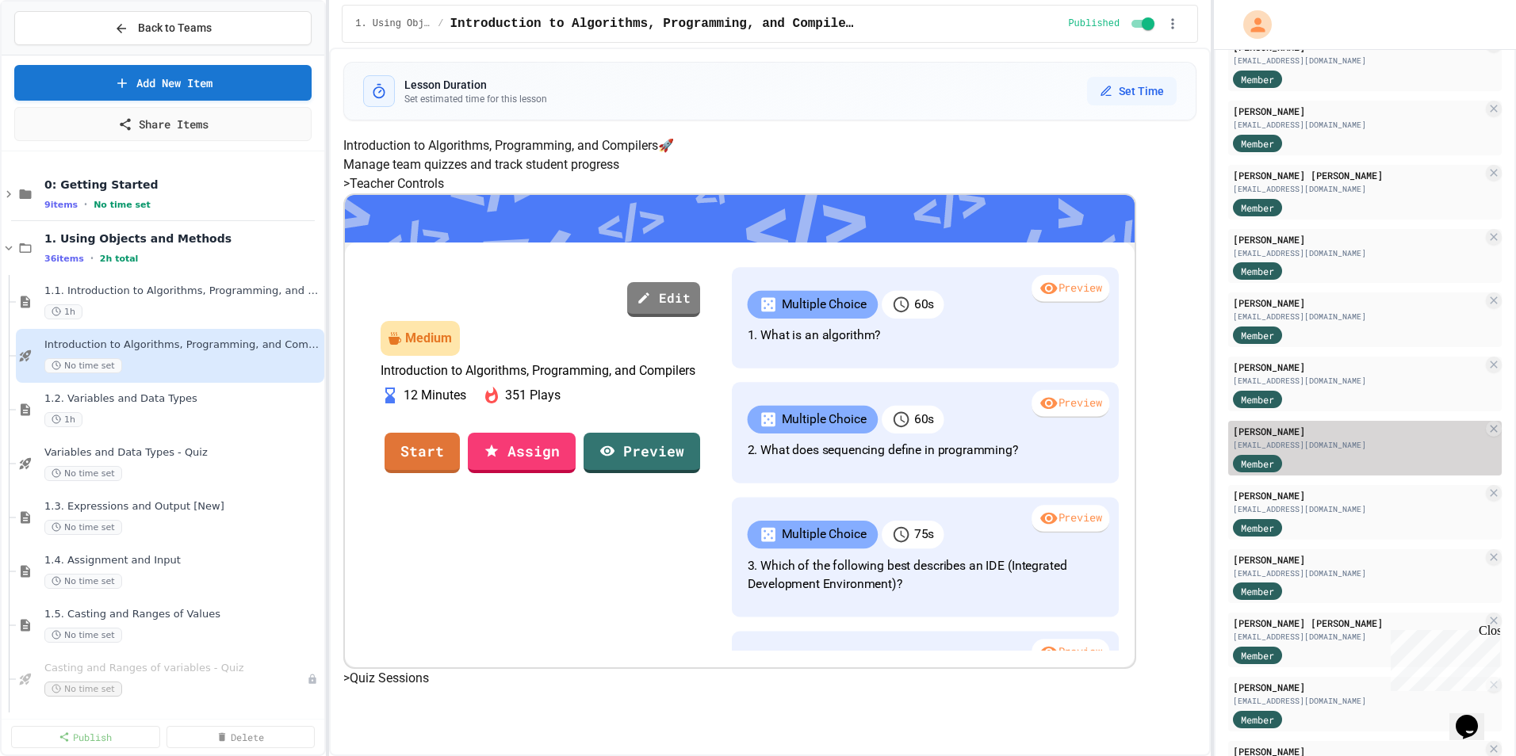
scroll to position [829, 0]
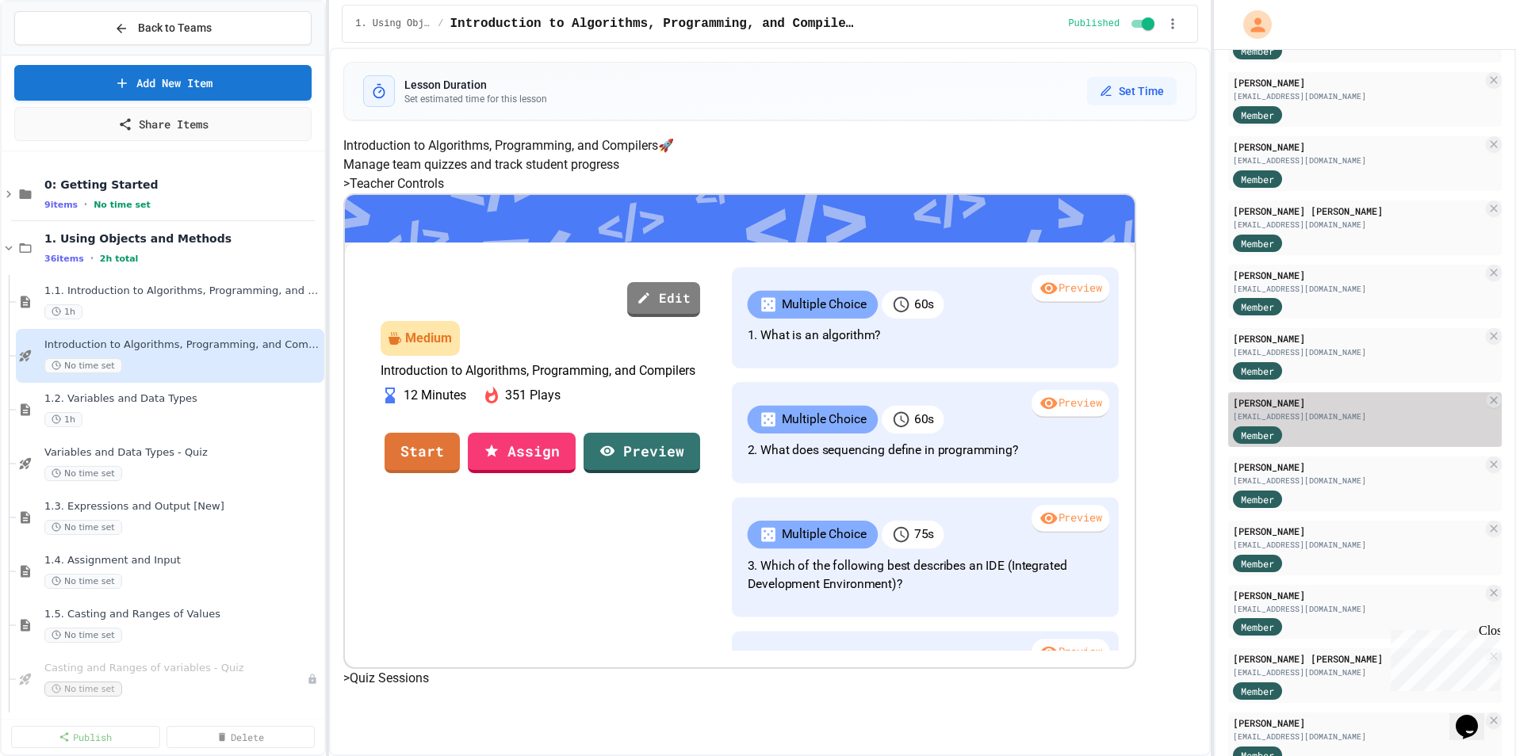
click at [1008, 416] on div "[EMAIL_ADDRESS][DOMAIN_NAME]" at bounding box center [1358, 417] width 250 height 12
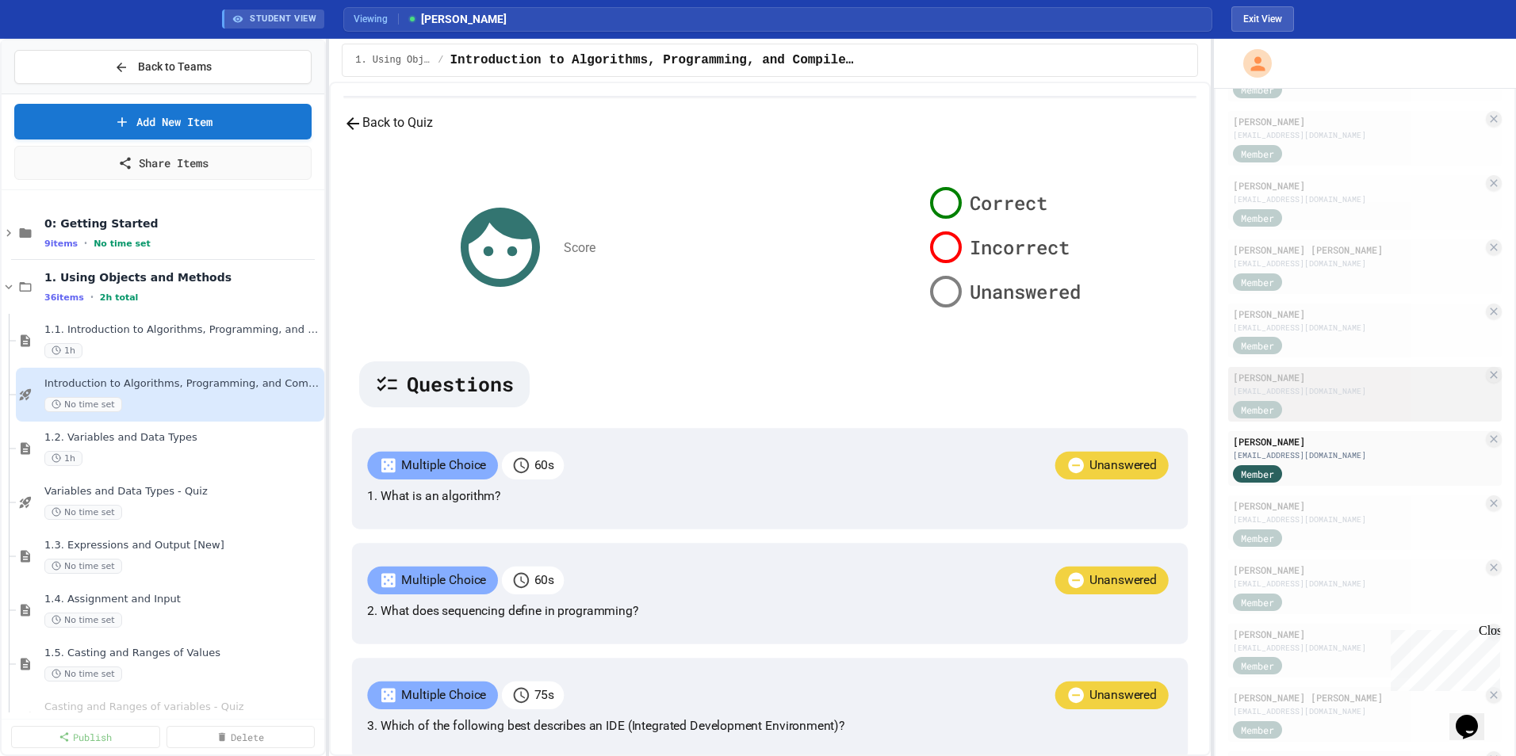
click at [1008, 393] on div "[EMAIL_ADDRESS][DOMAIN_NAME]" at bounding box center [1358, 391] width 250 height 12
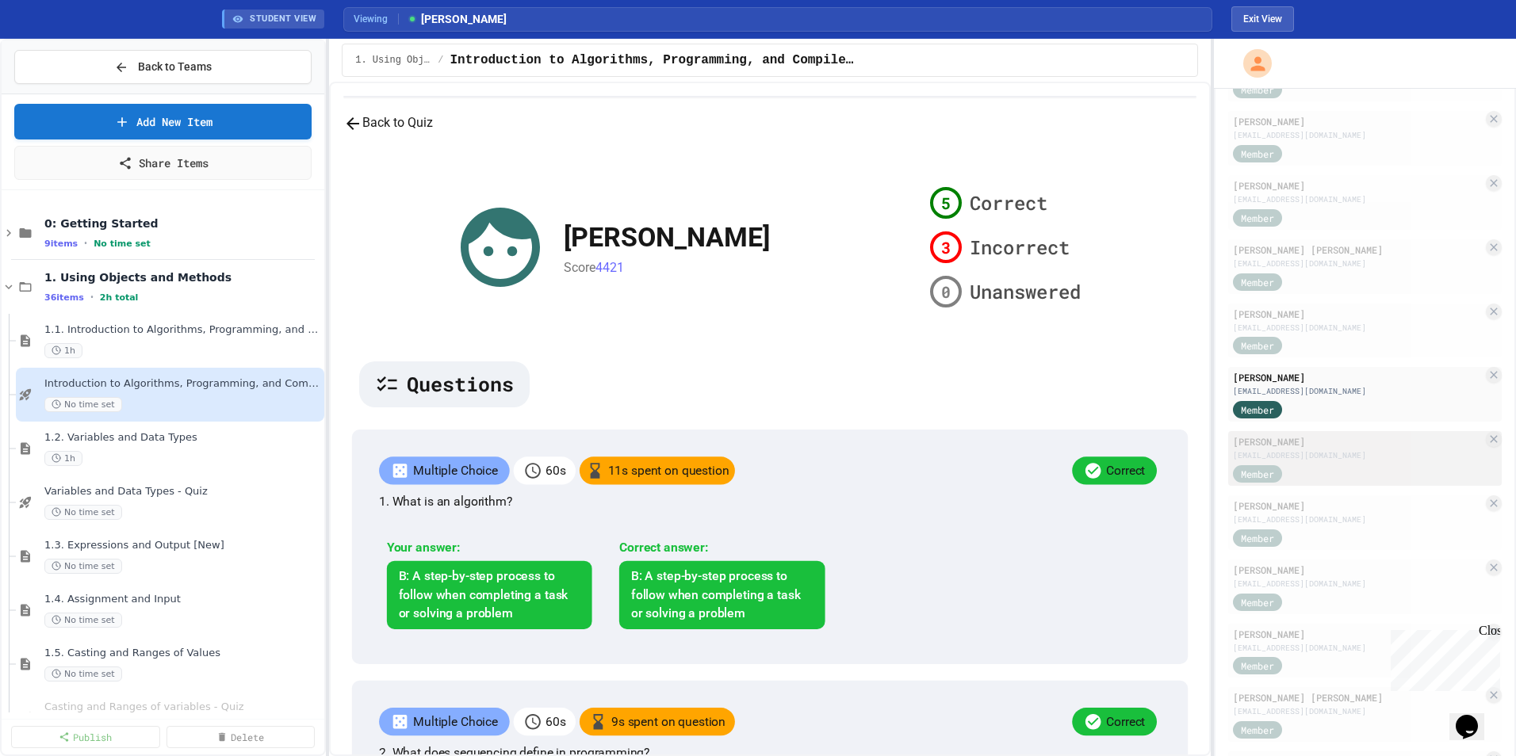
click at [1008, 465] on div "Member" at bounding box center [1358, 473] width 250 height 20
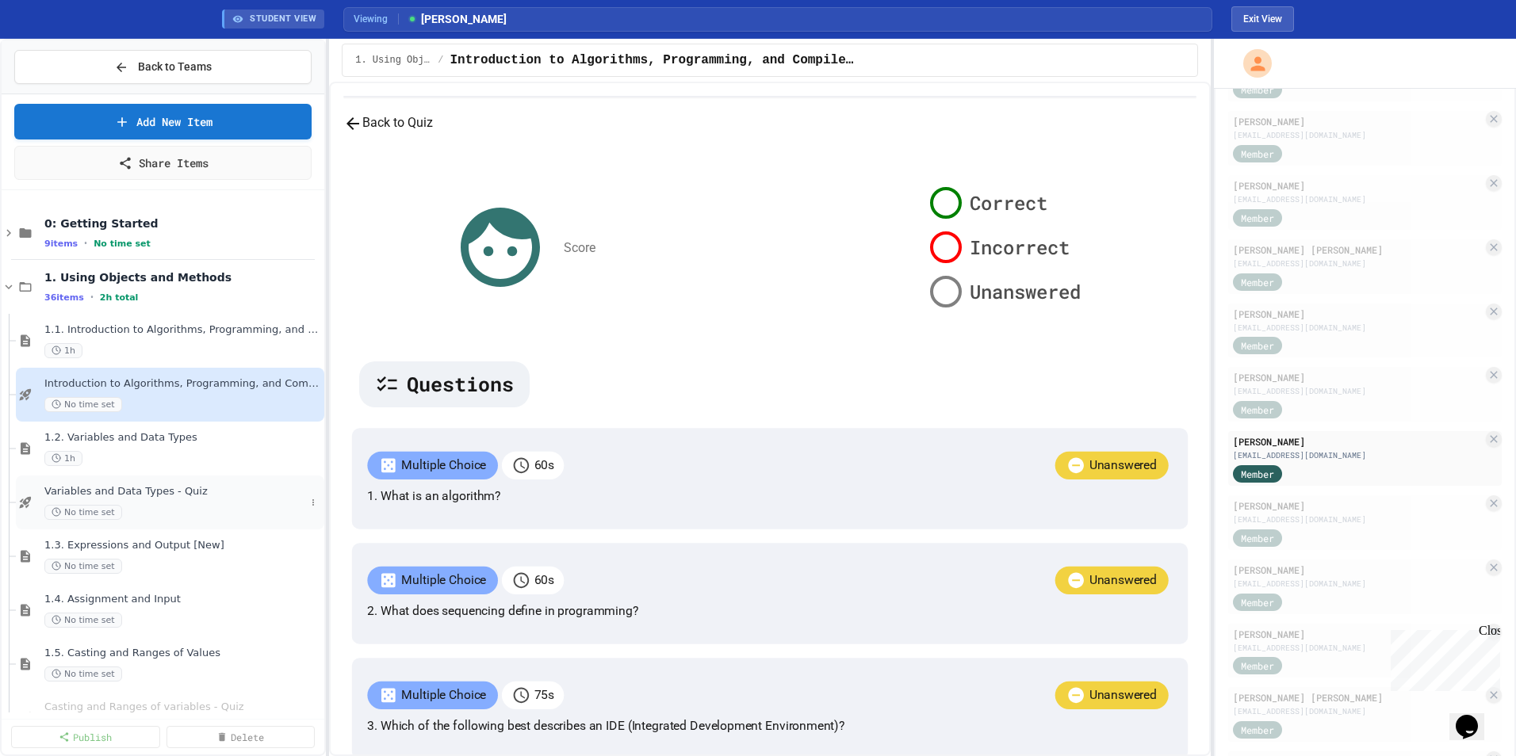
click at [227, 494] on span "Variables and Data Types - Quiz" at bounding box center [174, 491] width 261 height 13
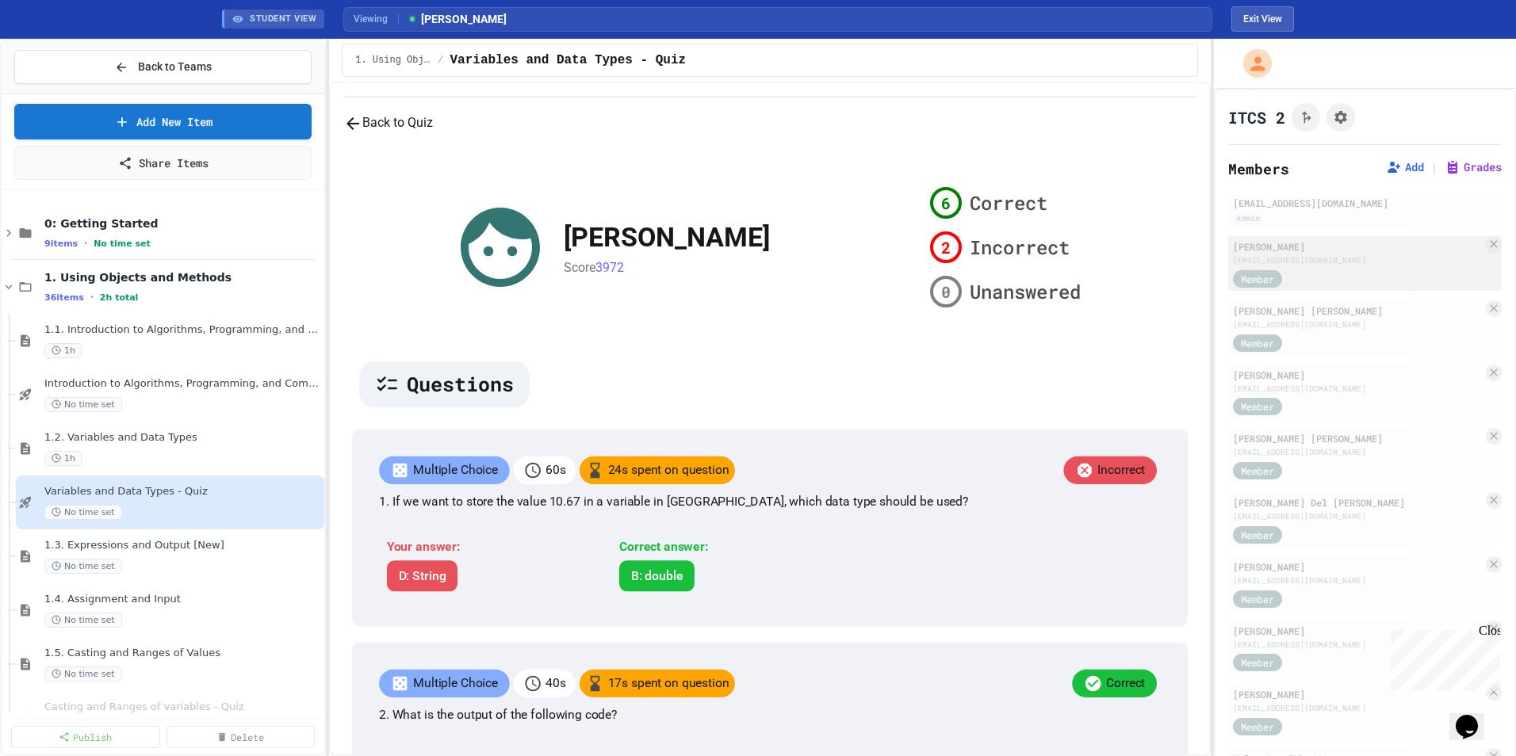
click at [1008, 253] on div "[PERSON_NAME]" at bounding box center [1358, 246] width 250 height 14
click at [1008, 324] on div "[EMAIL_ADDRESS][DOMAIN_NAME]" at bounding box center [1358, 325] width 250 height 12
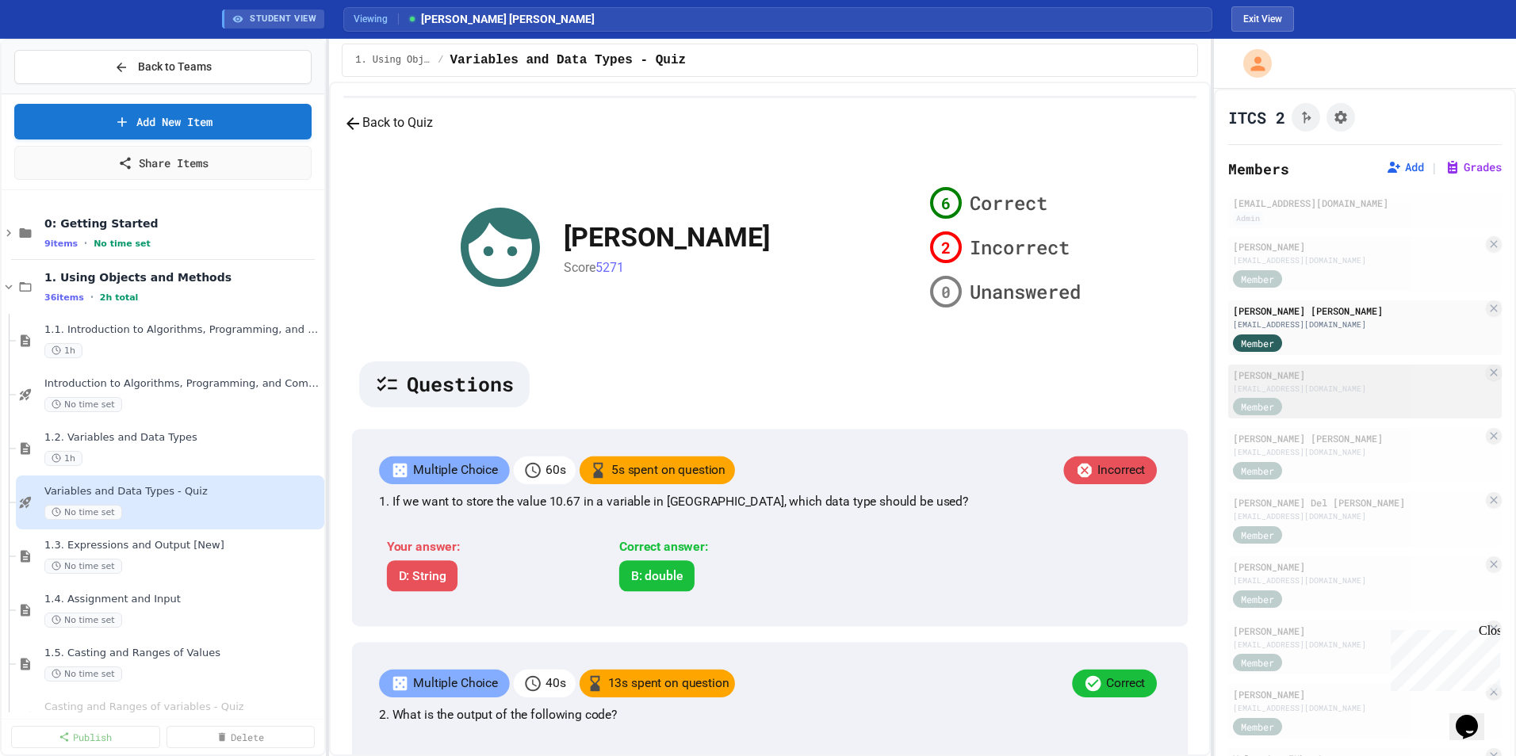
click at [1008, 393] on div "[EMAIL_ADDRESS][DOMAIN_NAME]" at bounding box center [1358, 389] width 250 height 12
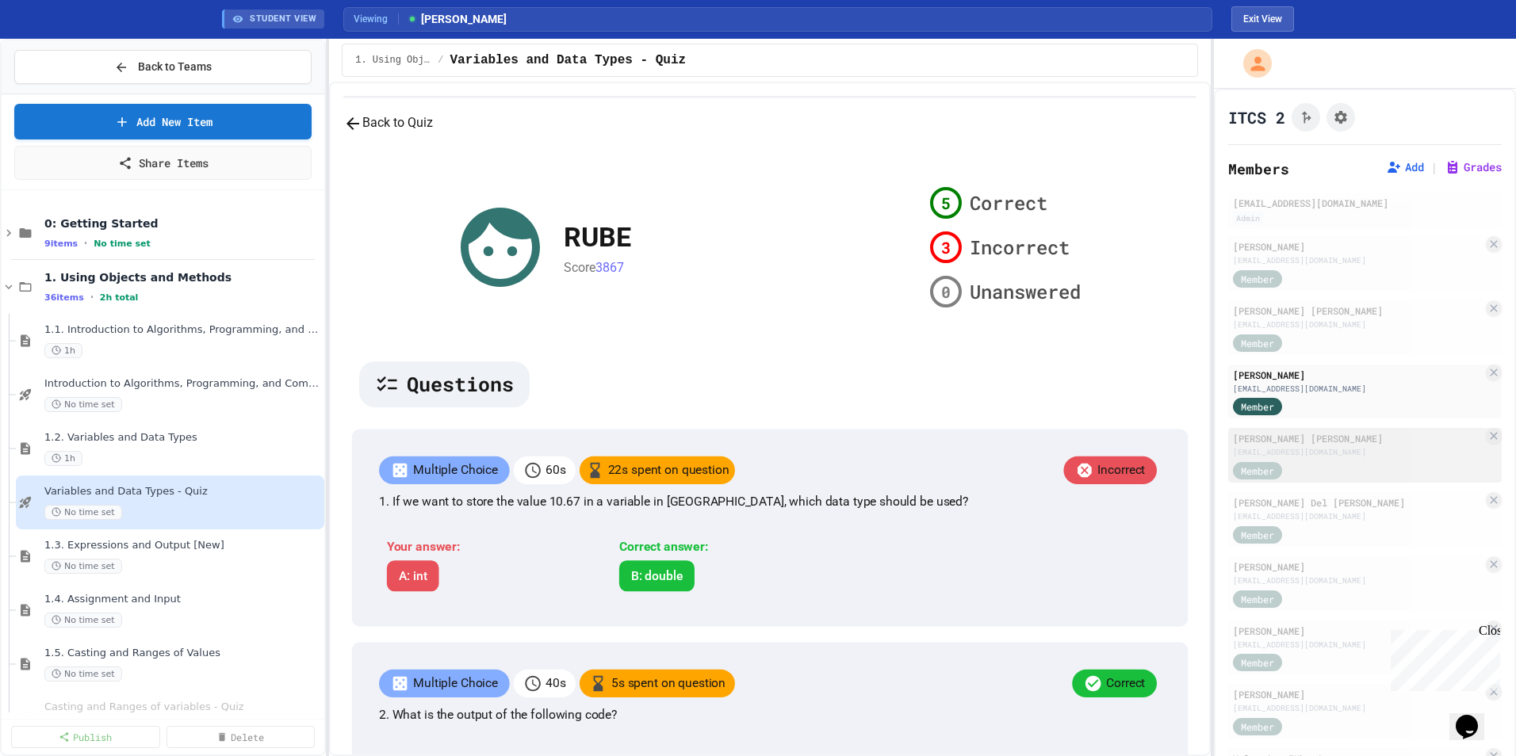
click at [1008, 448] on div "[EMAIL_ADDRESS][DOMAIN_NAME]" at bounding box center [1358, 452] width 250 height 12
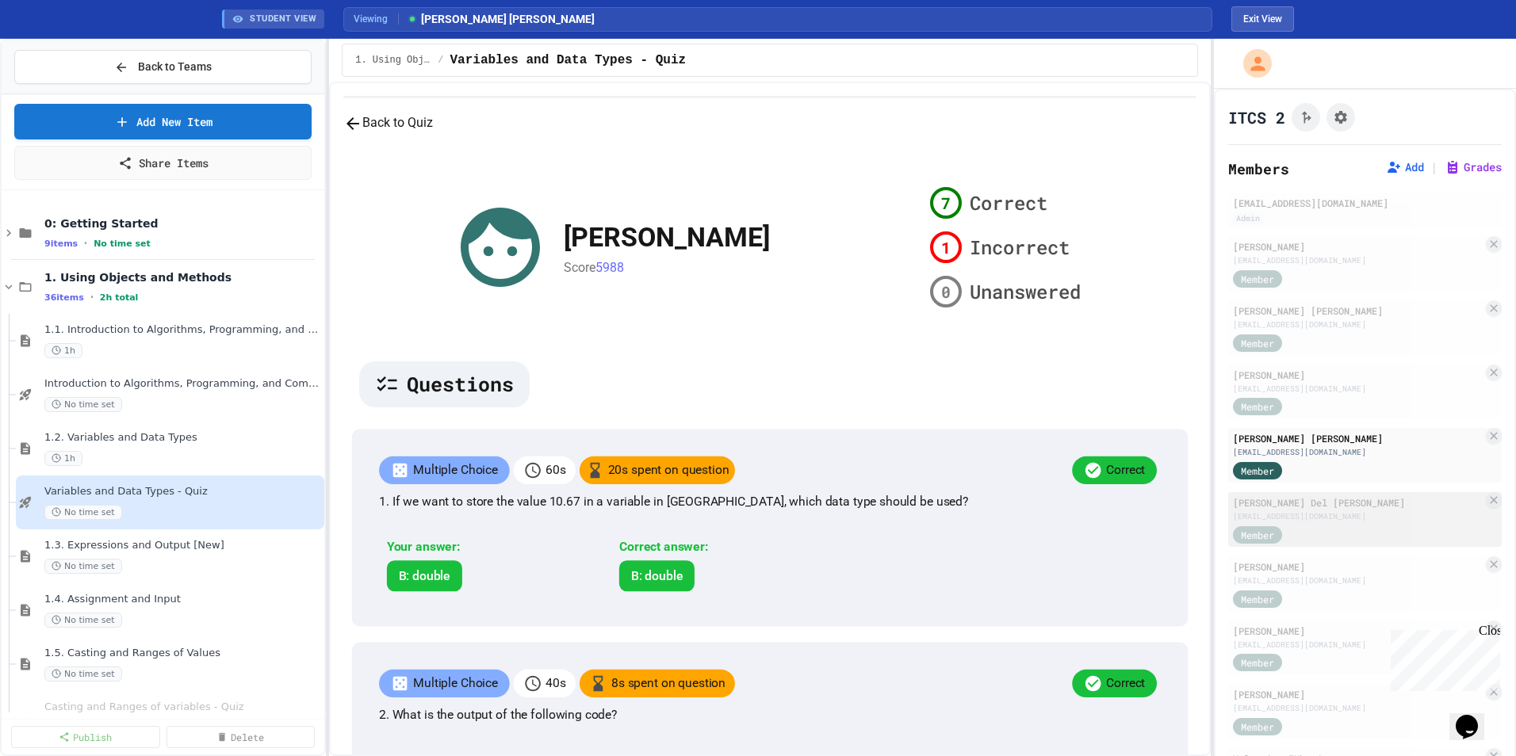
click at [1008, 508] on div "[EMAIL_ADDRESS][DOMAIN_NAME]" at bounding box center [1358, 517] width 250 height 12
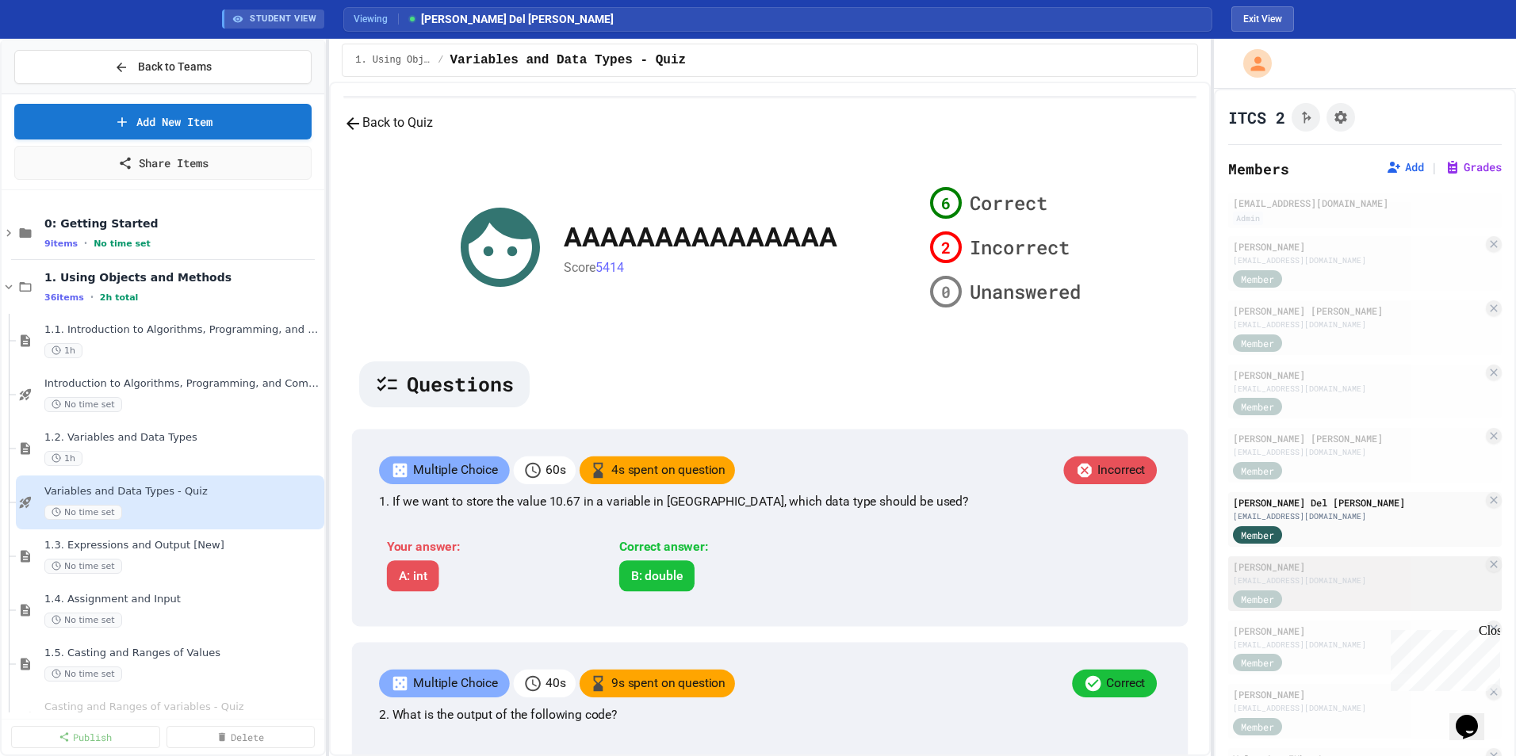
click at [1008, 508] on div "[PERSON_NAME]" at bounding box center [1358, 567] width 250 height 14
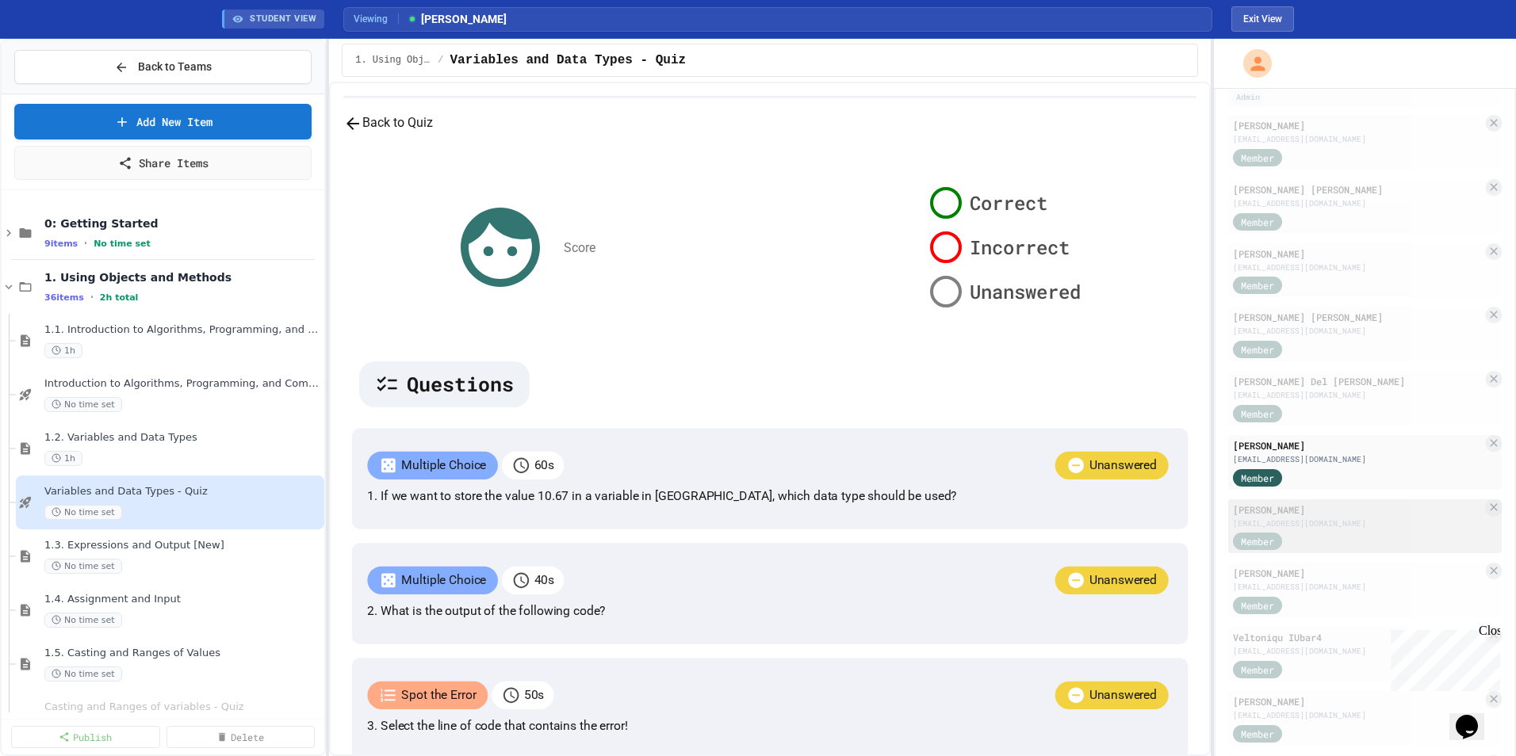
scroll to position [159, 0]
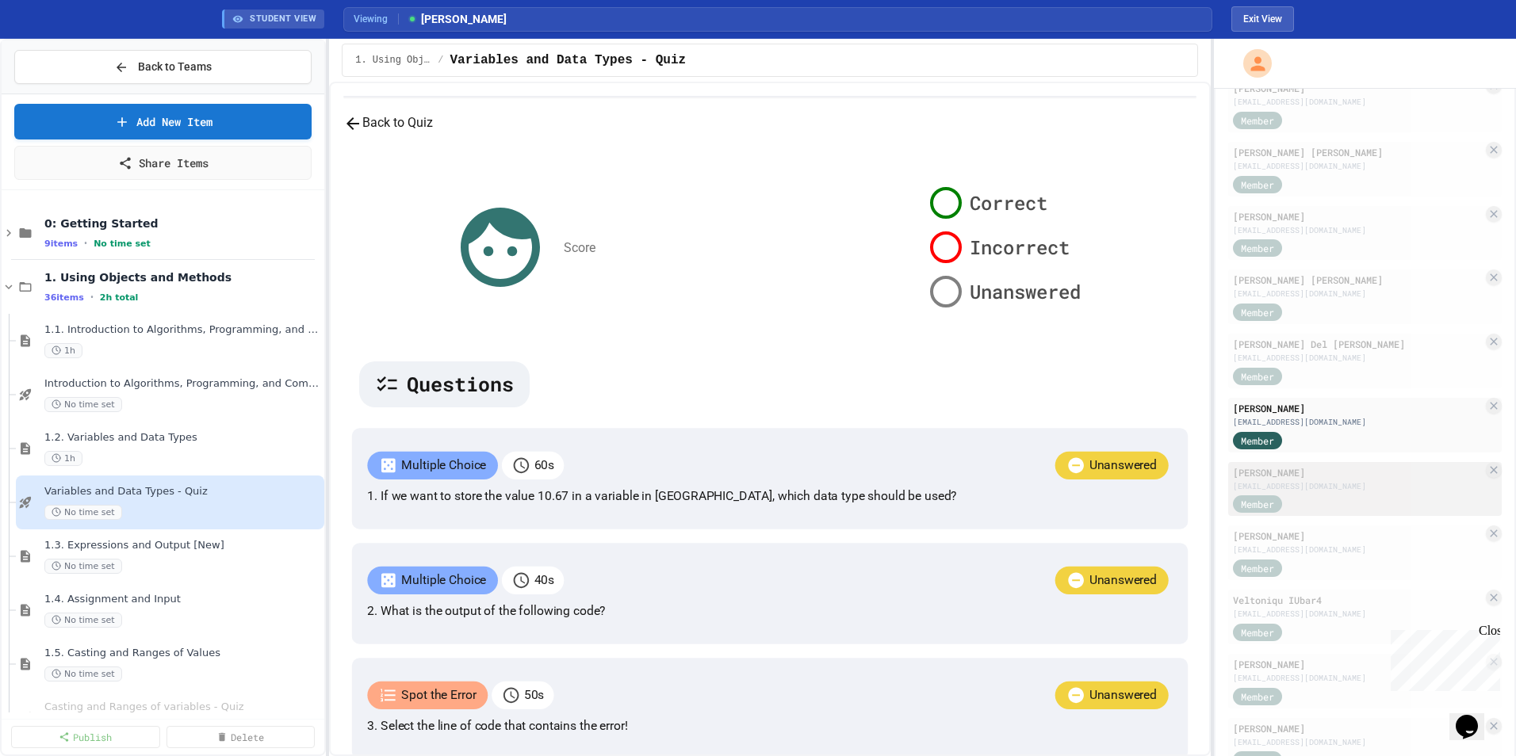
click at [1008, 488] on div "[EMAIL_ADDRESS][DOMAIN_NAME]" at bounding box center [1358, 486] width 250 height 12
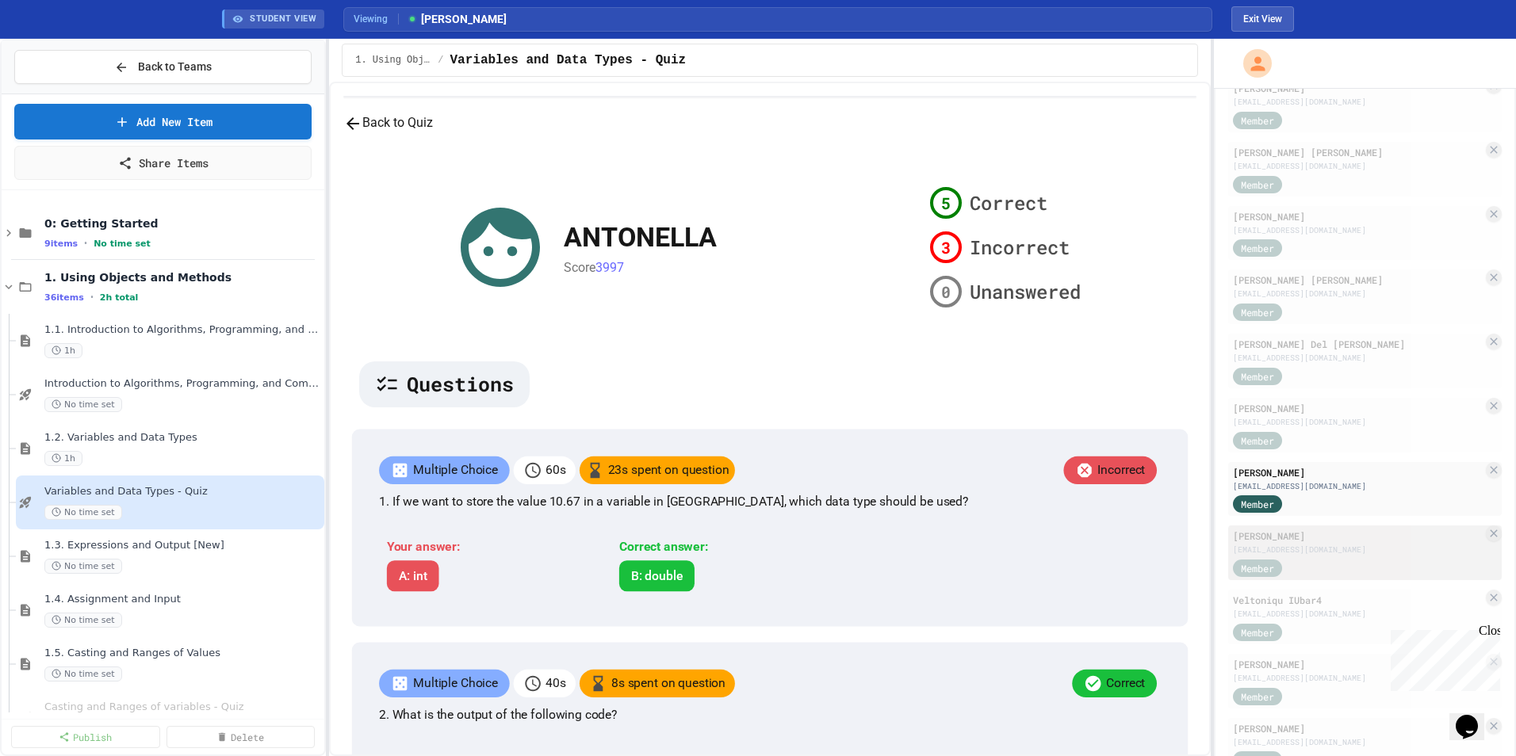
click at [1008, 508] on div "Member" at bounding box center [1358, 567] width 250 height 20
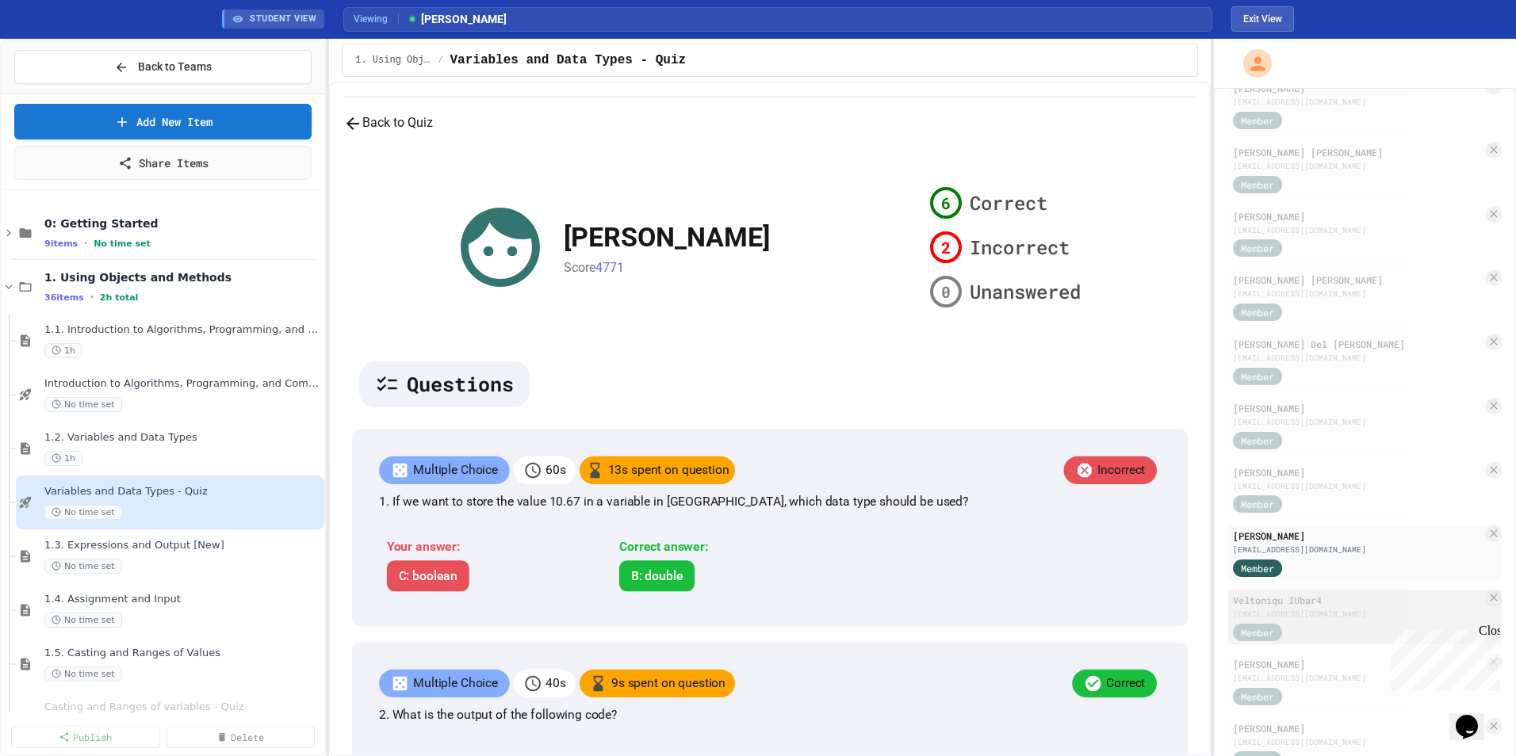
click at [1008, 508] on div "[EMAIL_ADDRESS][DOMAIN_NAME]" at bounding box center [1358, 614] width 250 height 12
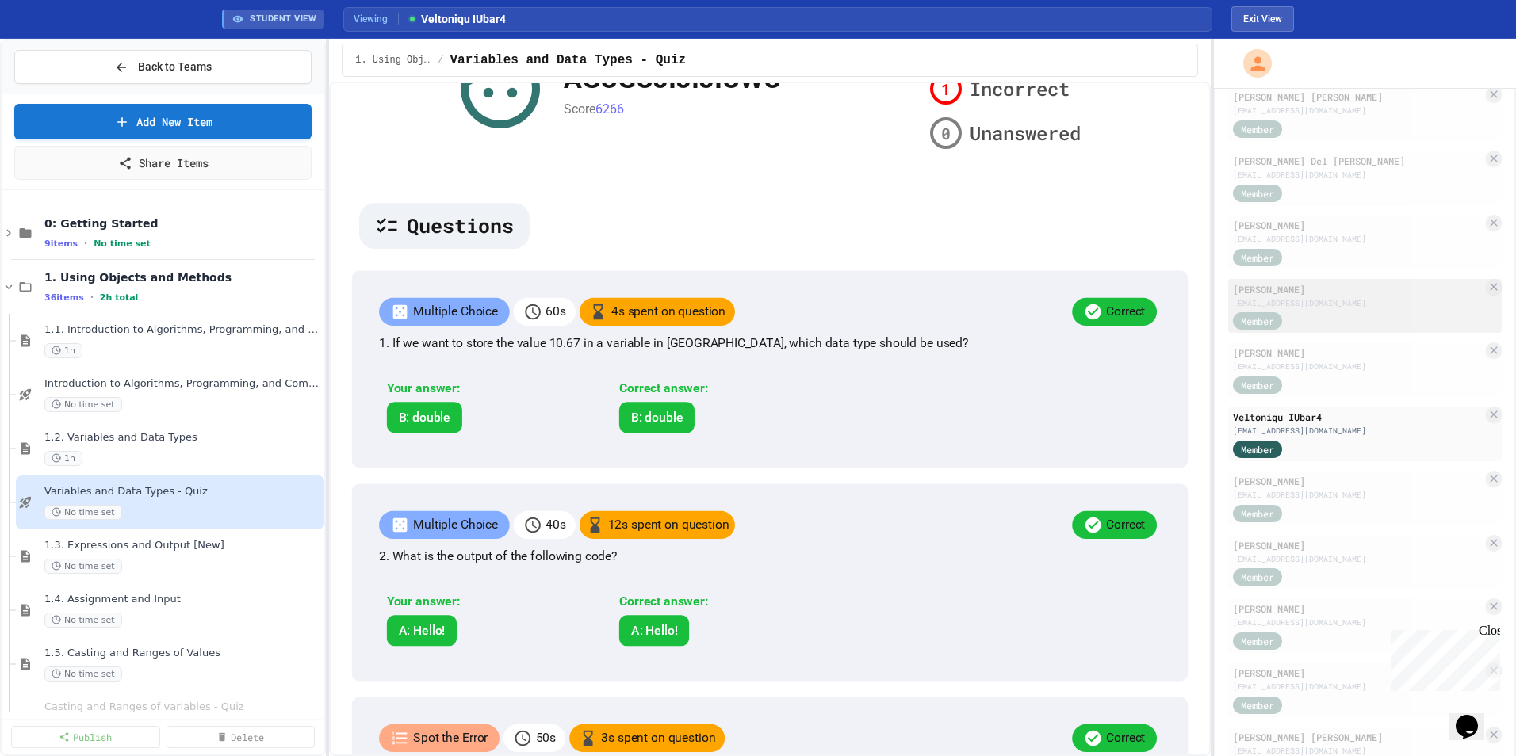
scroll to position [396, 0]
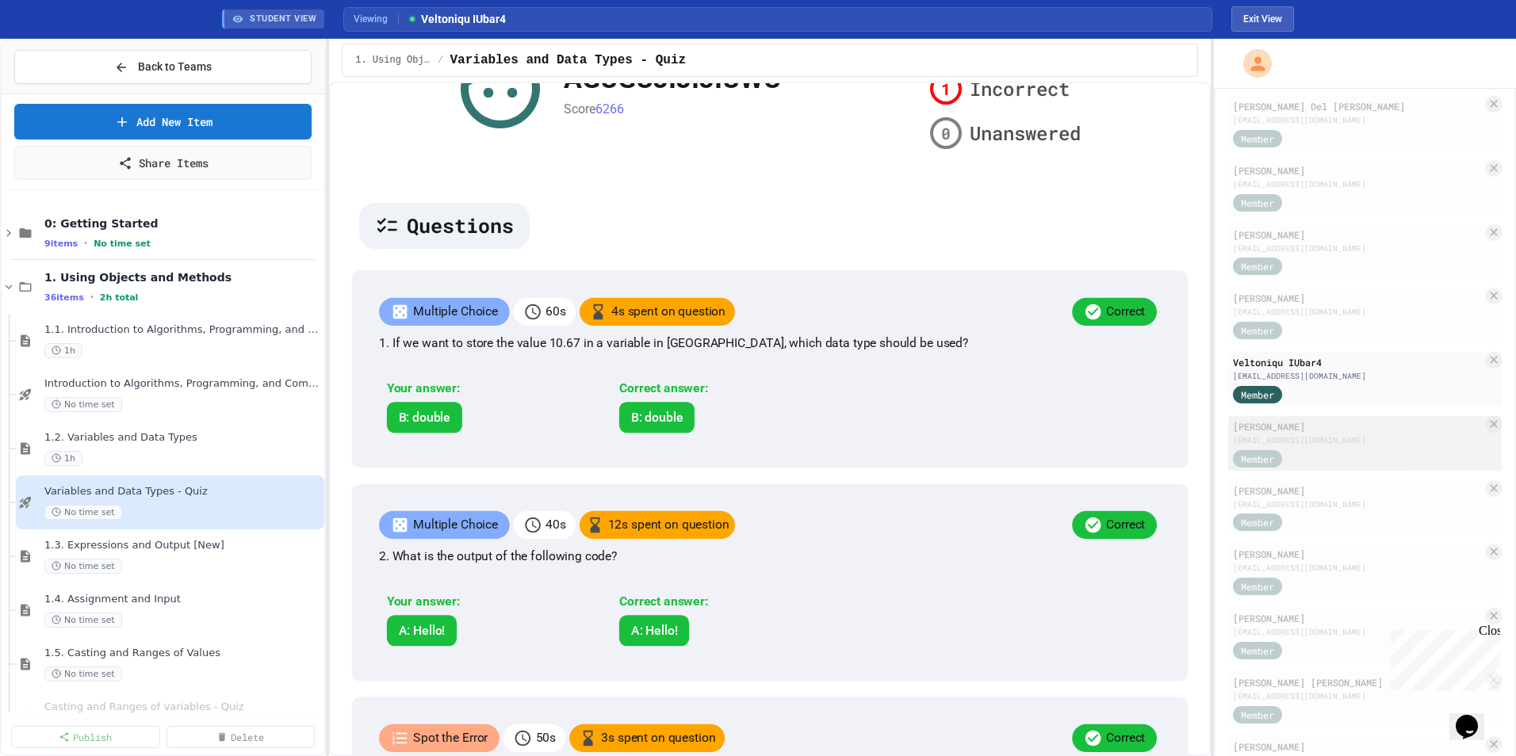
click at [1008, 449] on div "Member" at bounding box center [1358, 458] width 250 height 20
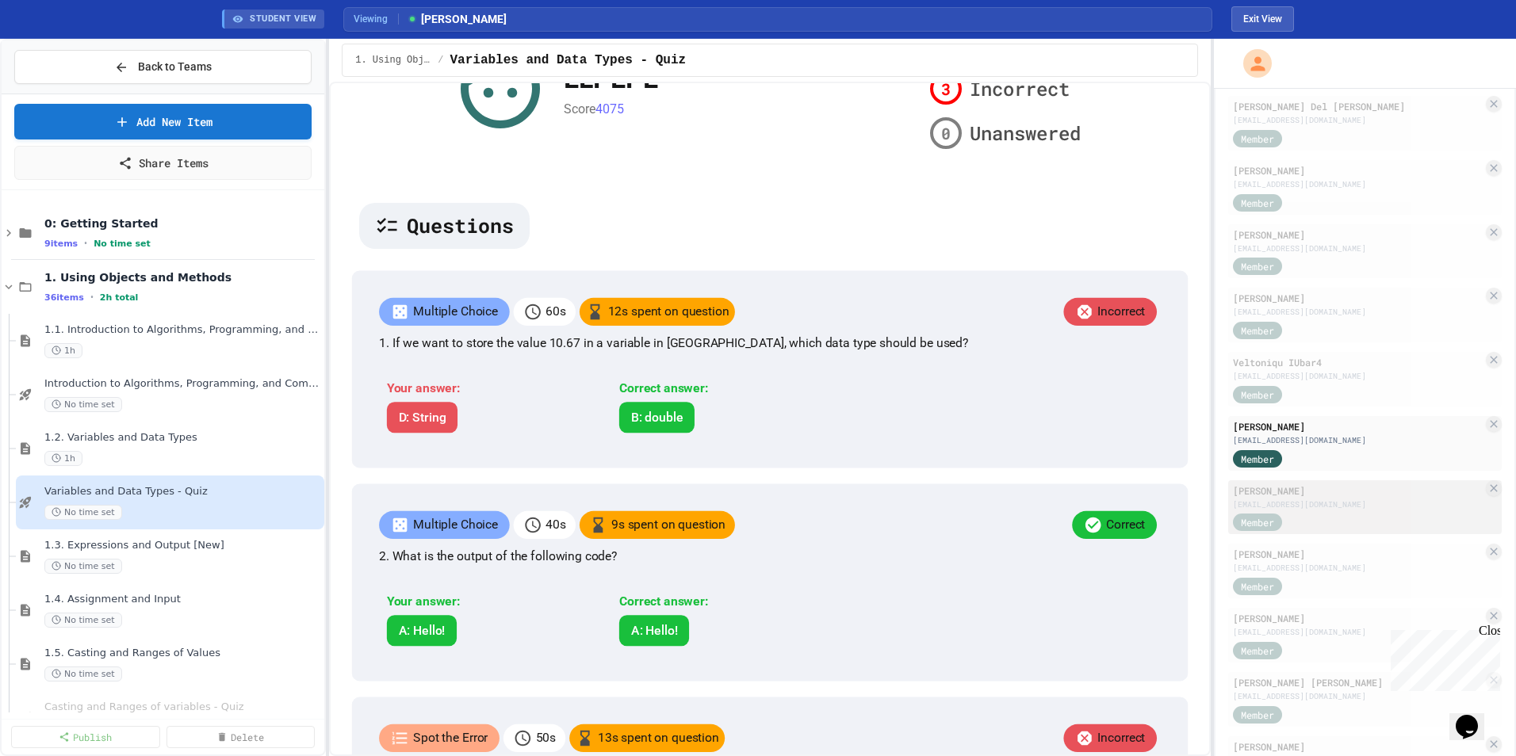
click at [1008, 501] on div "[EMAIL_ADDRESS][DOMAIN_NAME]" at bounding box center [1358, 505] width 250 height 12
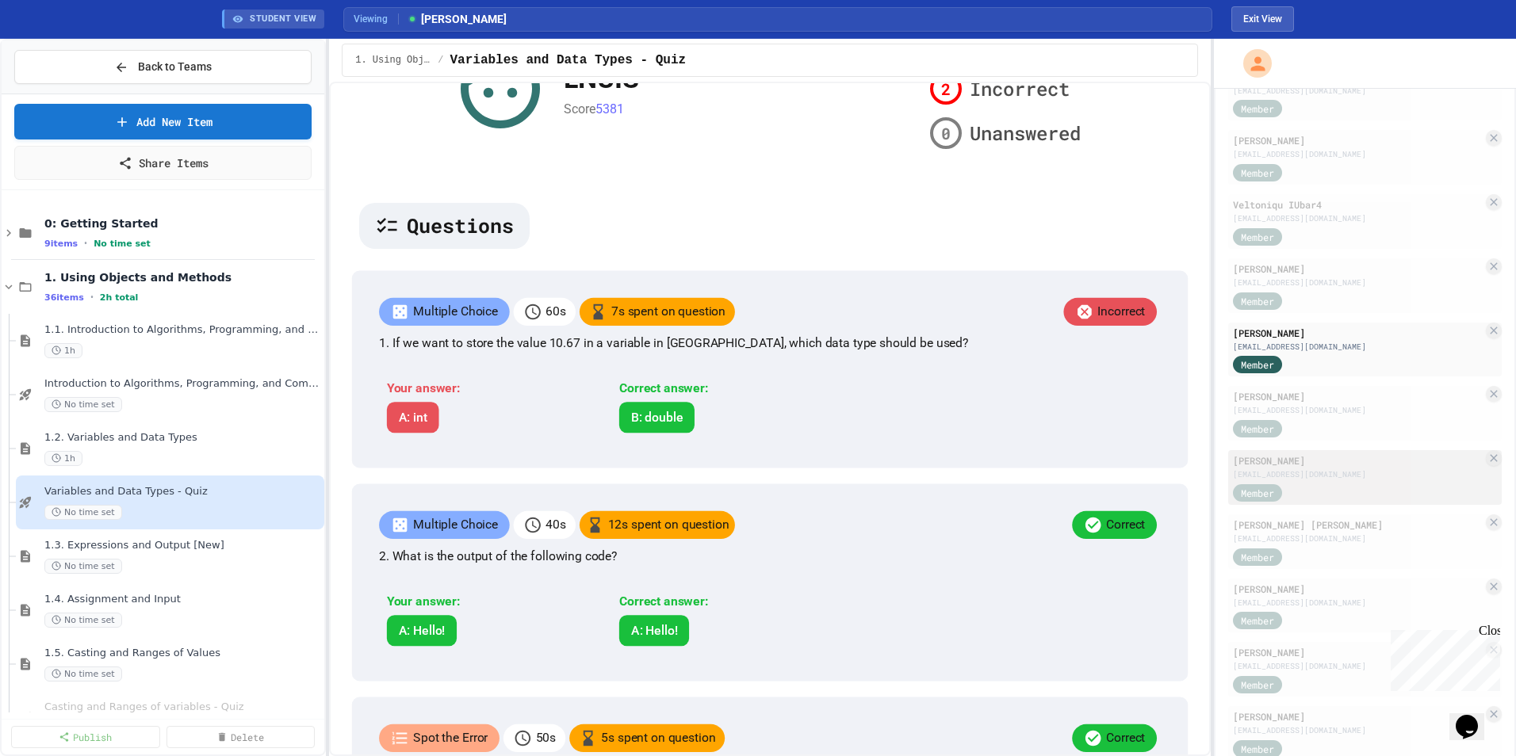
scroll to position [555, 0]
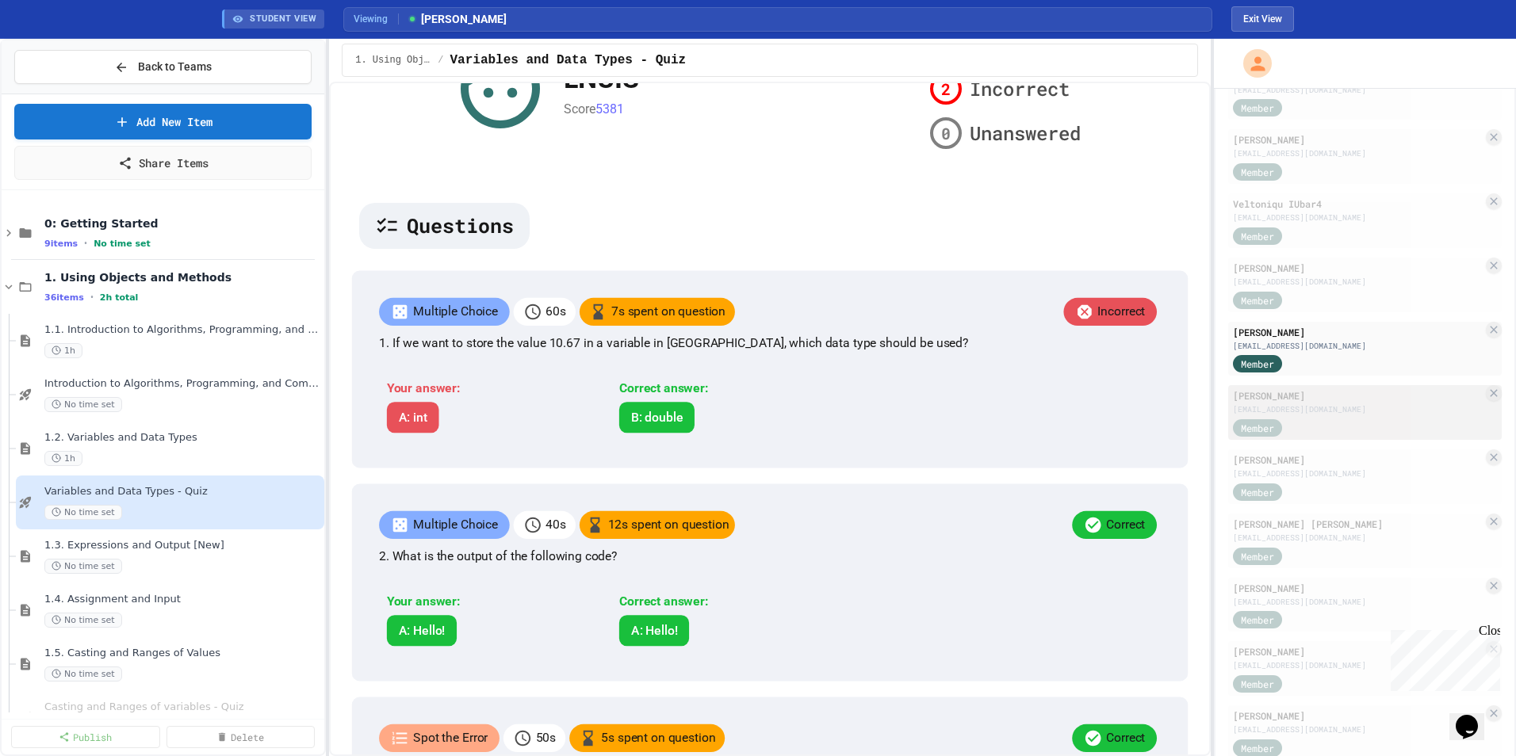
click at [1008, 403] on div "[PERSON_NAME]" at bounding box center [1358, 395] width 250 height 14
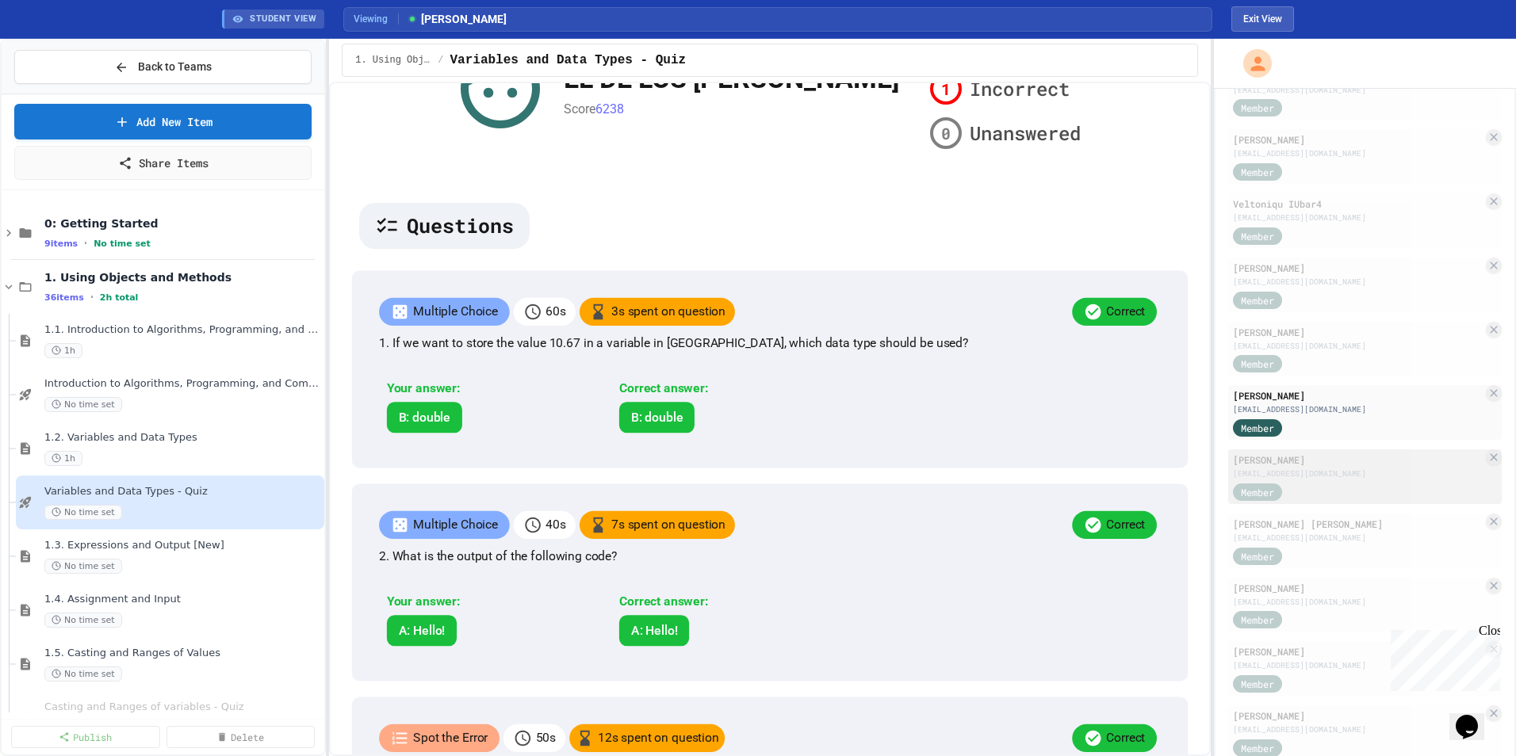
click at [1008, 467] on div "[PERSON_NAME]" at bounding box center [1358, 460] width 250 height 14
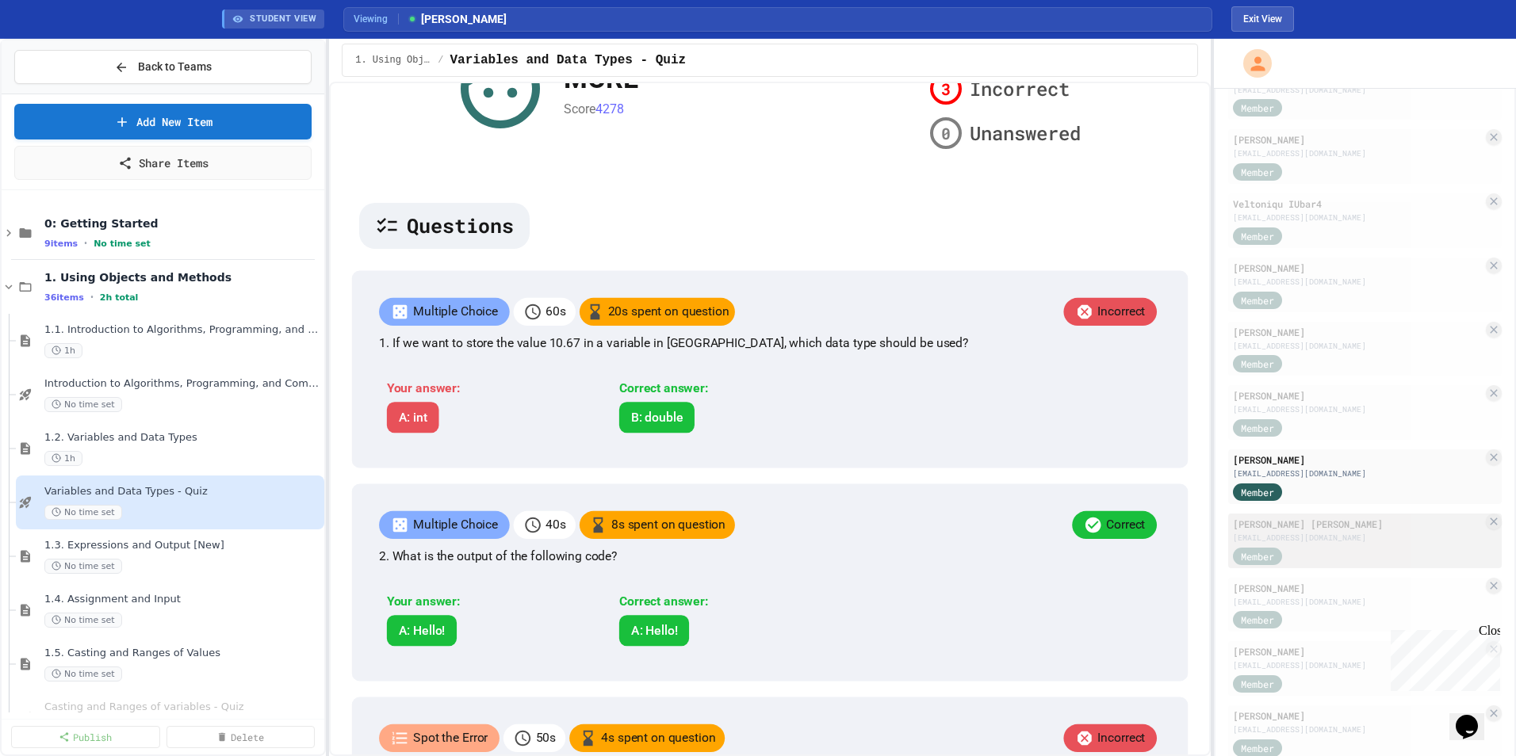
click at [1008, 508] on div "[EMAIL_ADDRESS][DOMAIN_NAME]" at bounding box center [1358, 538] width 250 height 12
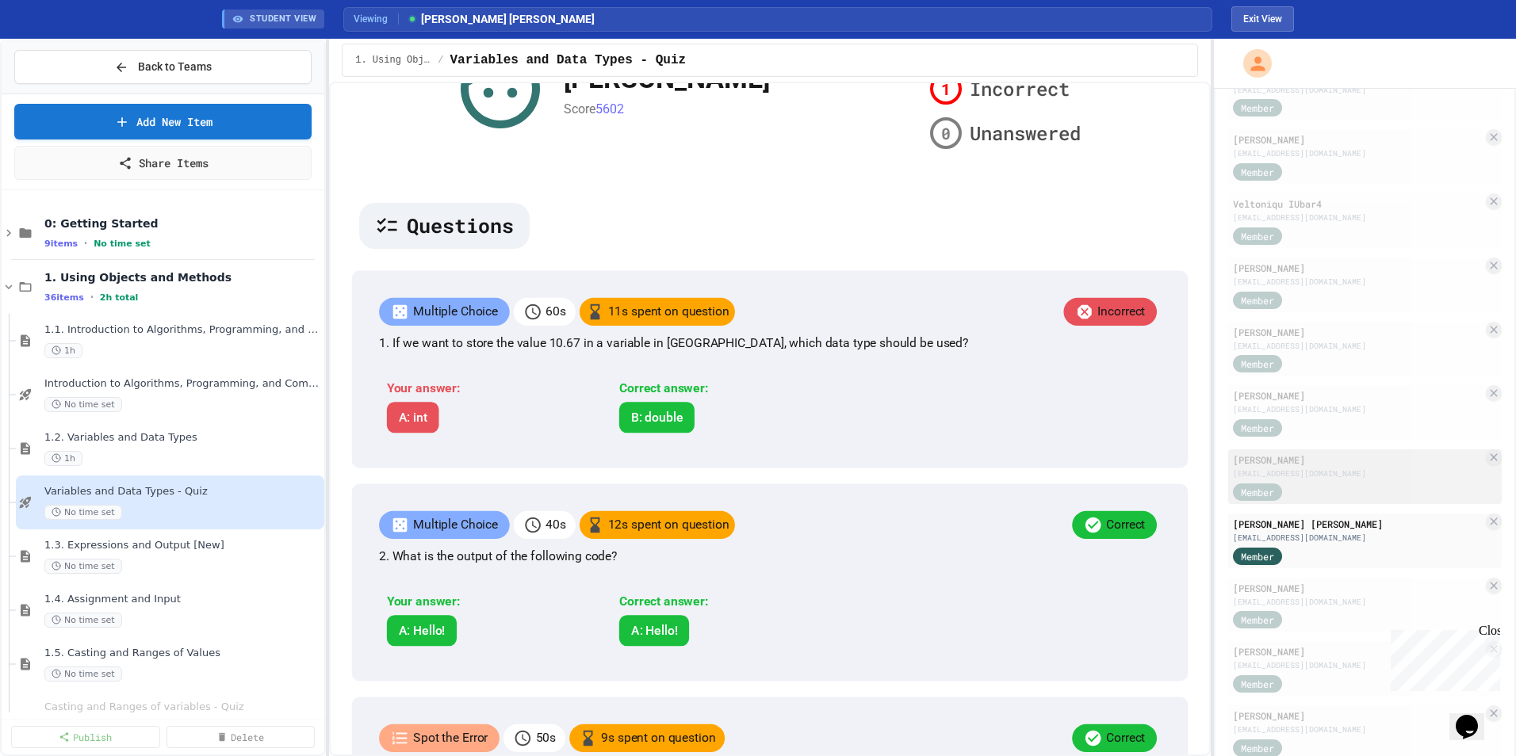
click at [1008, 478] on div "[EMAIL_ADDRESS][DOMAIN_NAME]" at bounding box center [1358, 474] width 250 height 12
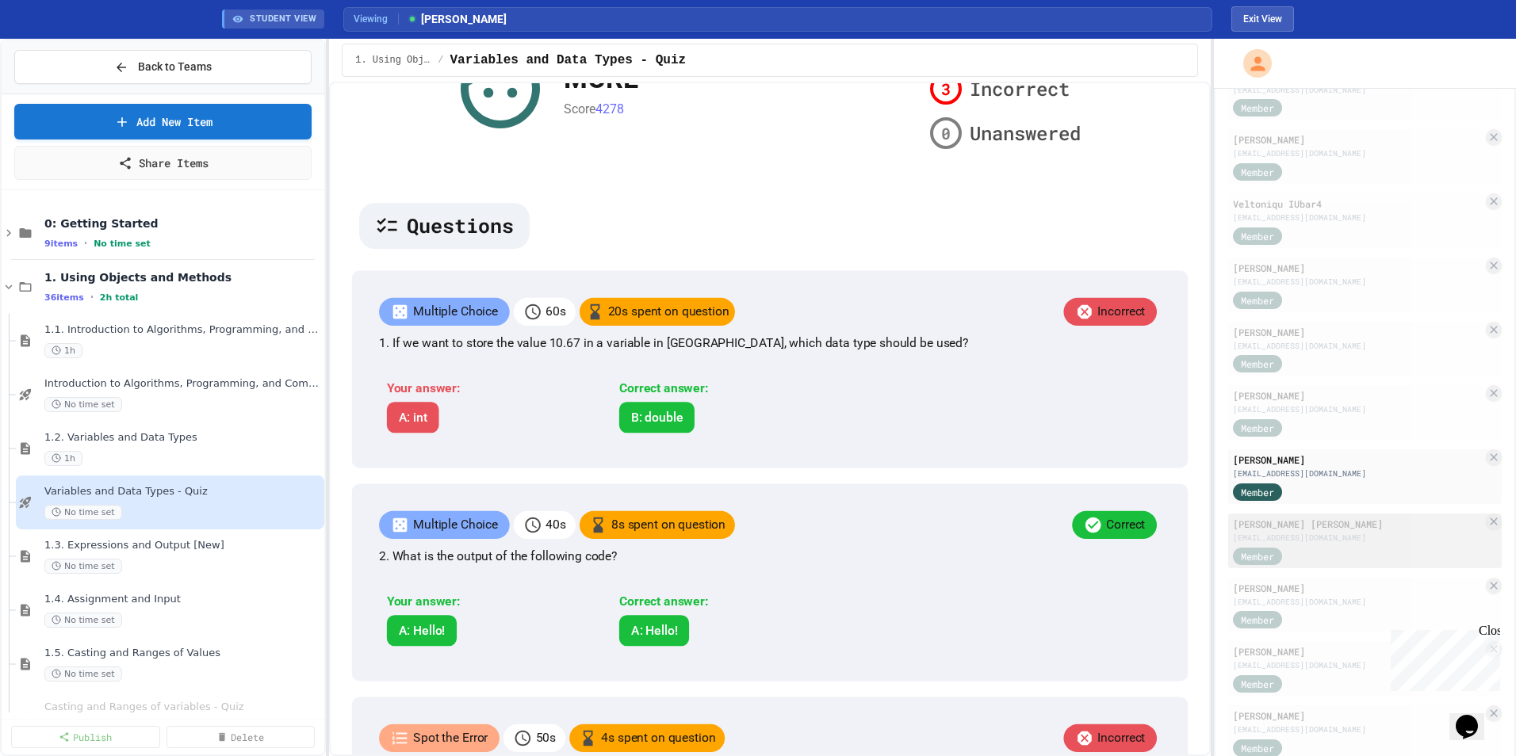
click at [1008, 508] on div "[EMAIL_ADDRESS][DOMAIN_NAME]" at bounding box center [1358, 538] width 250 height 12
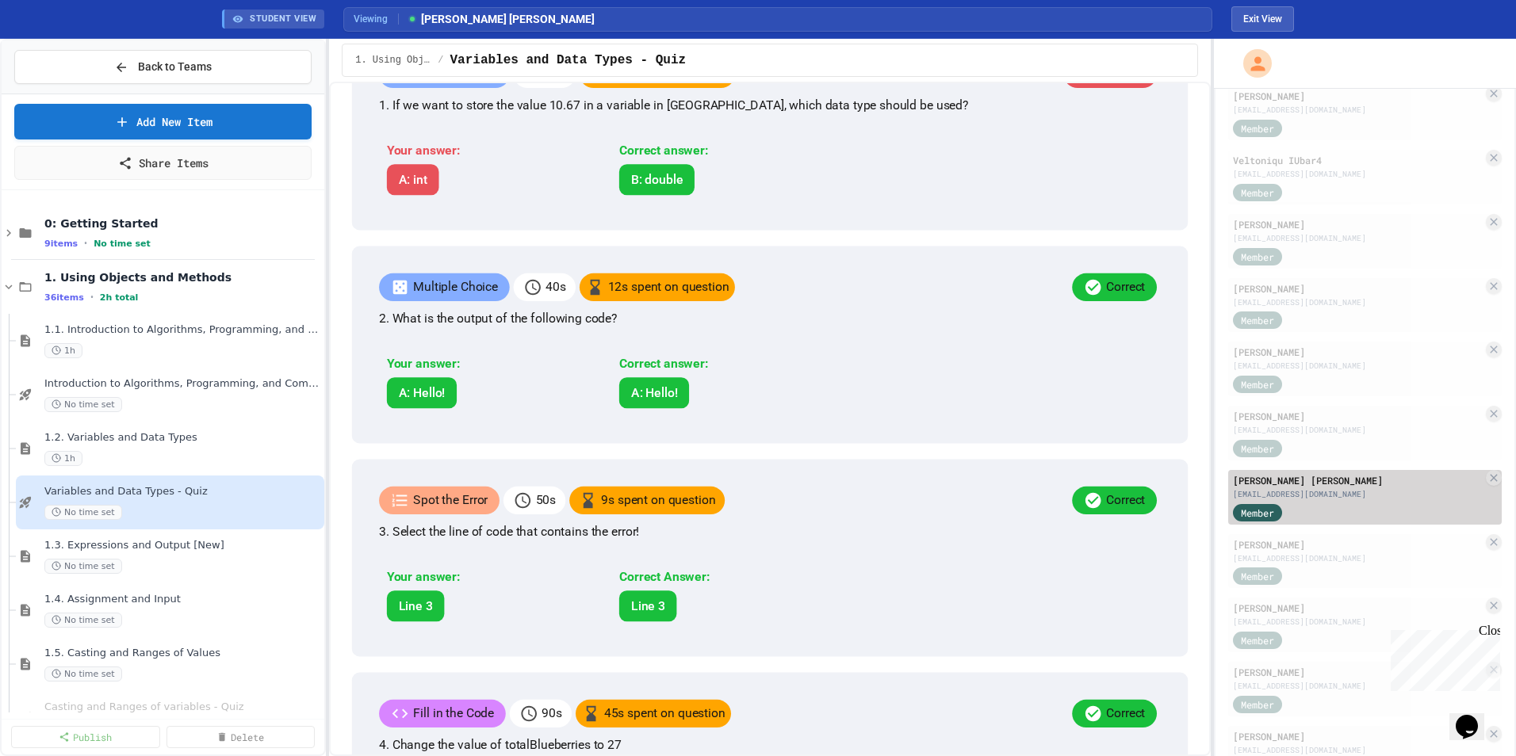
scroll to position [634, 0]
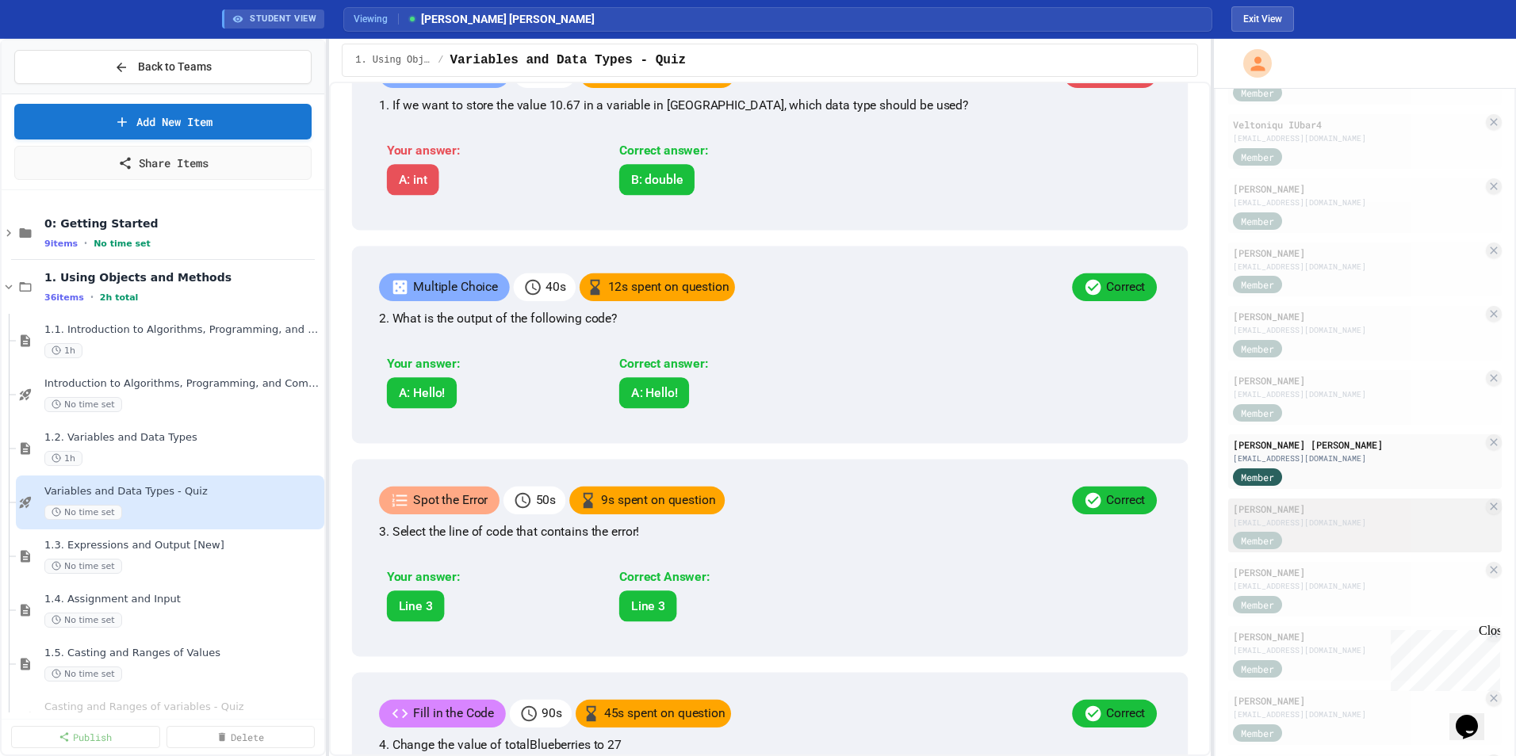
click at [1008, 508] on div "[EMAIL_ADDRESS][DOMAIN_NAME]" at bounding box center [1358, 523] width 250 height 12
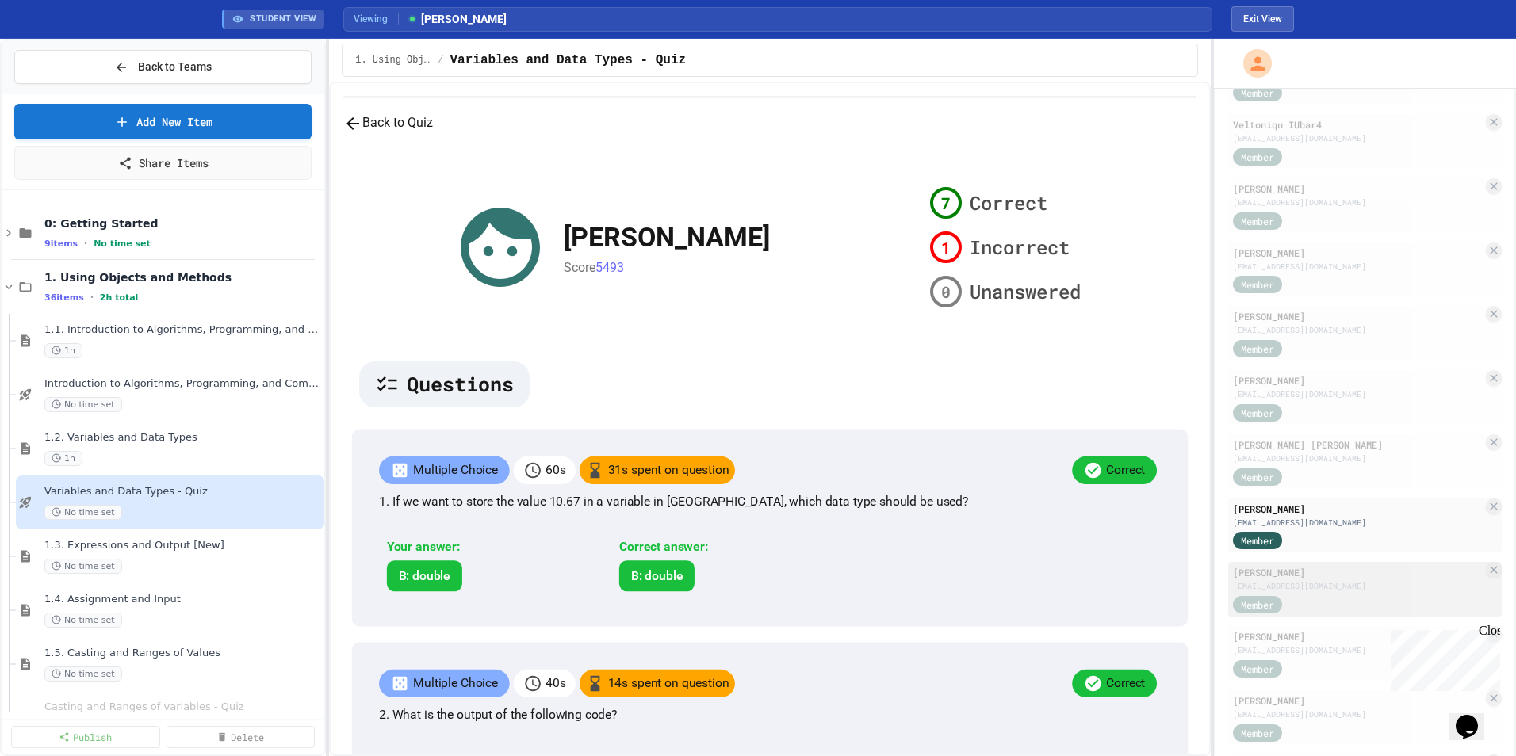
click at [1008, 508] on div "[PERSON_NAME]" at bounding box center [1358, 572] width 250 height 14
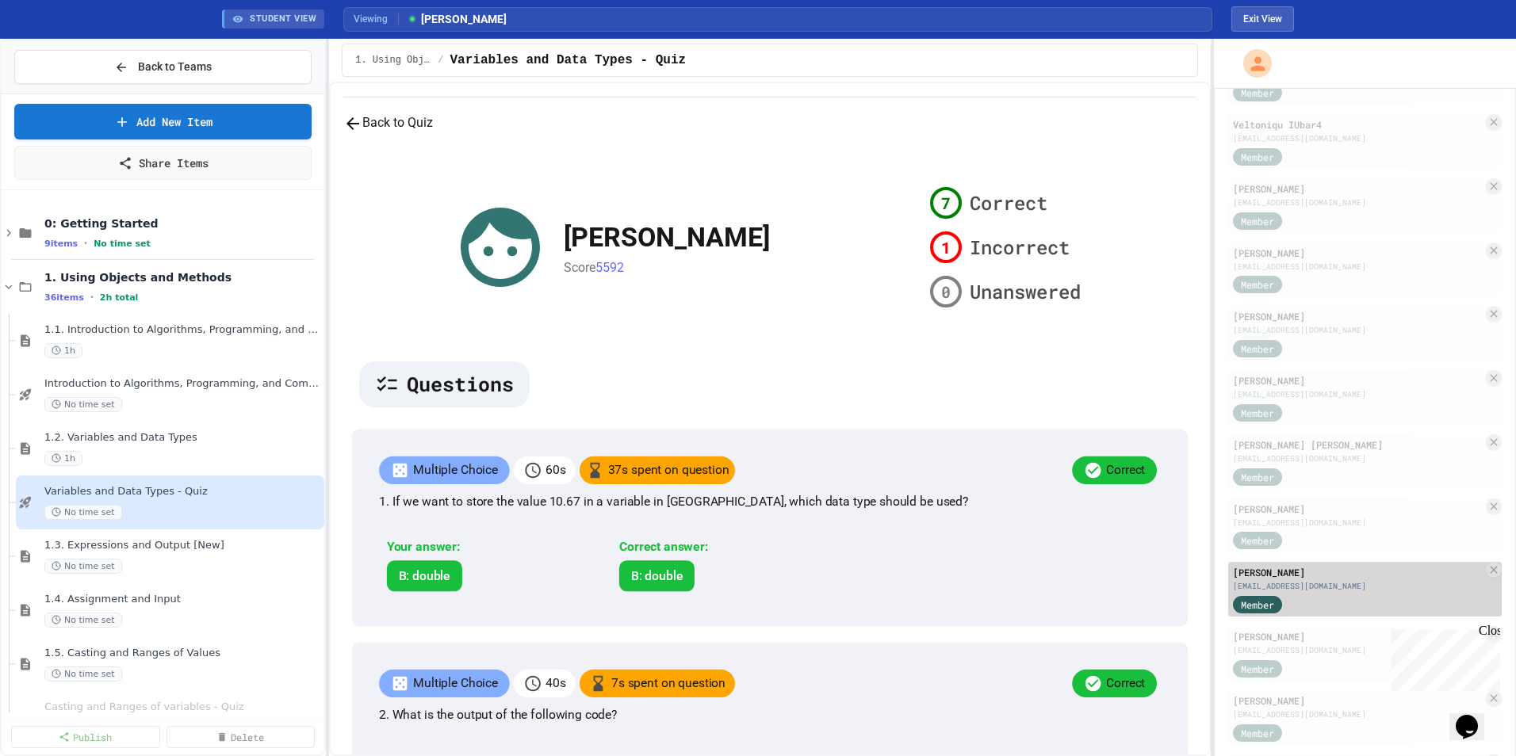
scroll to position [713, 0]
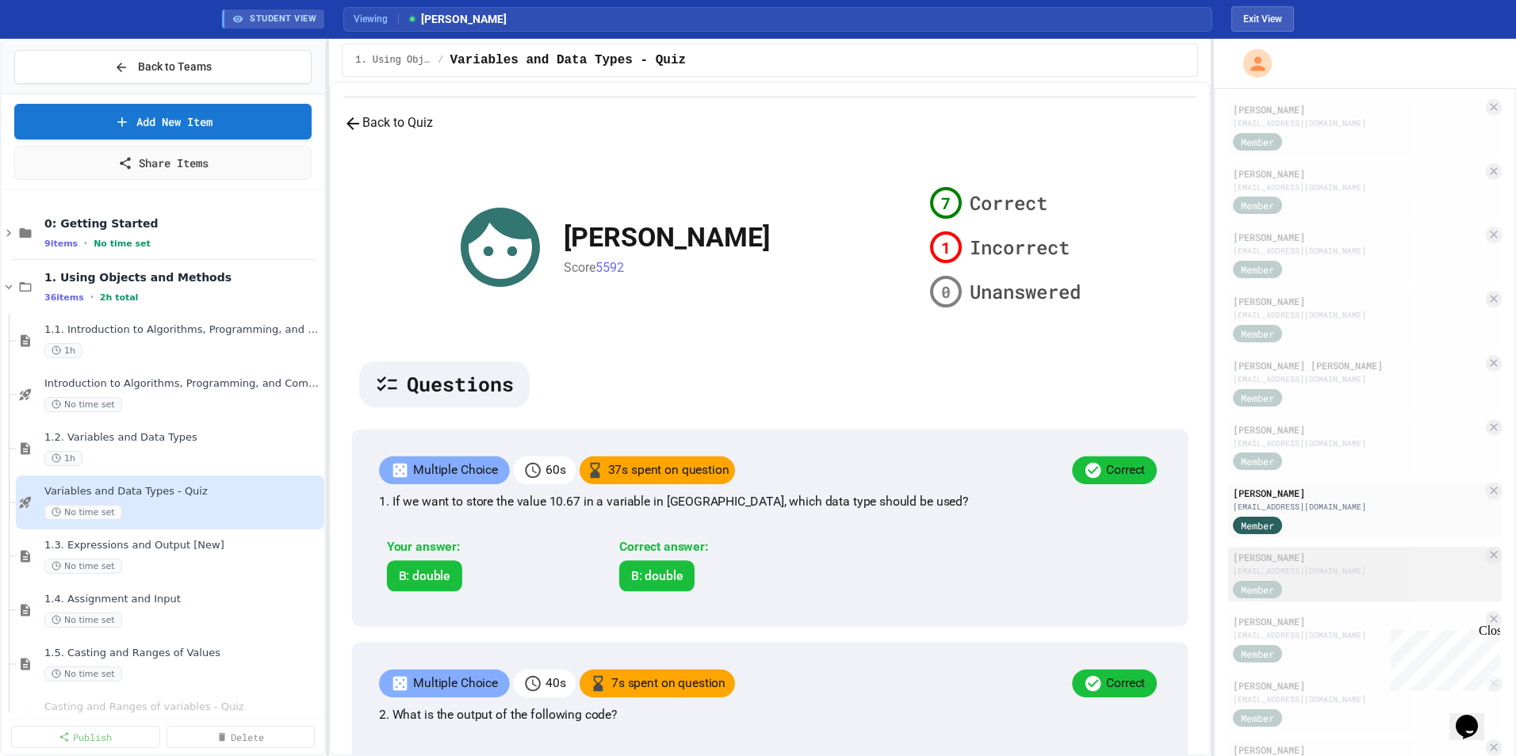
click at [1008, 508] on div "[EMAIL_ADDRESS][DOMAIN_NAME]" at bounding box center [1358, 571] width 250 height 12
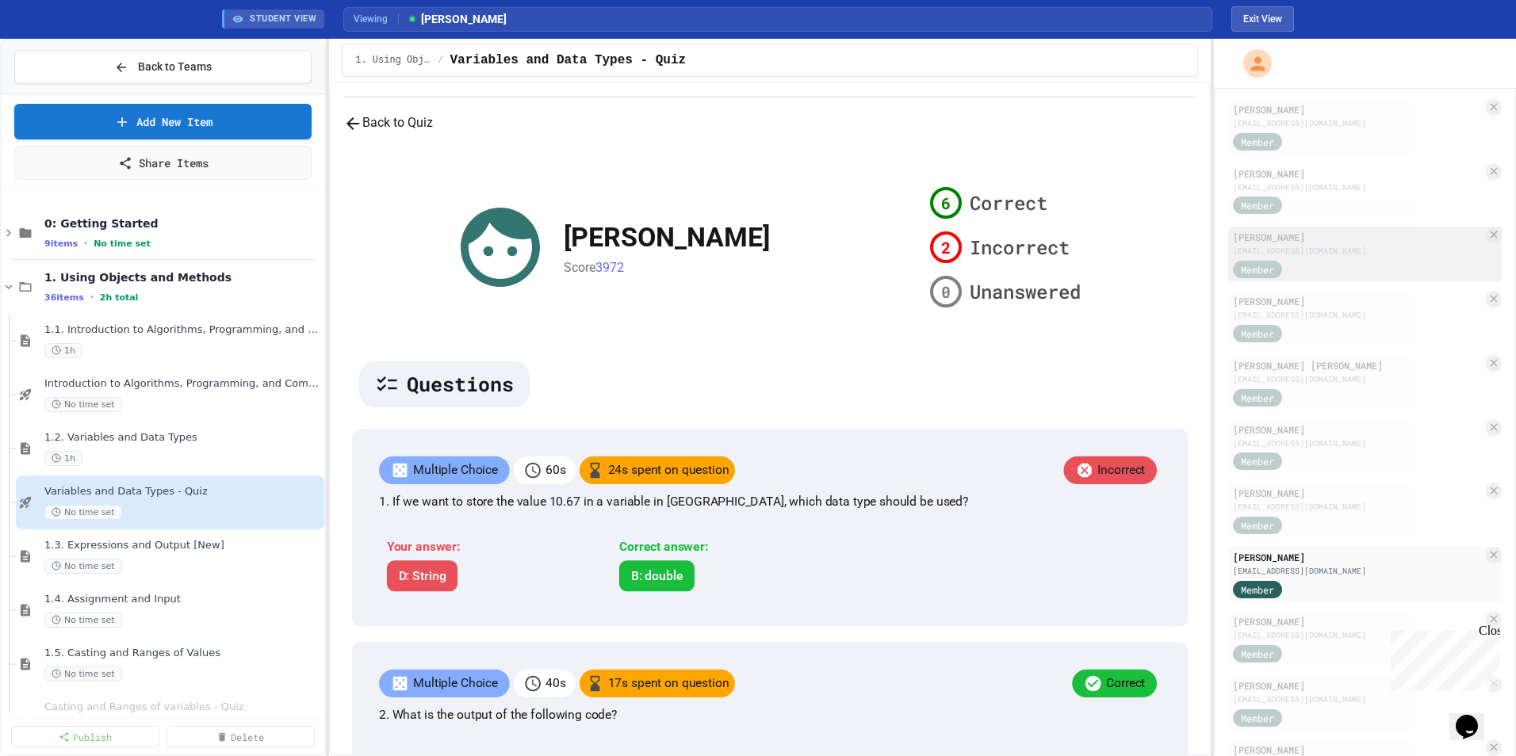
scroll to position [634, 0]
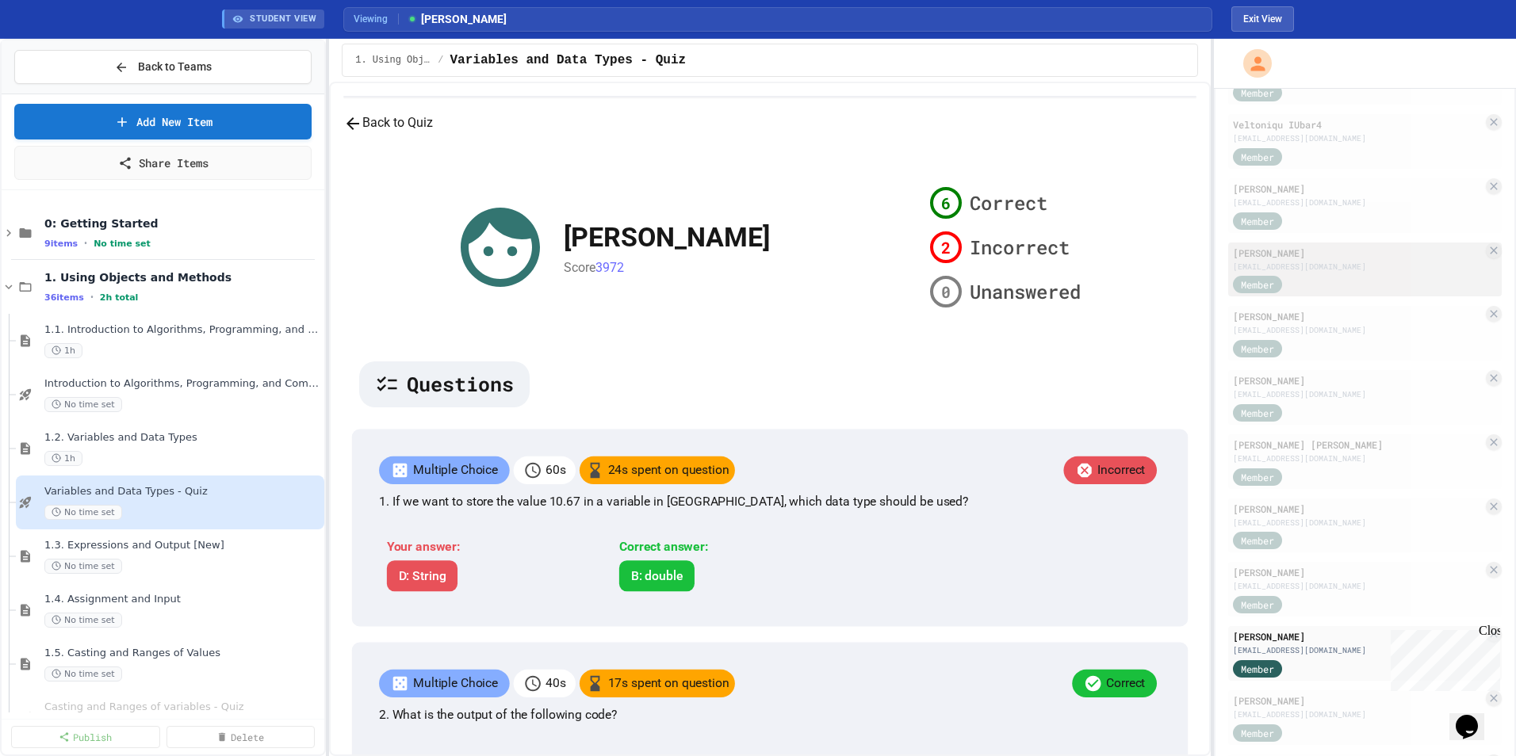
click at [1008, 251] on div "[PERSON_NAME]" at bounding box center [1358, 253] width 250 height 14
click at [1008, 508] on div "[PERSON_NAME]" at bounding box center [1358, 636] width 250 height 14
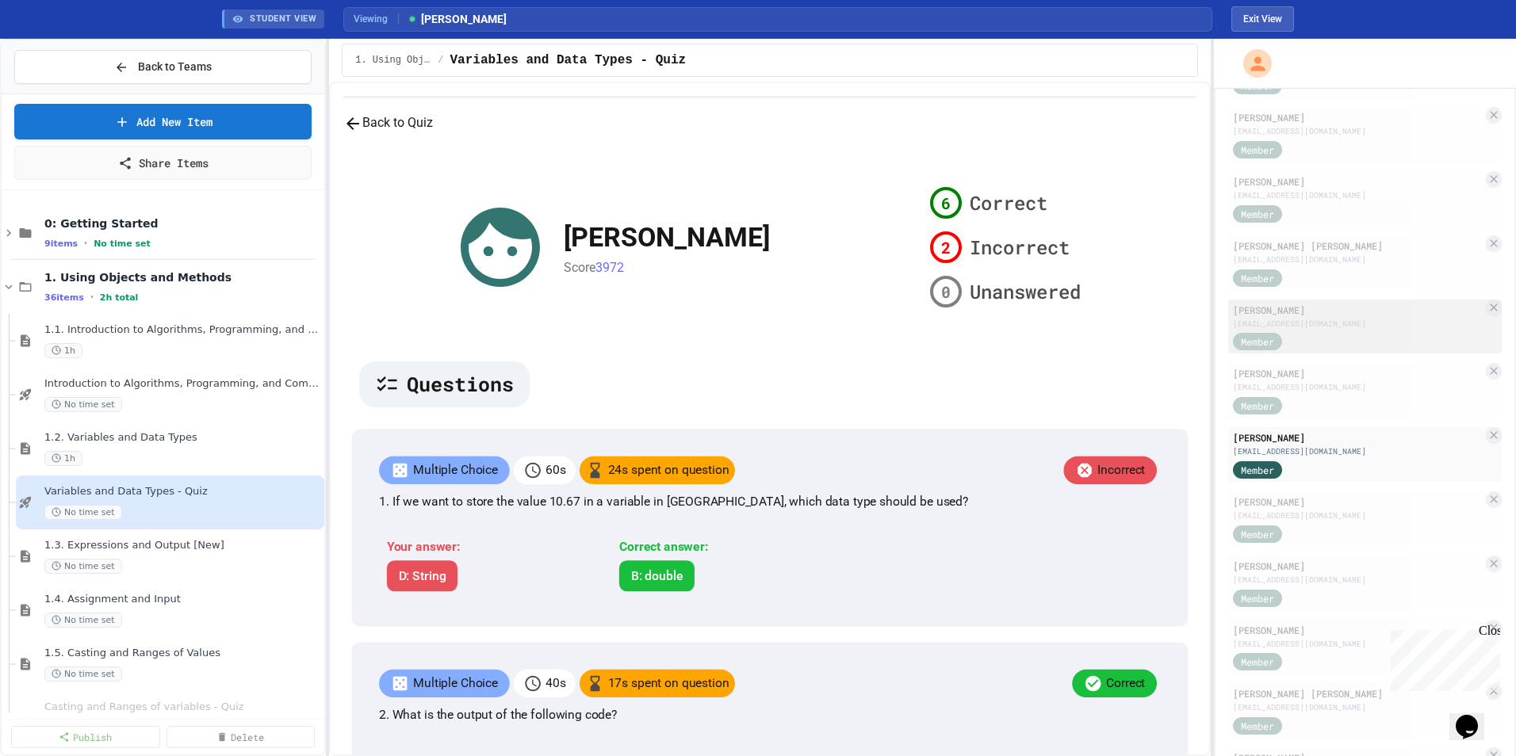
scroll to position [872, 0]
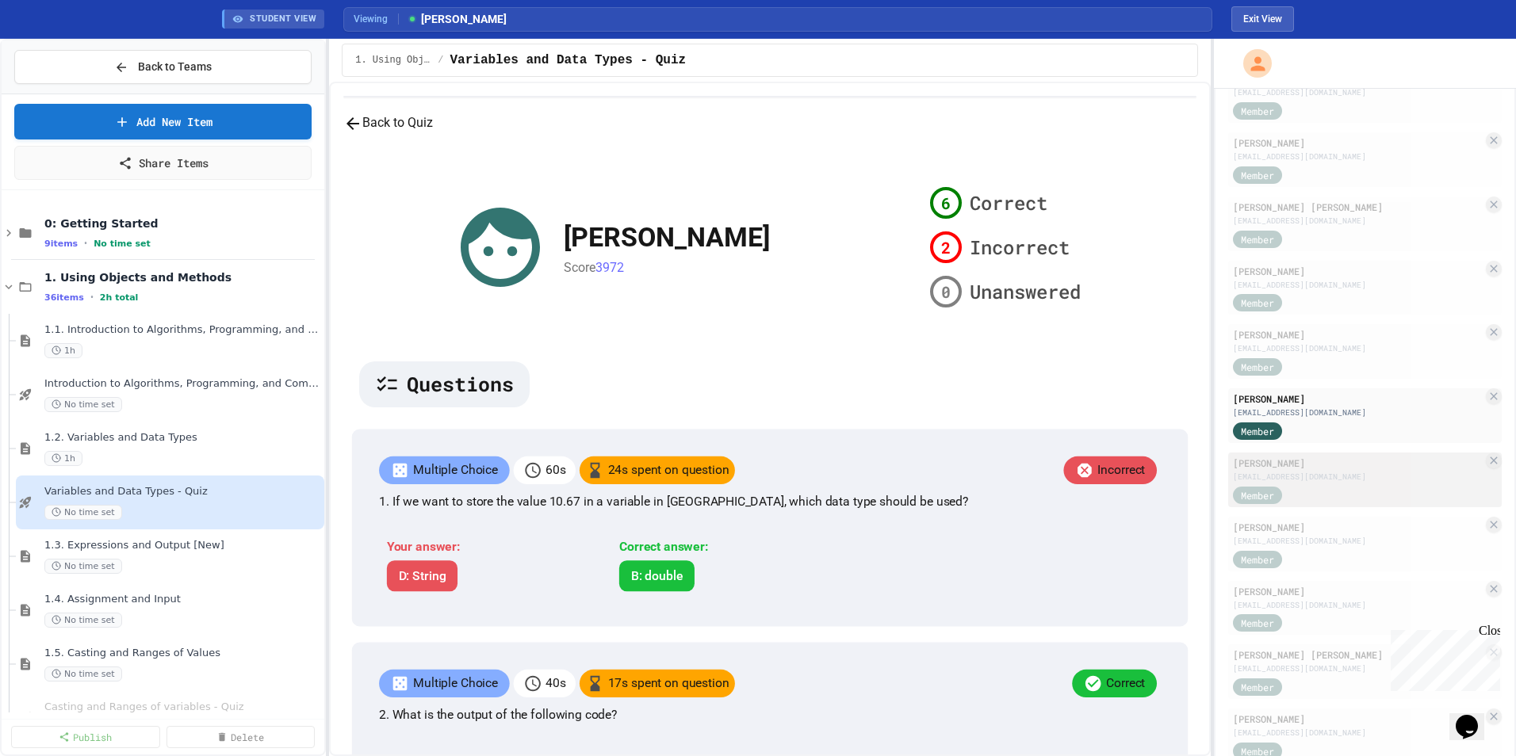
click at [1008, 488] on div "Member" at bounding box center [1358, 494] width 250 height 20
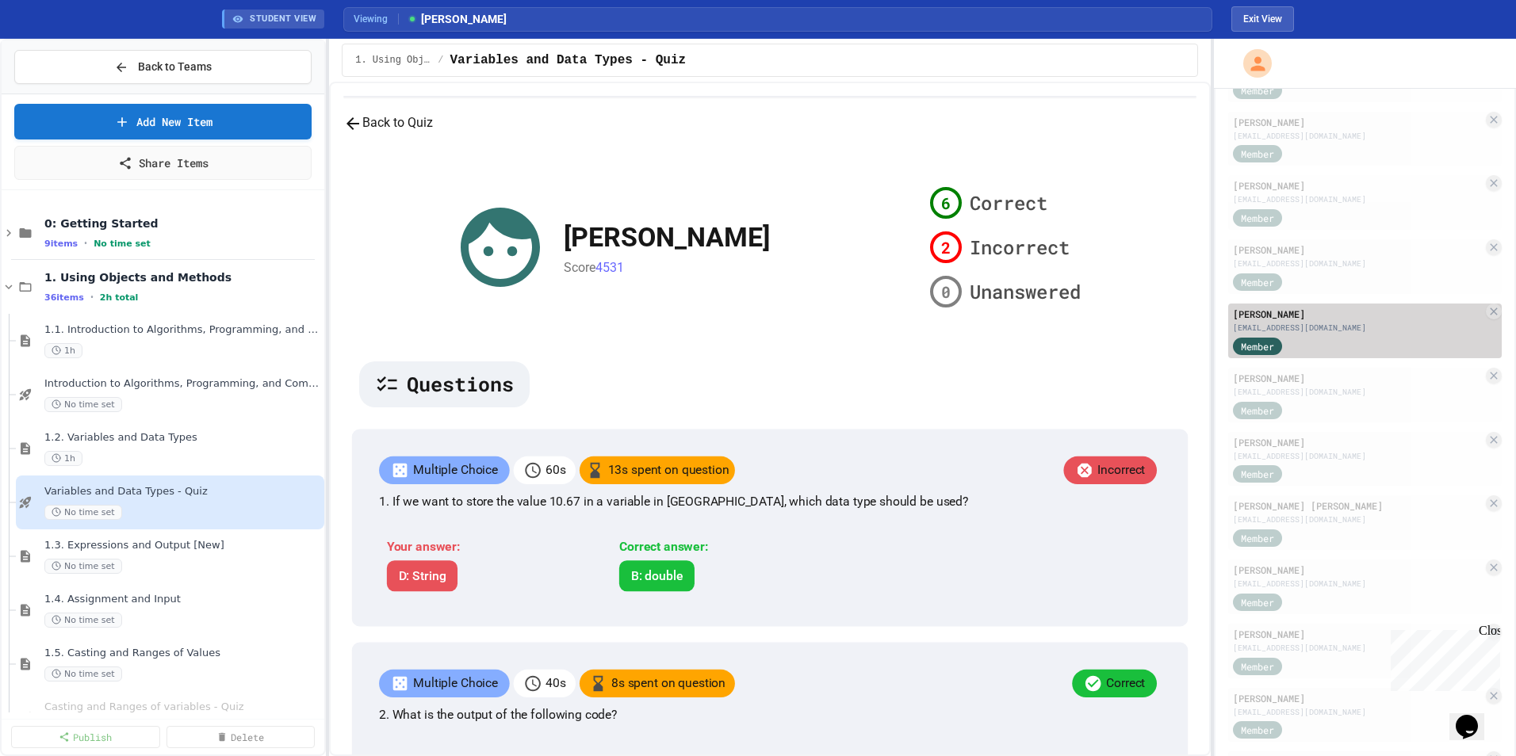
scroll to position [1031, 0]
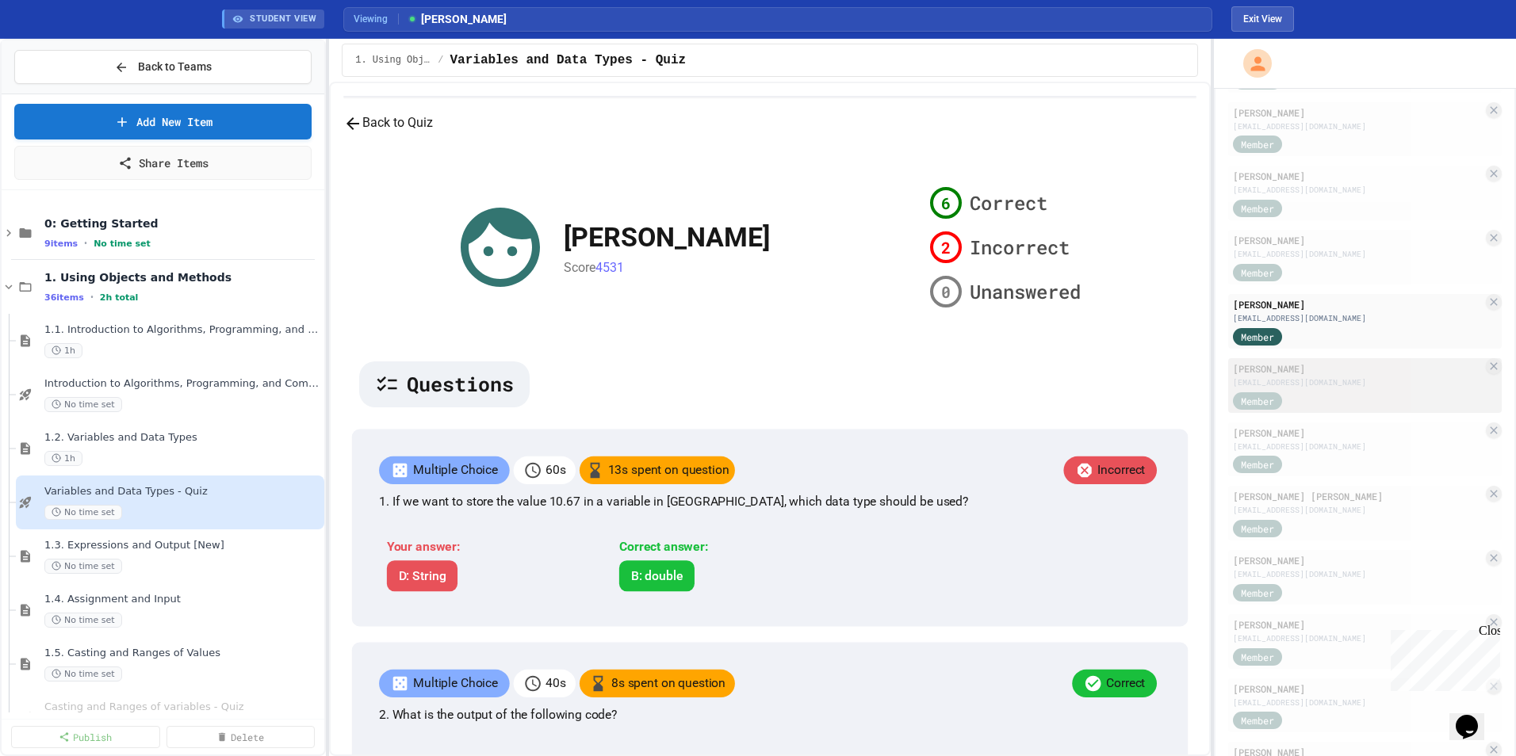
click at [1008, 365] on div "[PERSON_NAME]" at bounding box center [1358, 368] width 250 height 14
click at [1008, 319] on div "[EMAIL_ADDRESS][DOMAIN_NAME]" at bounding box center [1358, 318] width 250 height 12
click at [1008, 374] on div "[PERSON_NAME]" at bounding box center [1358, 368] width 250 height 14
click at [1008, 325] on div "[PERSON_NAME] [EMAIL_ADDRESS][DOMAIN_NAME] Member" at bounding box center [1365, 321] width 274 height 55
click at [1008, 388] on div "[EMAIL_ADDRESS][DOMAIN_NAME]" at bounding box center [1358, 383] width 250 height 12
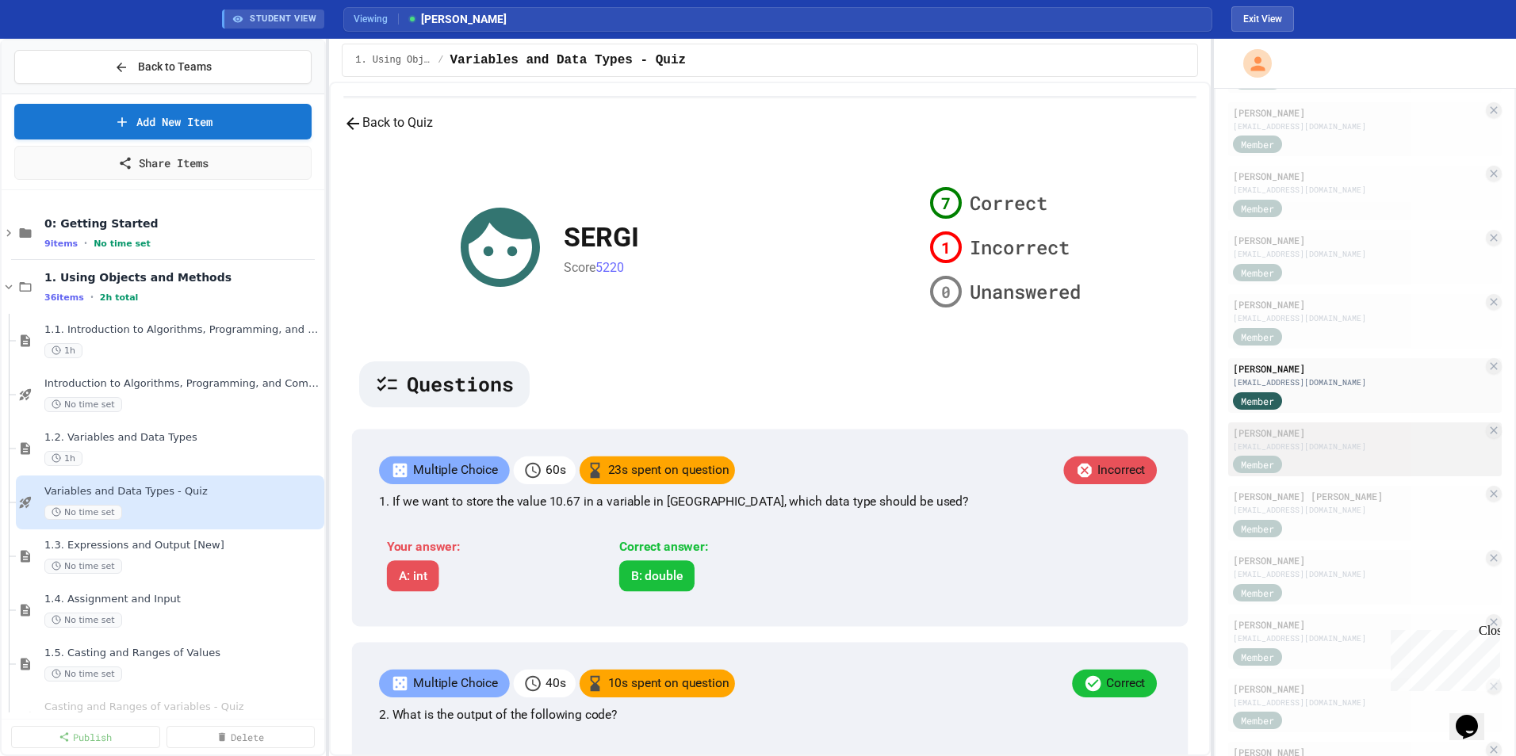
click at [1008, 437] on div "[PERSON_NAME]" at bounding box center [1358, 433] width 250 height 14
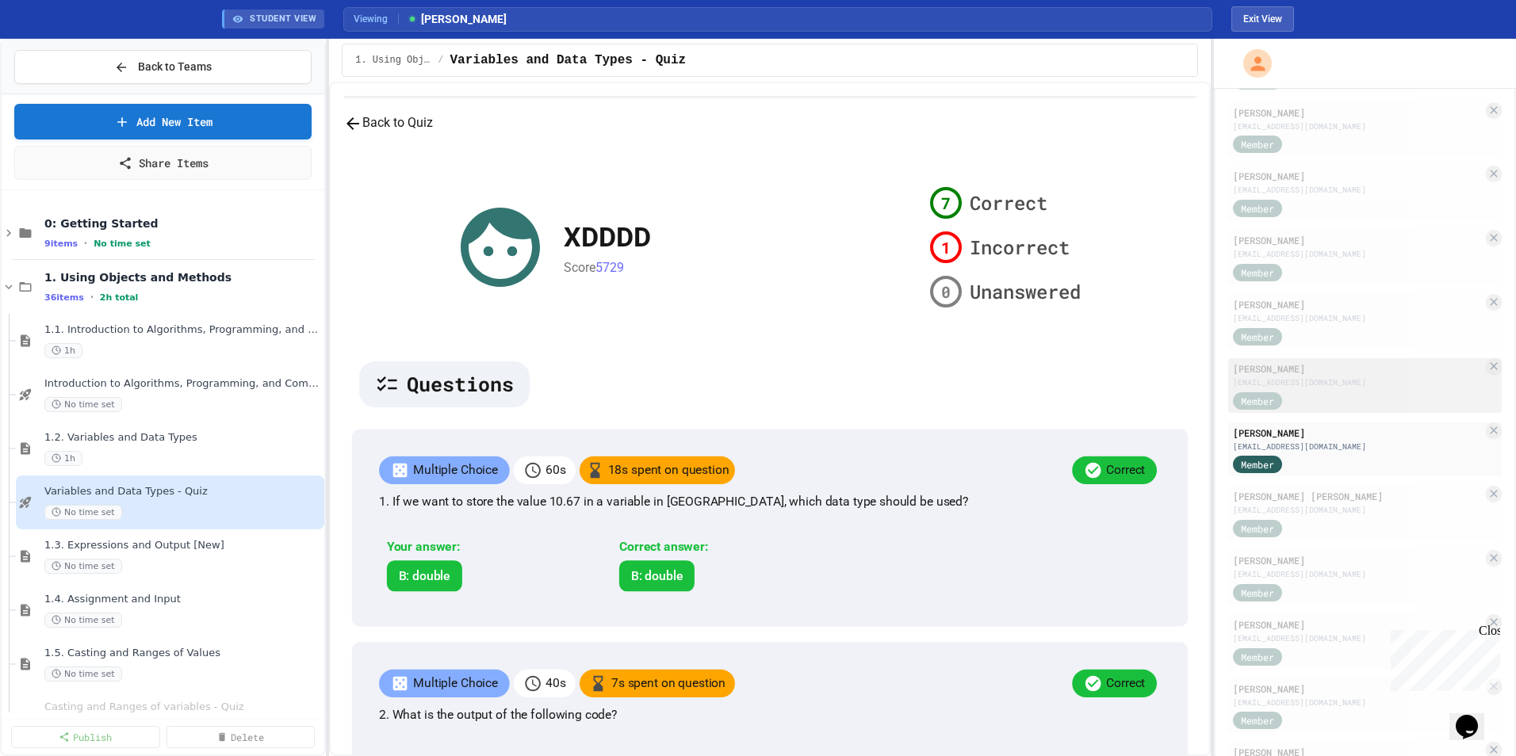
click at [1008, 399] on div "Member" at bounding box center [1358, 400] width 250 height 20
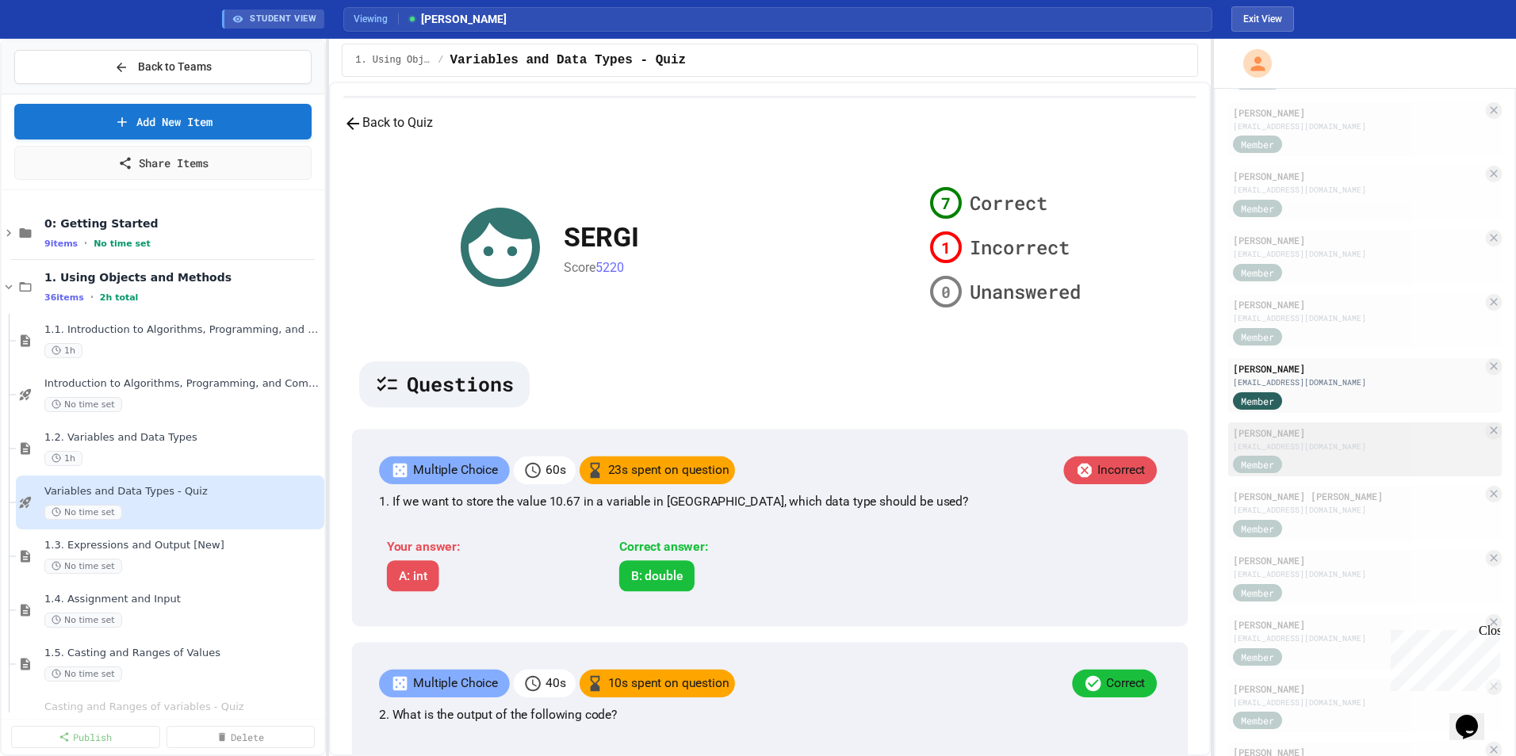
click at [1008, 454] on div "Member" at bounding box center [1358, 464] width 250 height 20
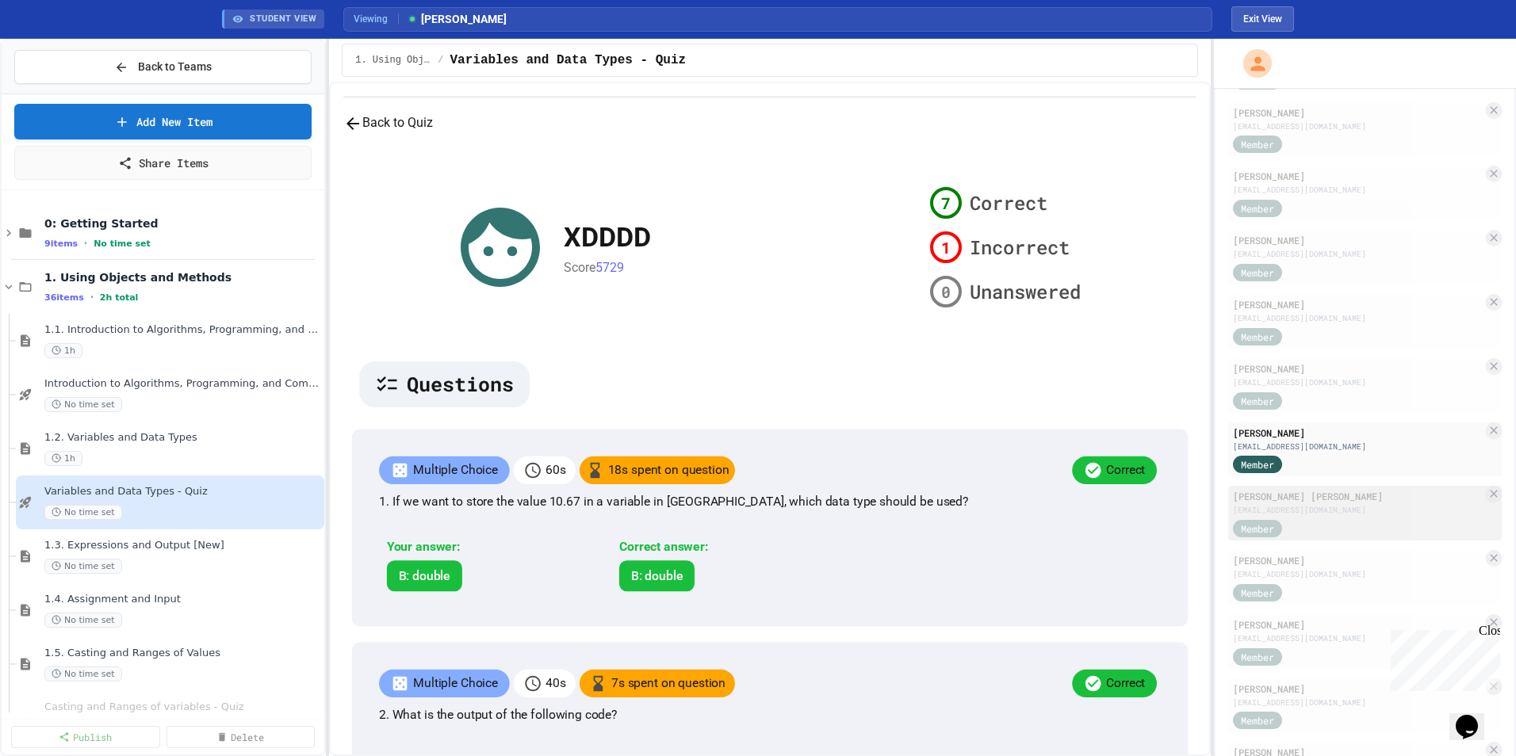
click at [1008, 508] on div "Member" at bounding box center [1358, 528] width 250 height 20
click at [1008, 445] on div "[EMAIL_ADDRESS][DOMAIN_NAME]" at bounding box center [1358, 447] width 250 height 12
click at [1008, 507] on div "[EMAIL_ADDRESS][DOMAIN_NAME]" at bounding box center [1358, 510] width 250 height 12
click at [1008, 437] on div "[PERSON_NAME]" at bounding box center [1358, 433] width 250 height 14
click at [1008, 503] on div "[PERSON_NAME] [PERSON_NAME]" at bounding box center [1358, 496] width 250 height 14
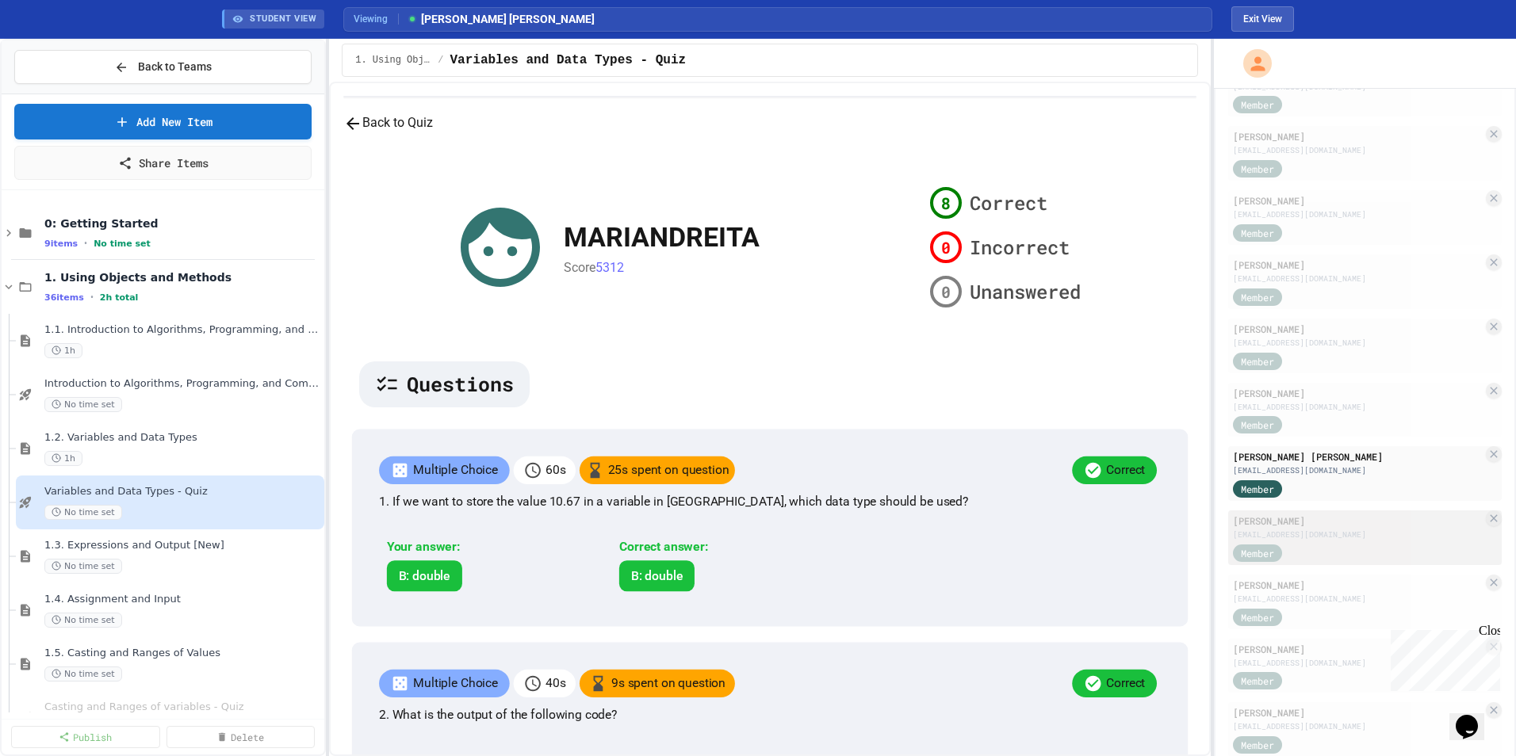
scroll to position [1106, 0]
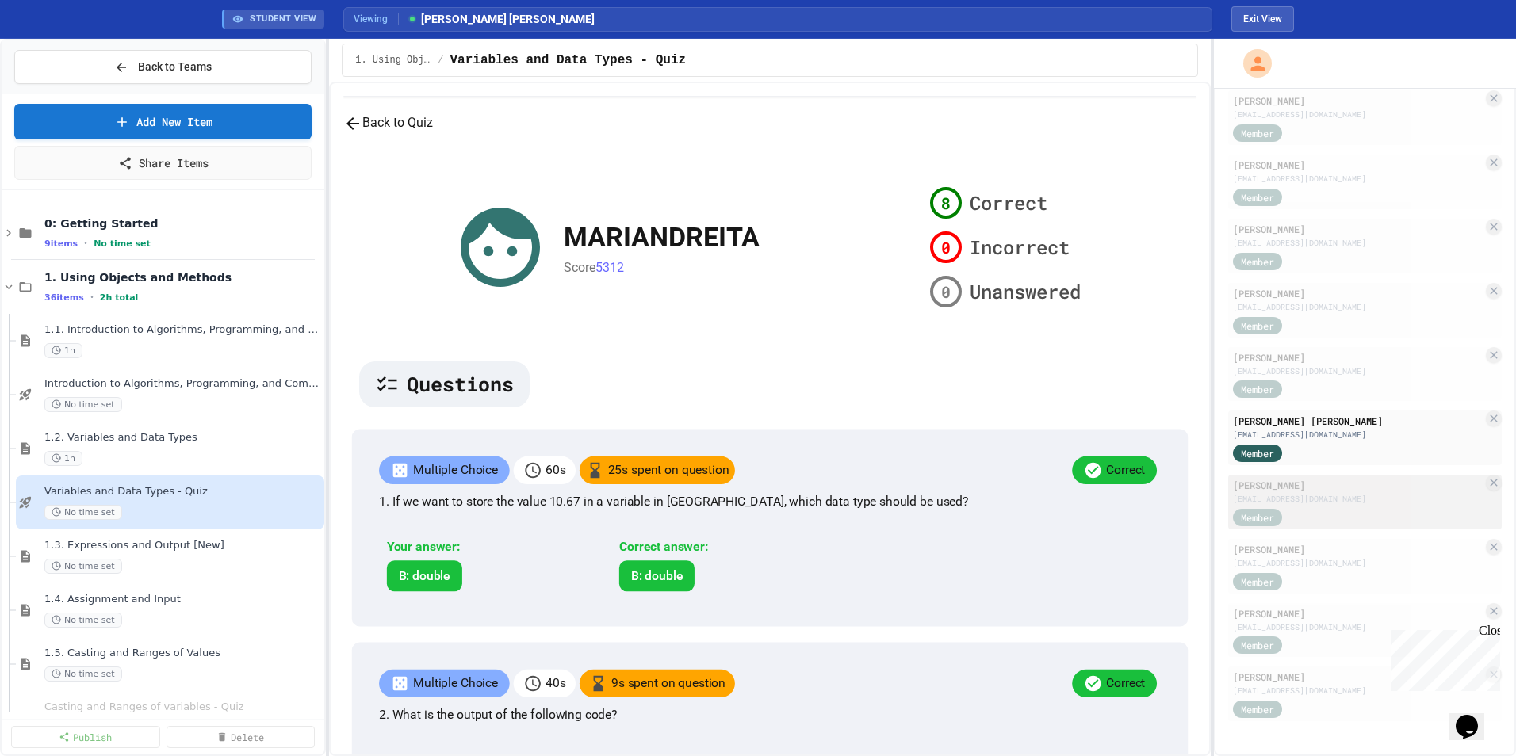
click at [1008, 499] on div "[EMAIL_ADDRESS][DOMAIN_NAME]" at bounding box center [1358, 499] width 250 height 12
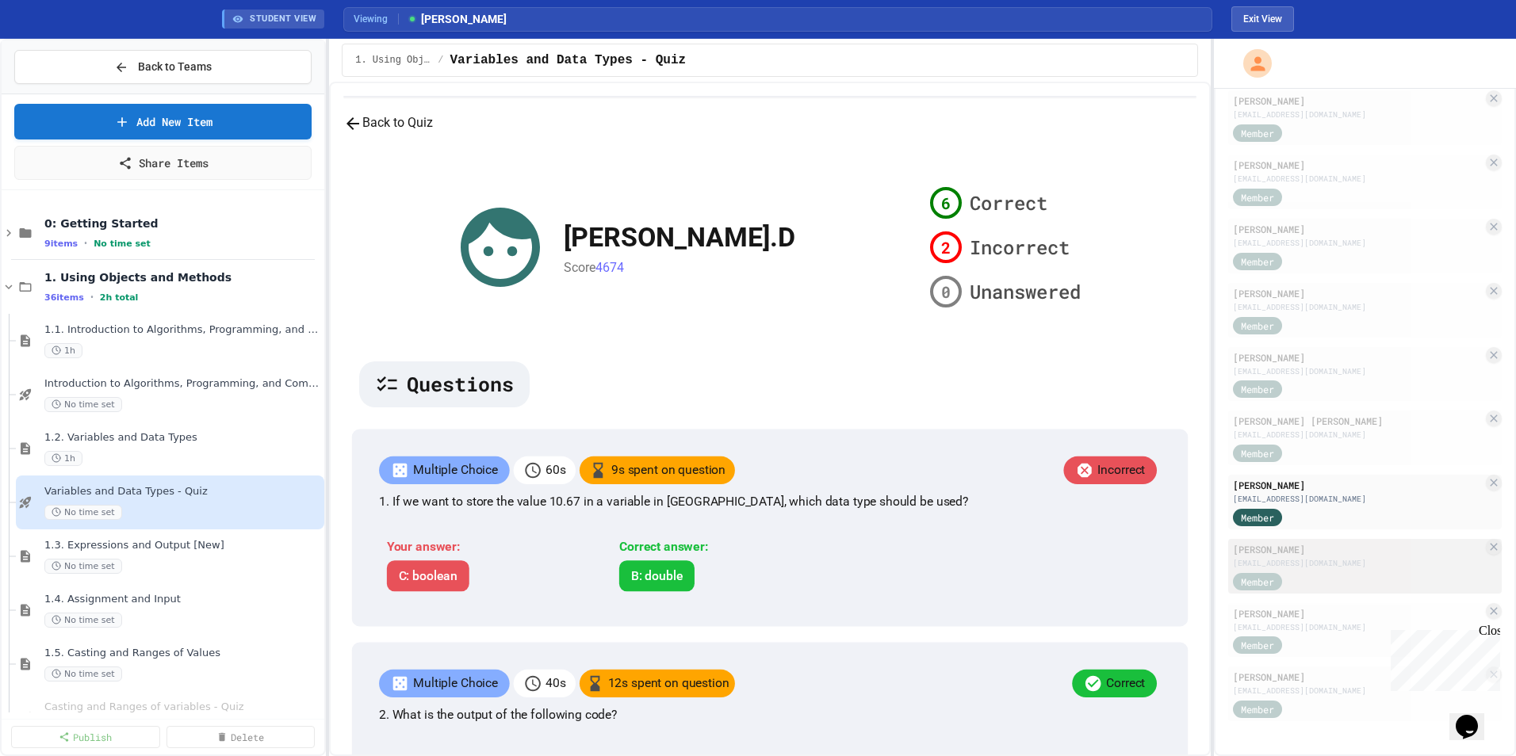
click at [1008, 508] on div "Member" at bounding box center [1358, 581] width 250 height 20
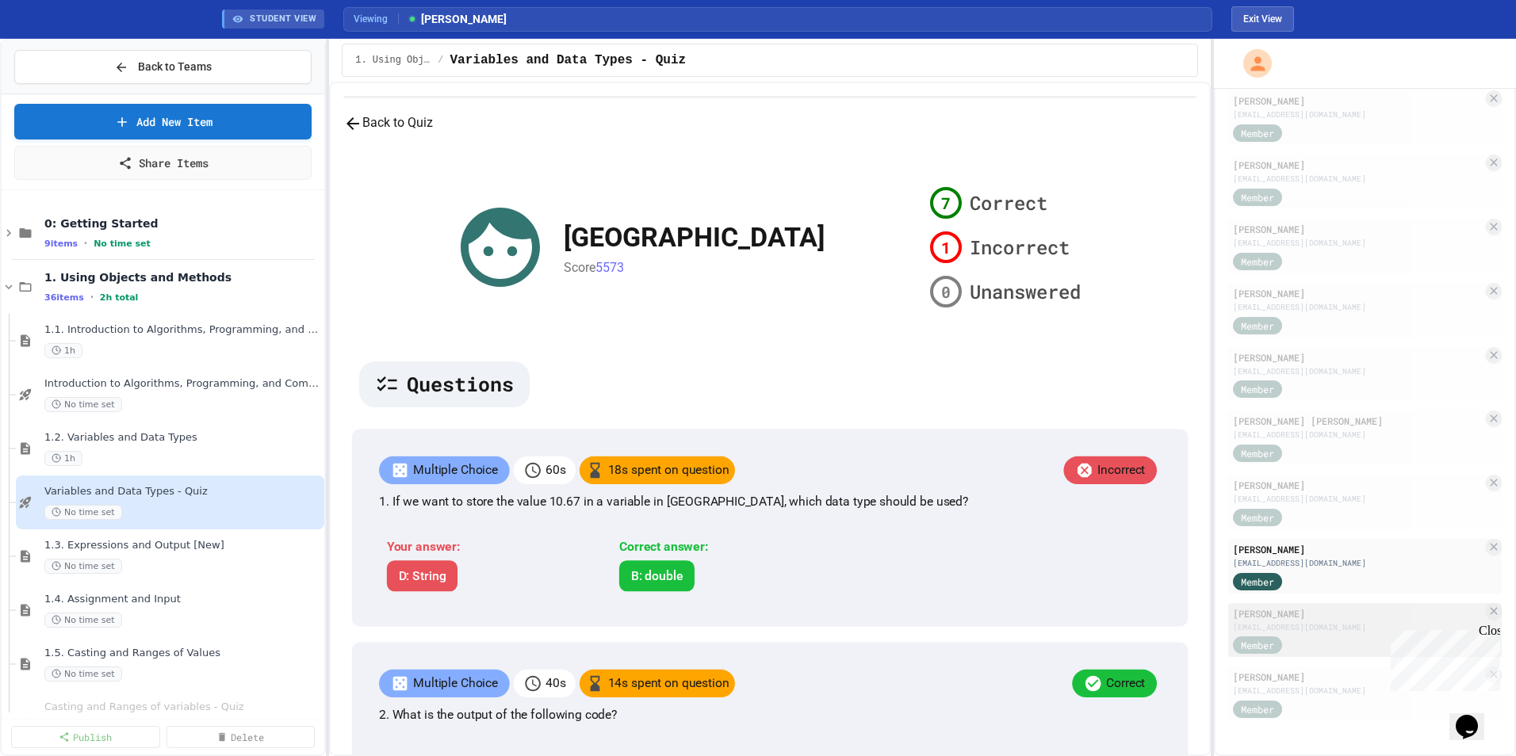
click at [1008, 508] on div "[PERSON_NAME]" at bounding box center [1358, 613] width 250 height 14
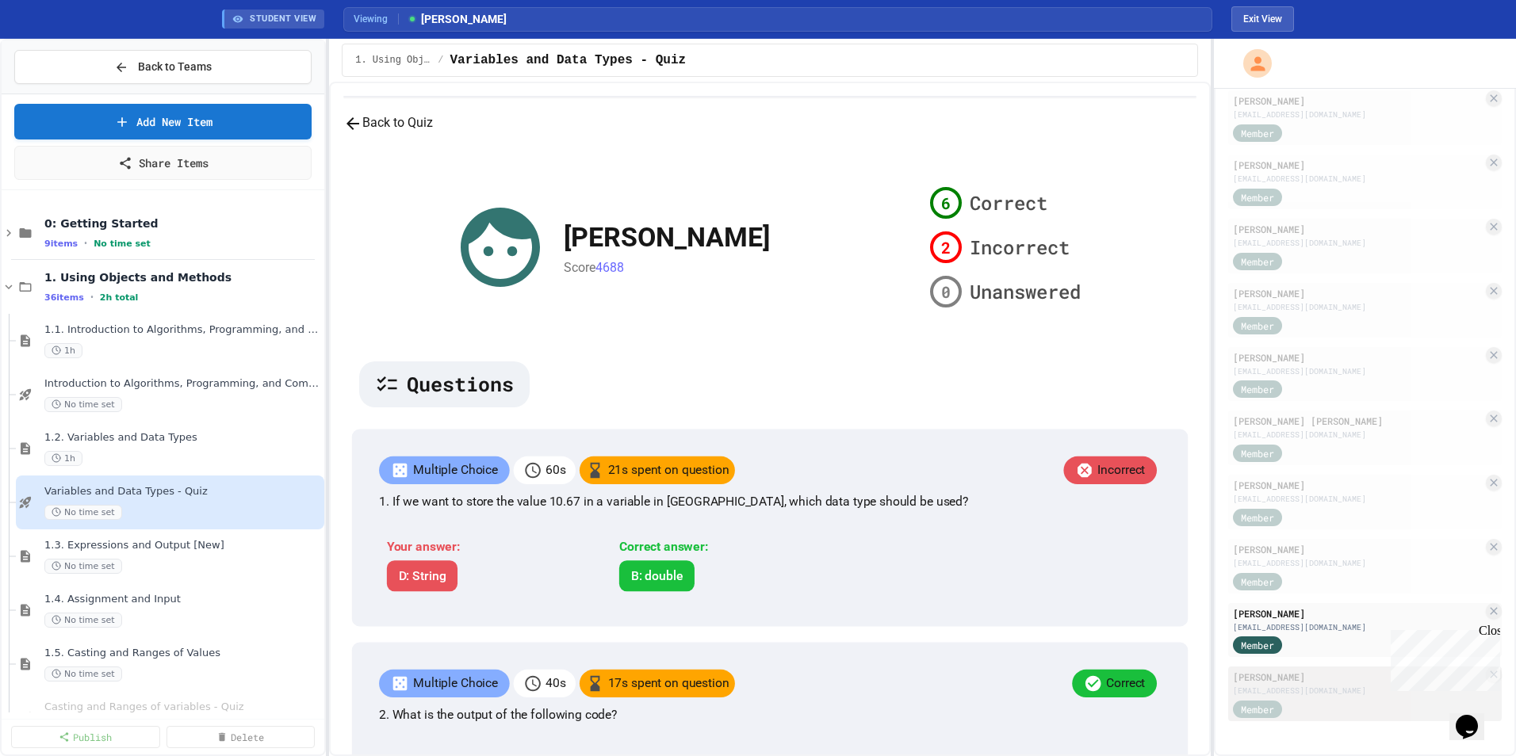
click at [1008, 508] on div "[EMAIL_ADDRESS][DOMAIN_NAME]" at bounding box center [1358, 691] width 250 height 12
